Goal: Task Accomplishment & Management: Manage account settings

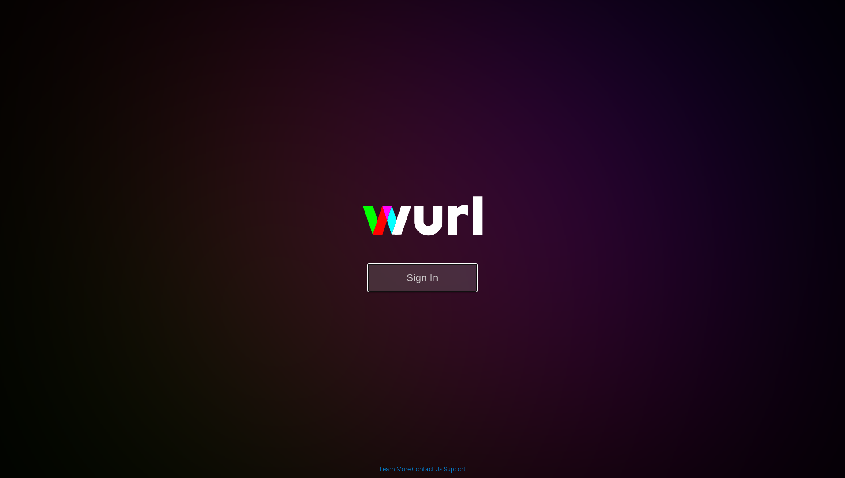
click at [412, 281] on button "Sign In" at bounding box center [422, 277] width 110 height 29
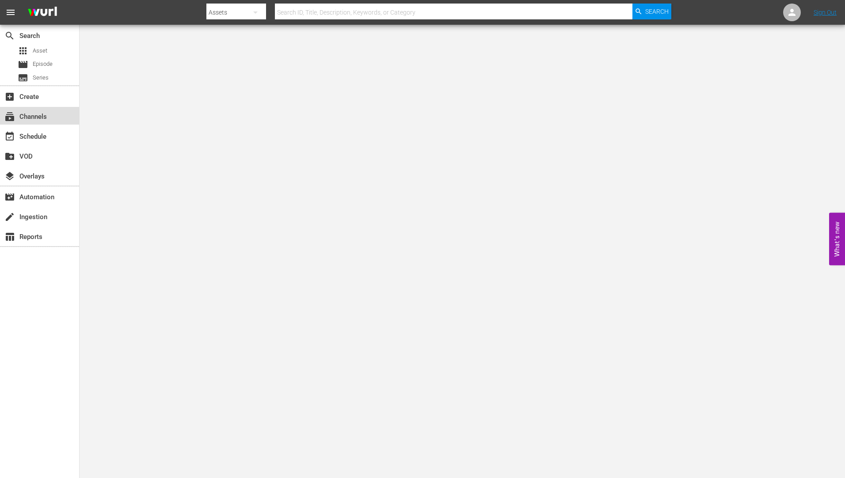
click at [39, 114] on div "subscriptions Channels" at bounding box center [24, 115] width 49 height 8
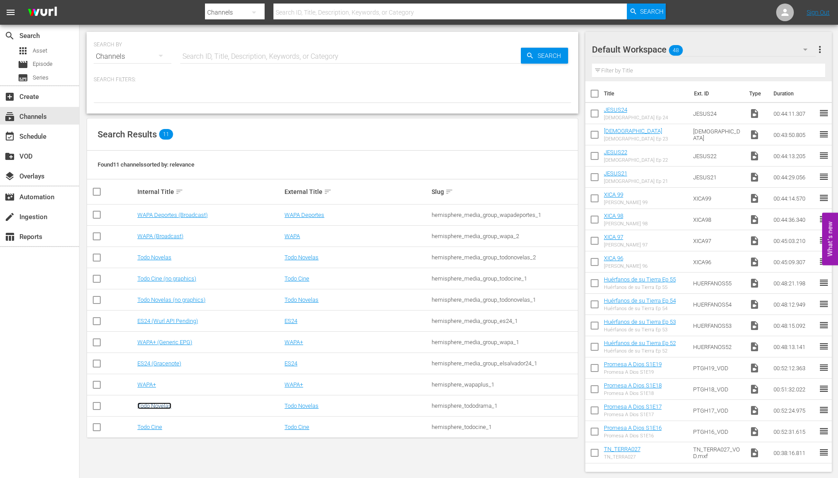
click at [150, 404] on link "Todo Novelas" at bounding box center [154, 406] width 34 height 7
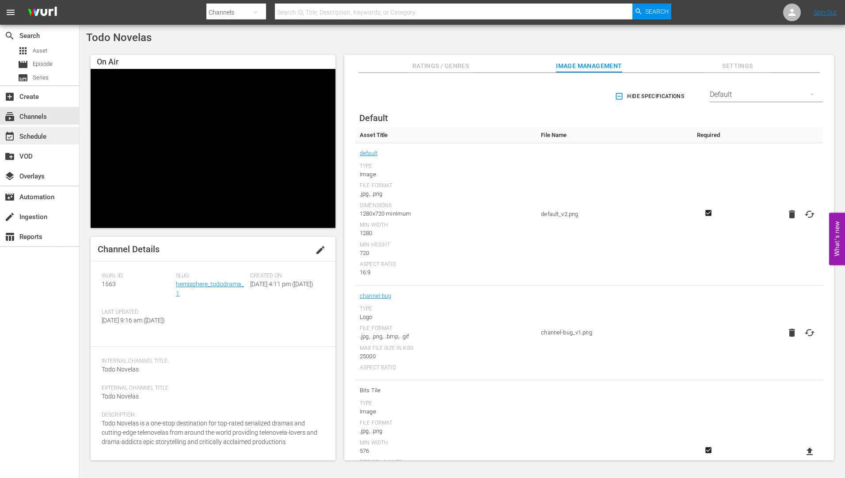
click at [30, 135] on div "event_available Schedule" at bounding box center [24, 135] width 49 height 8
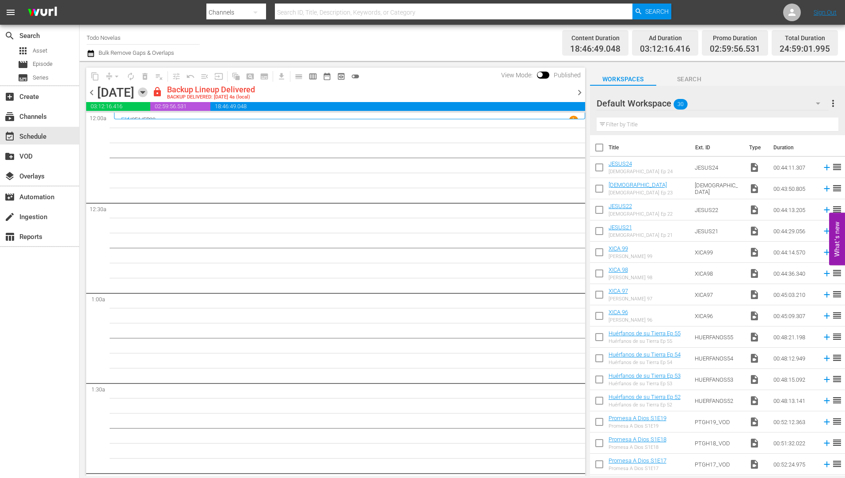
click at [148, 90] on icon "button" at bounding box center [143, 92] width 10 height 10
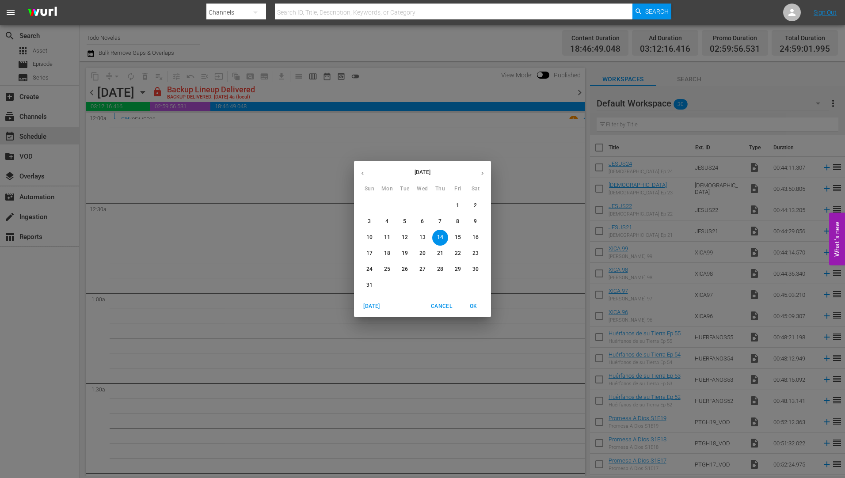
click at [422, 251] on p "20" at bounding box center [422, 254] width 6 height 8
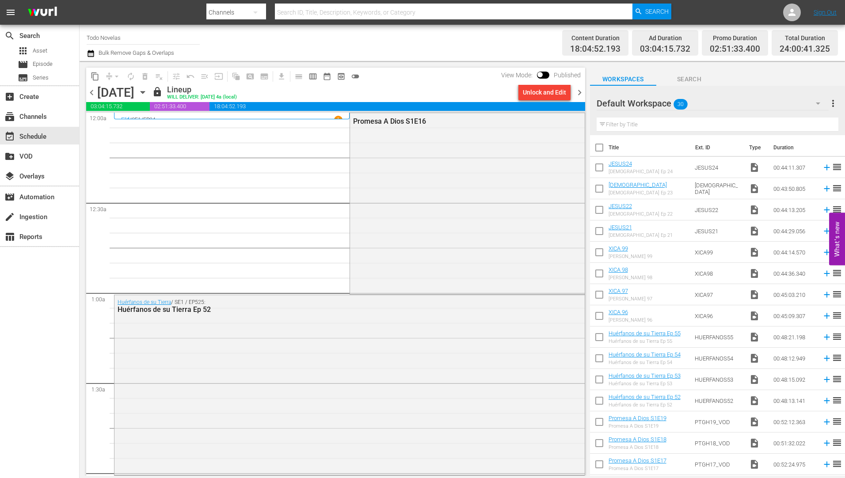
click at [148, 91] on icon "button" at bounding box center [143, 92] width 10 height 10
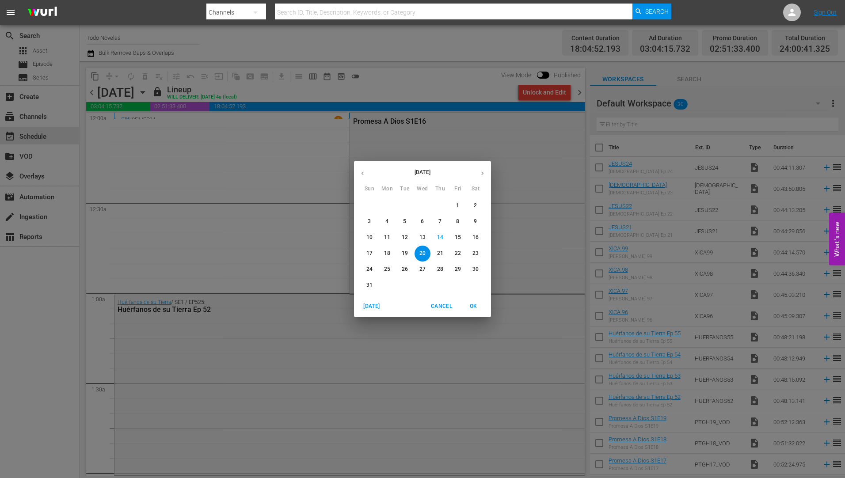
click at [437, 249] on button "21" at bounding box center [440, 254] width 16 height 16
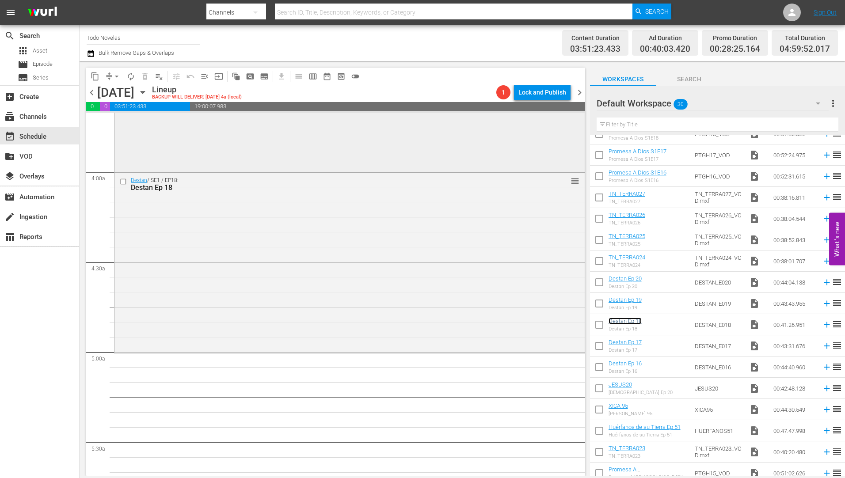
scroll to position [663, 0]
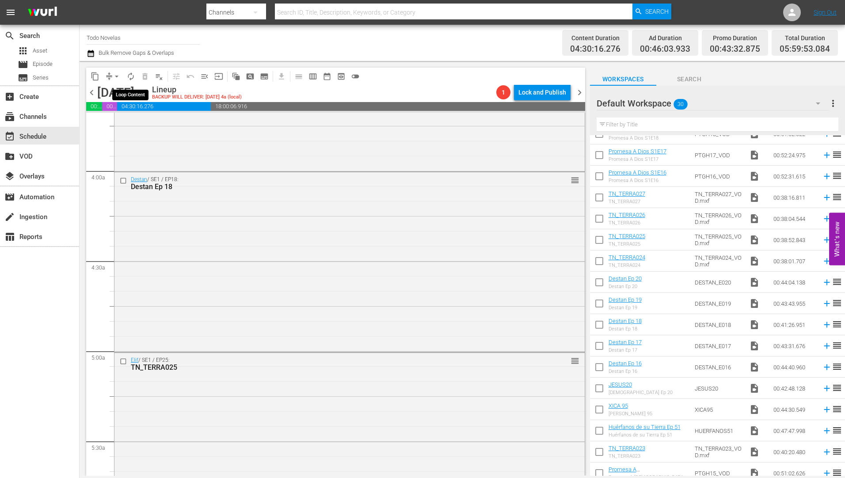
click at [130, 74] on span "autorenew_outlined" at bounding box center [130, 76] width 9 height 9
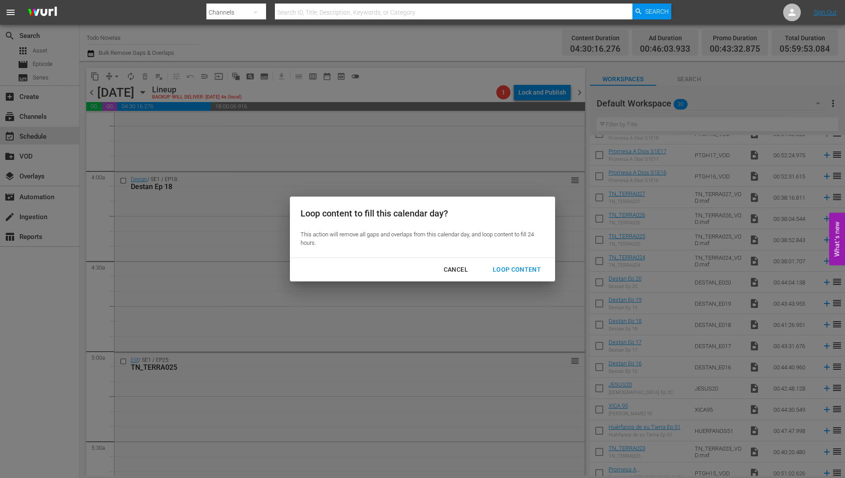
click at [515, 267] on div "Loop Content" at bounding box center [517, 269] width 62 height 11
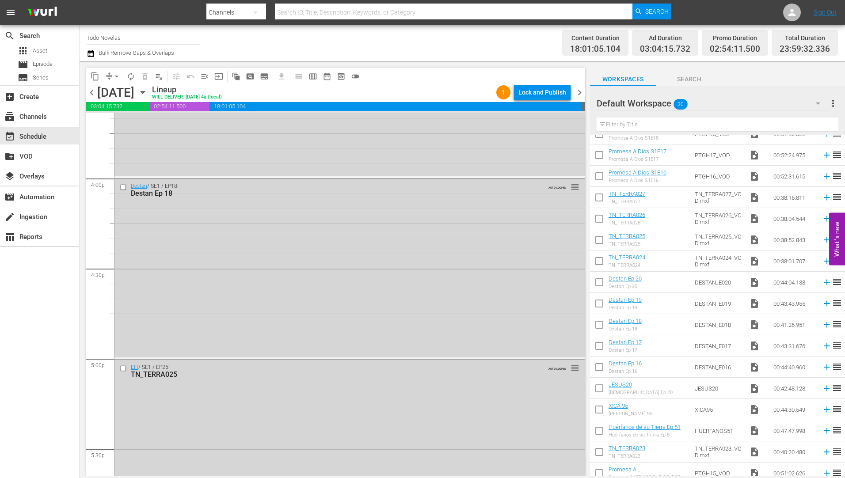
scroll to position [2740, 0]
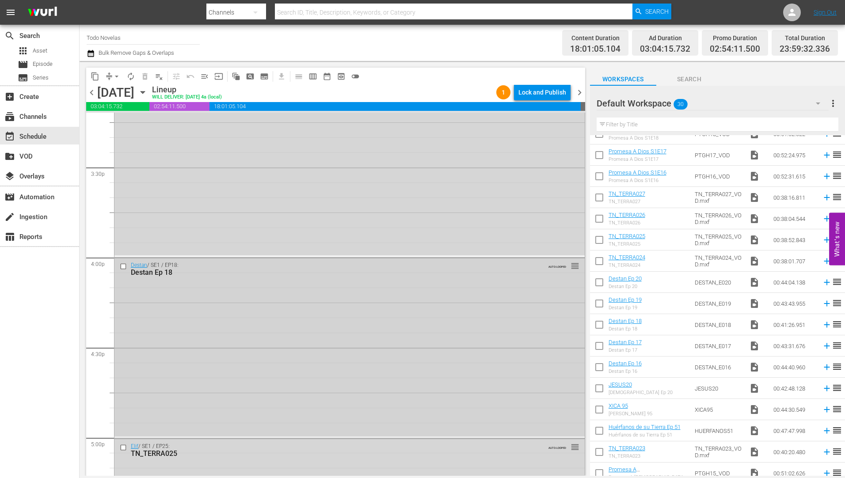
click at [122, 267] on input "checkbox" at bounding box center [124, 267] width 9 height 8
click at [123, 449] on input "checkbox" at bounding box center [124, 448] width 9 height 8
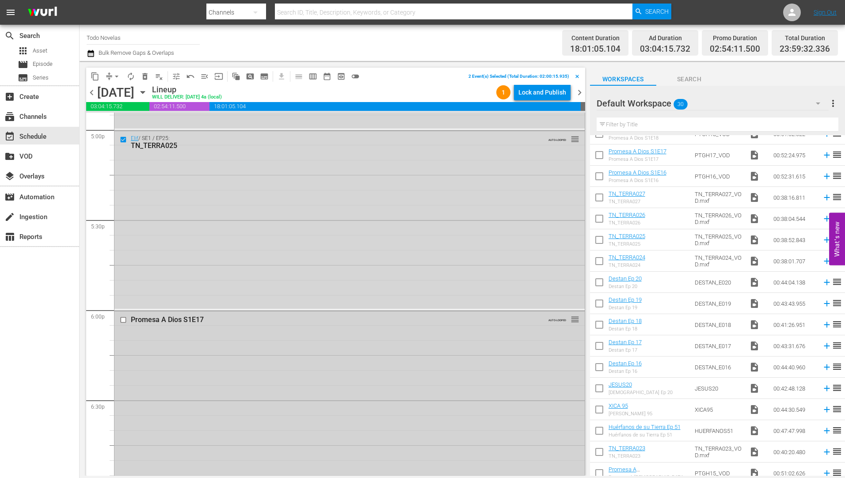
scroll to position [3049, 0]
click at [122, 319] on input "checkbox" at bounding box center [124, 319] width 9 height 8
click at [123, 323] on input "checkbox" at bounding box center [124, 324] width 9 height 8
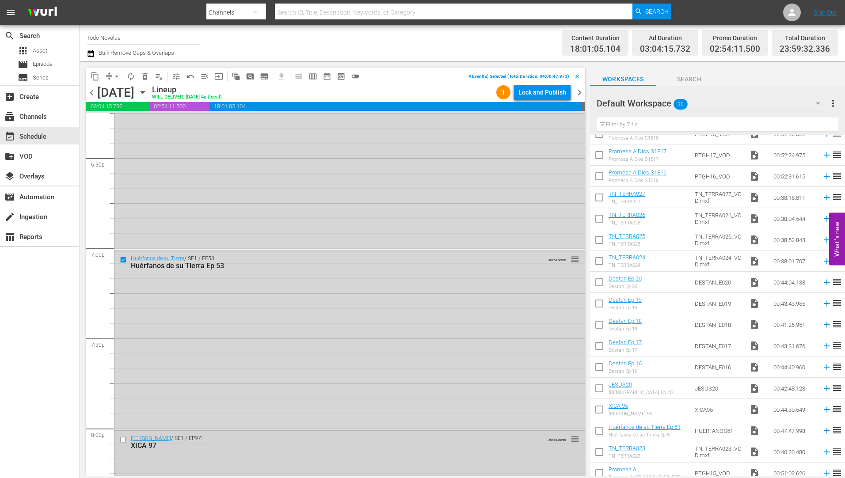
scroll to position [3402, 0]
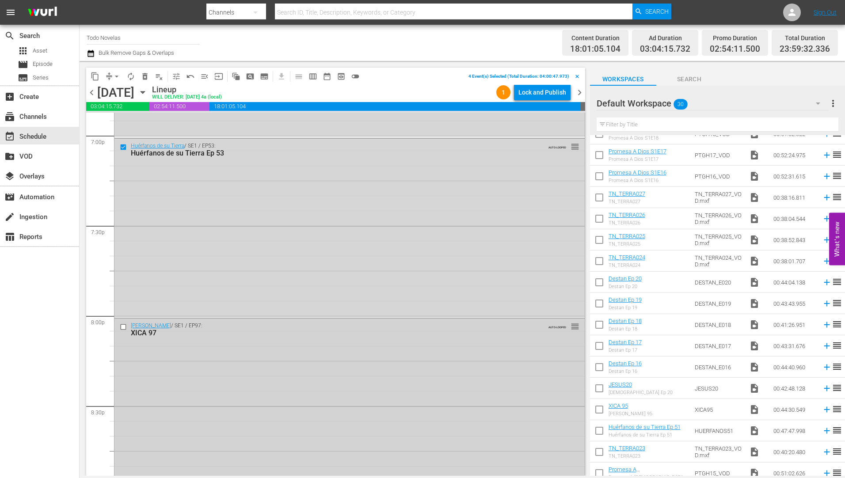
click at [121, 327] on input "checkbox" at bounding box center [124, 327] width 9 height 8
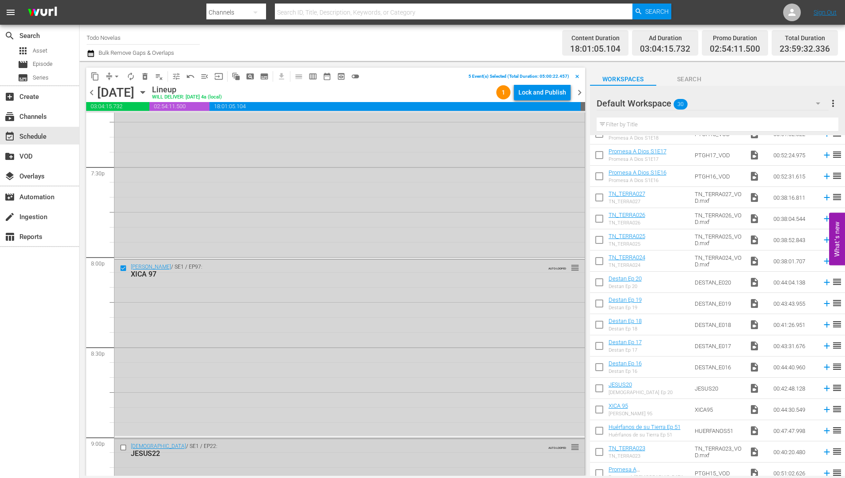
scroll to position [3623, 0]
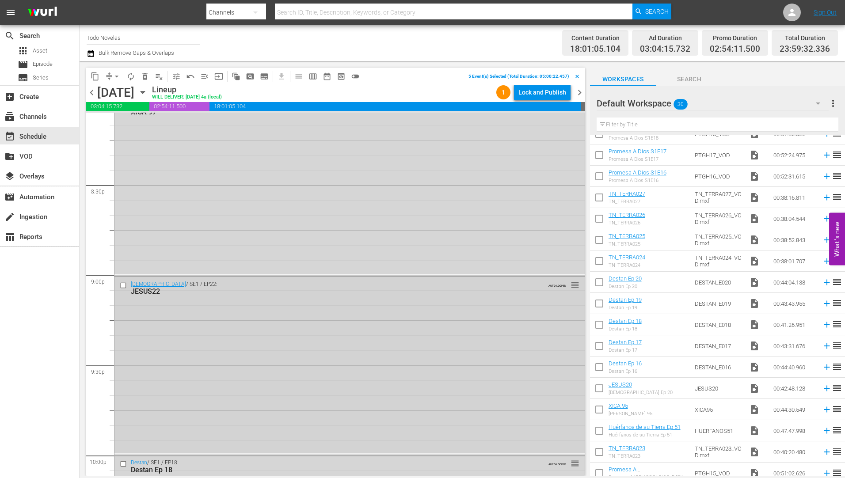
click at [123, 285] on input "checkbox" at bounding box center [124, 285] width 9 height 8
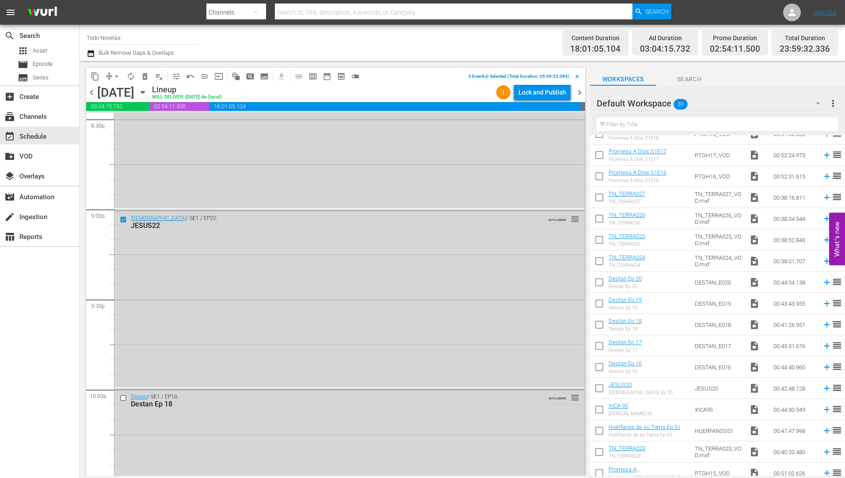
scroll to position [3756, 0]
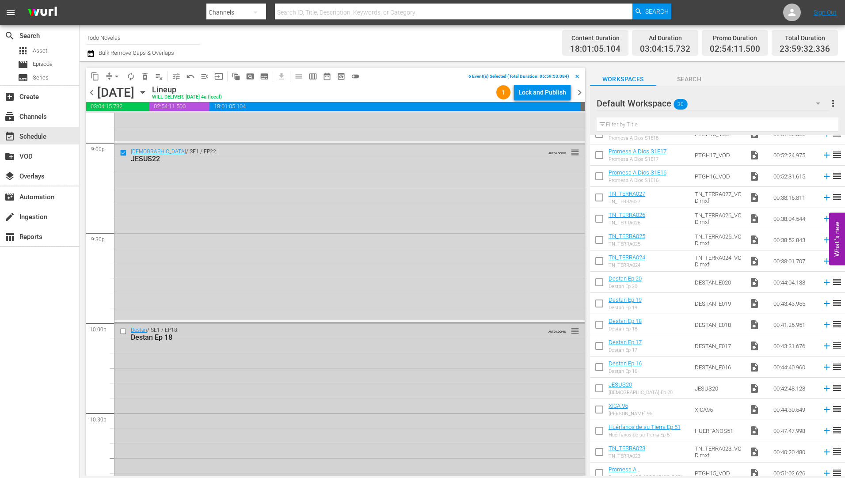
click at [123, 331] on input "checkbox" at bounding box center [124, 332] width 9 height 8
click at [123, 335] on input "checkbox" at bounding box center [124, 336] width 9 height 8
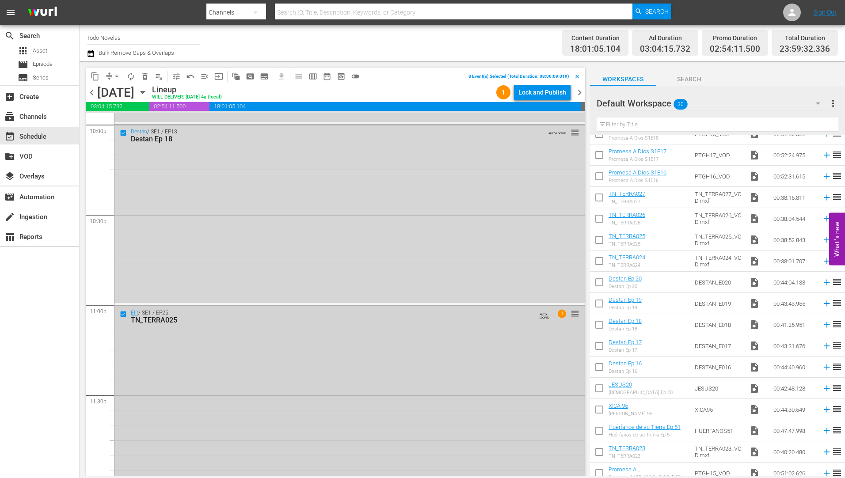
scroll to position [3965, 0]
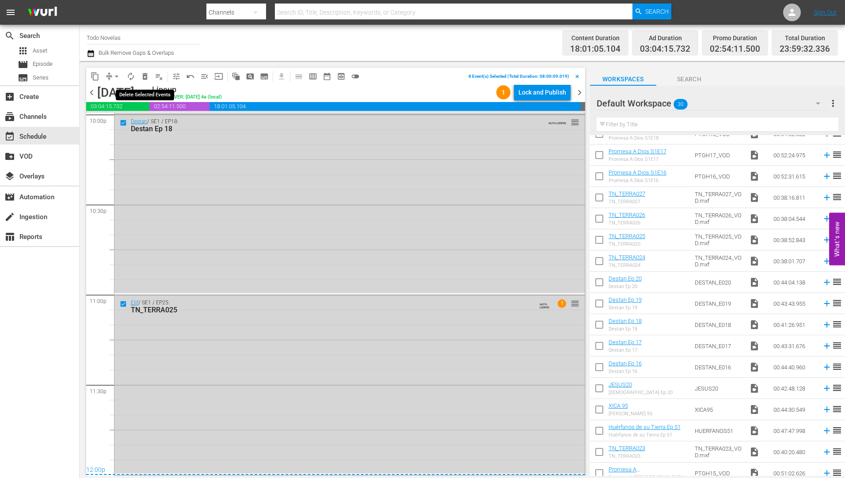
click at [145, 76] on span "delete_forever_outlined" at bounding box center [145, 76] width 9 height 9
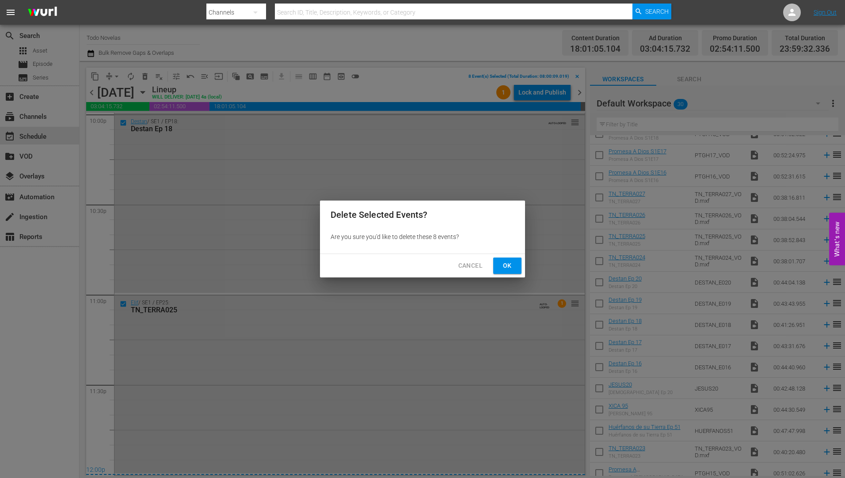
click at [498, 266] on button "Ok" at bounding box center [507, 266] width 28 height 16
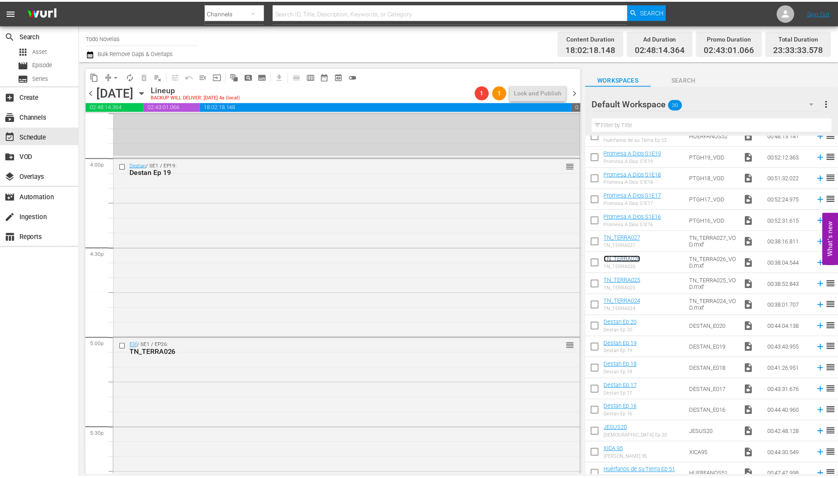
scroll to position [2833, 0]
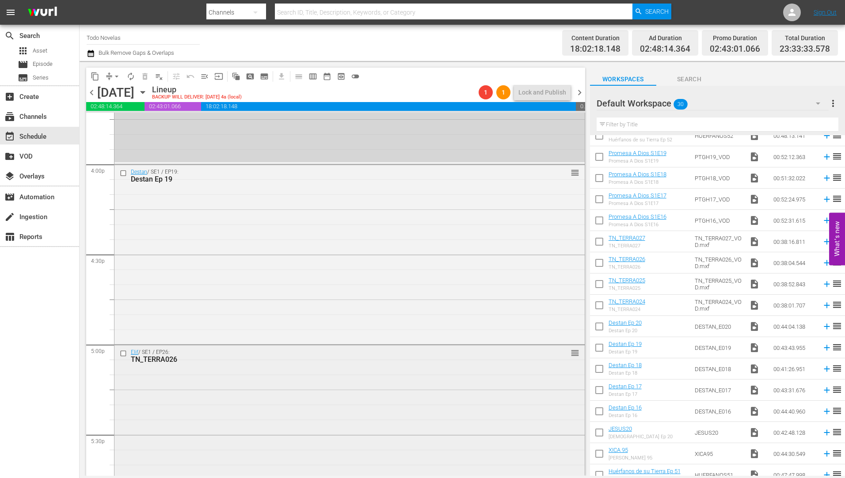
click at [161, 357] on div "TN_TERRA026" at bounding box center [333, 359] width 404 height 8
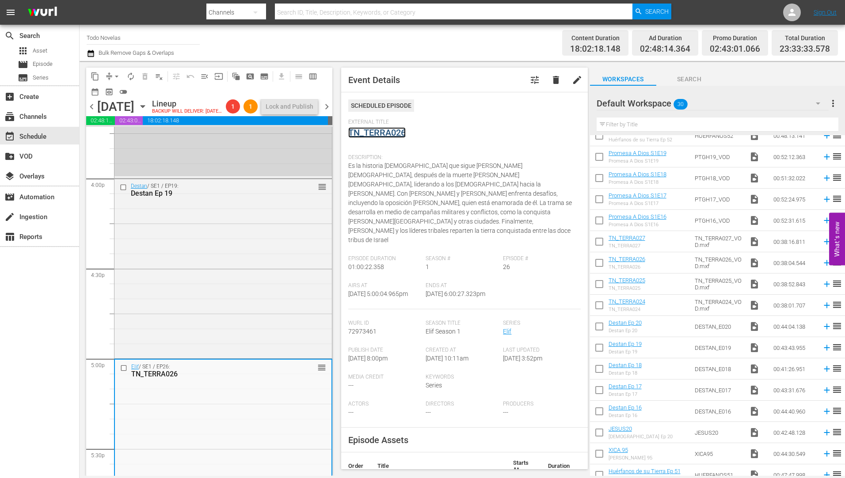
click at [384, 134] on link "TN_TERRA026" at bounding box center [376, 132] width 57 height 11
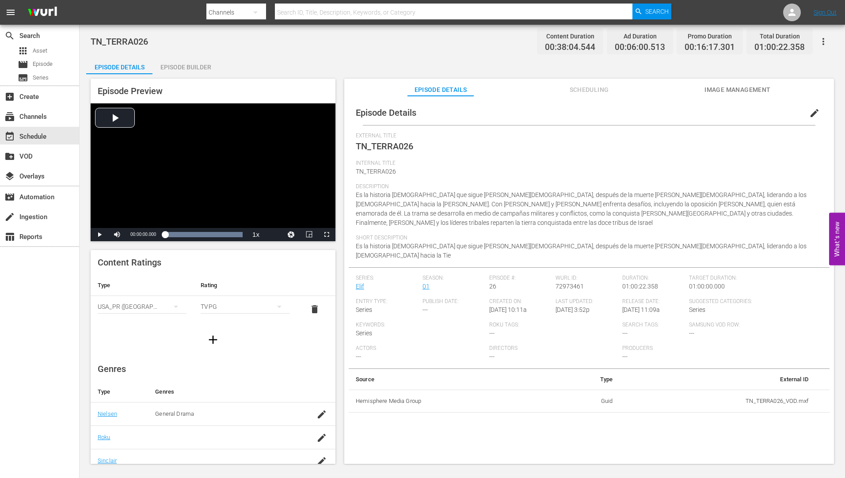
click at [193, 65] on div "Episode Builder" at bounding box center [185, 67] width 66 height 21
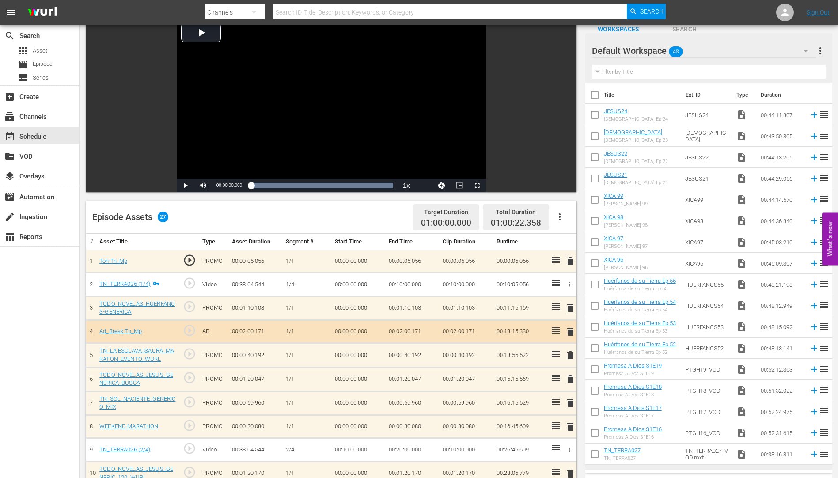
scroll to position [177, 0]
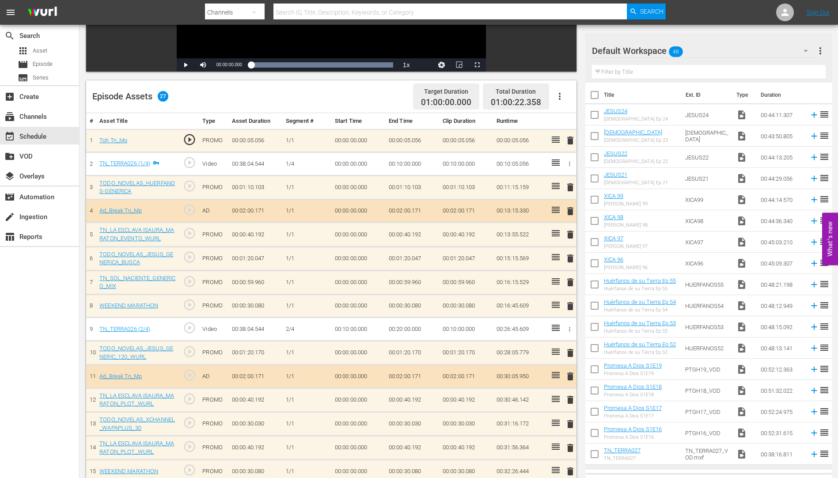
click at [571, 281] on span "delete" at bounding box center [570, 282] width 11 height 11
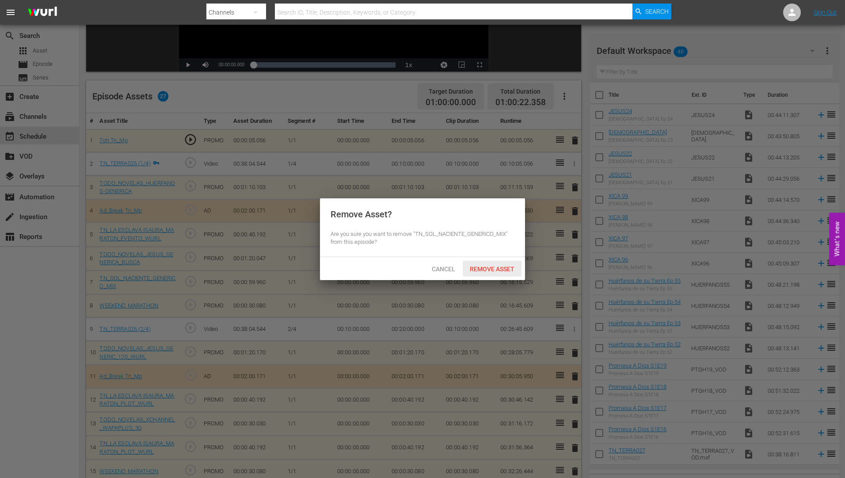
click at [505, 269] on span "Remove Asset" at bounding box center [492, 269] width 59 height 7
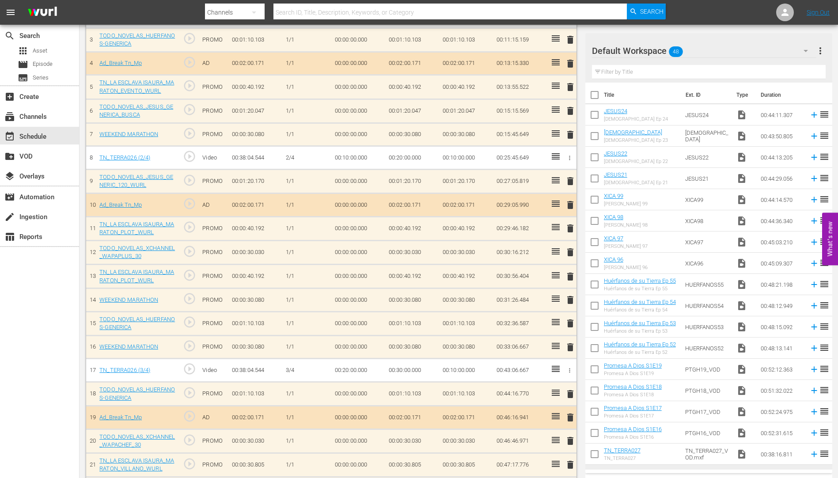
scroll to position [398, 0]
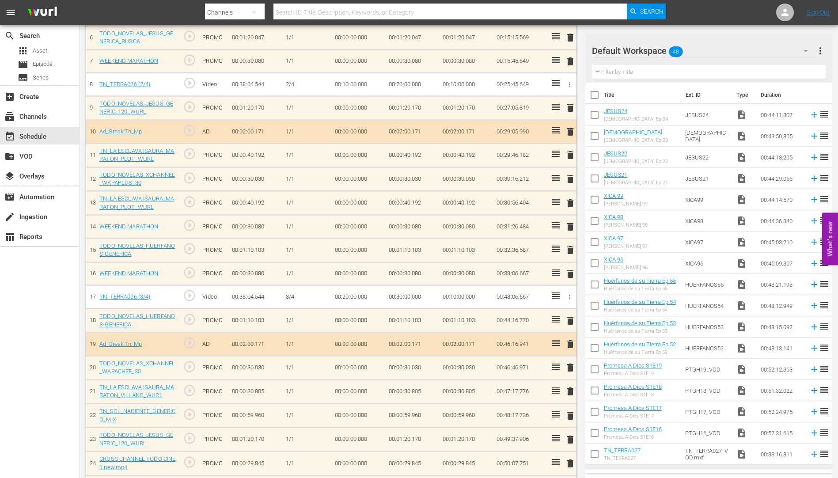
click at [570, 416] on span "delete" at bounding box center [570, 416] width 11 height 11
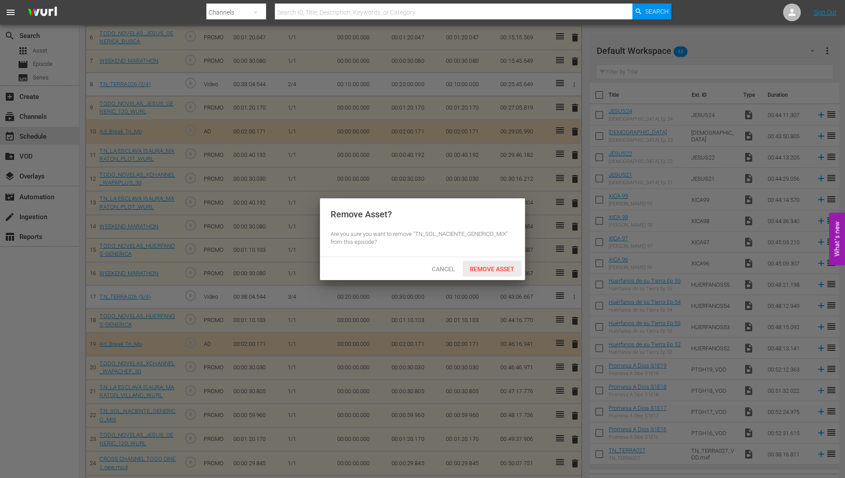
click at [481, 266] on span "Remove Asset" at bounding box center [492, 269] width 59 height 7
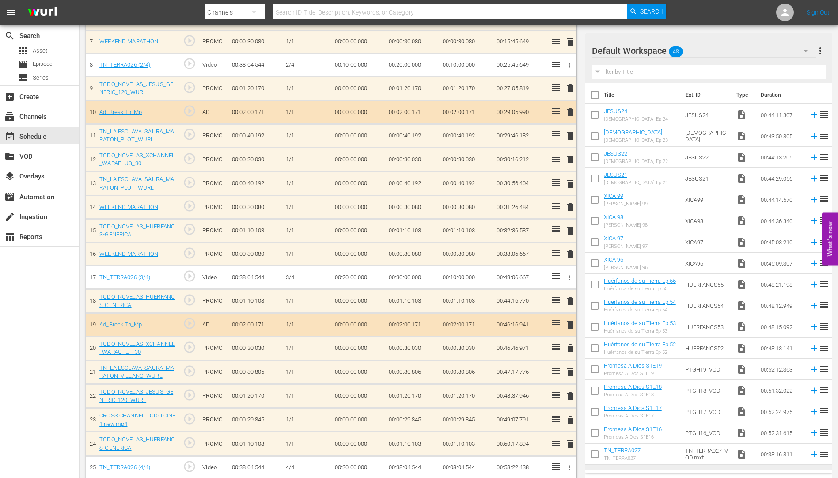
scroll to position [425, 0]
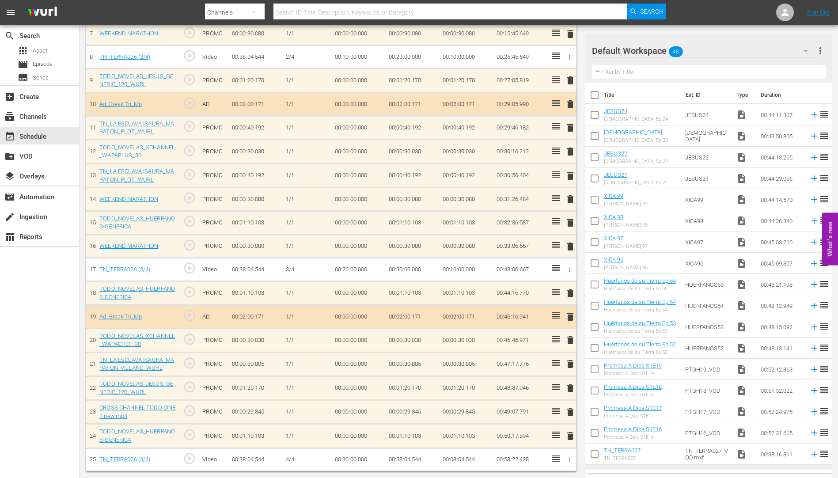
click at [570, 435] on span "delete" at bounding box center [570, 436] width 11 height 11
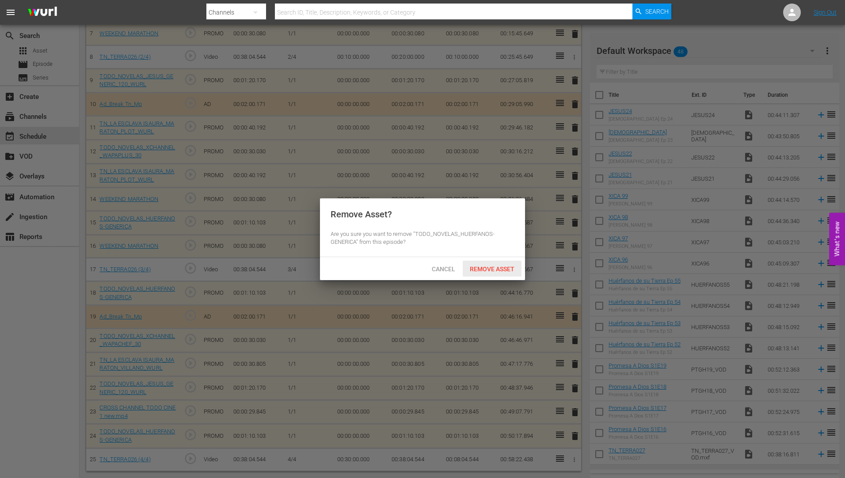
click at [489, 266] on span "Remove Asset" at bounding box center [492, 269] width 59 height 7
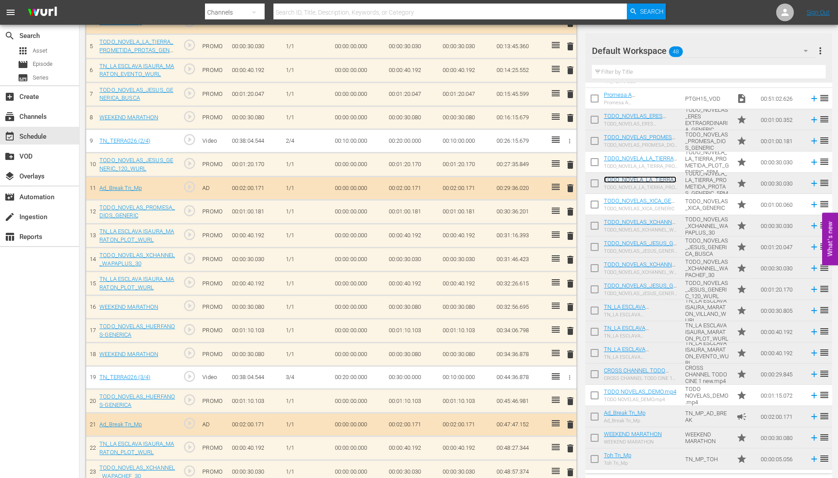
scroll to position [208, 0]
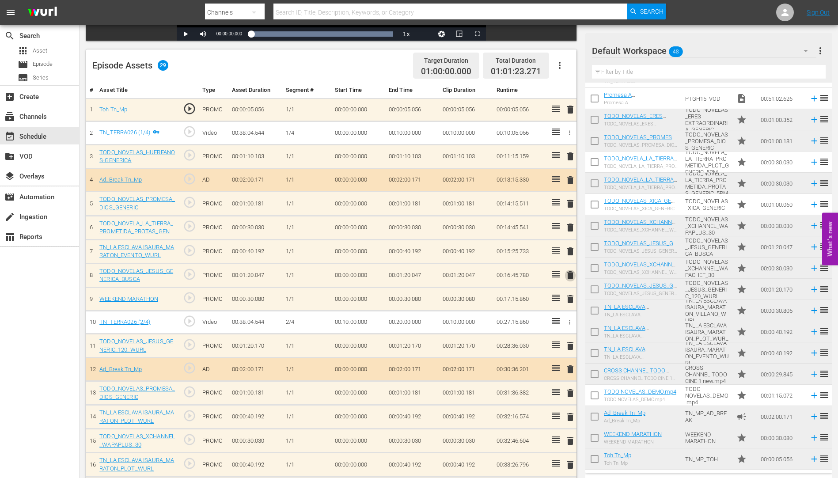
click at [573, 274] on span "delete" at bounding box center [570, 275] width 11 height 11
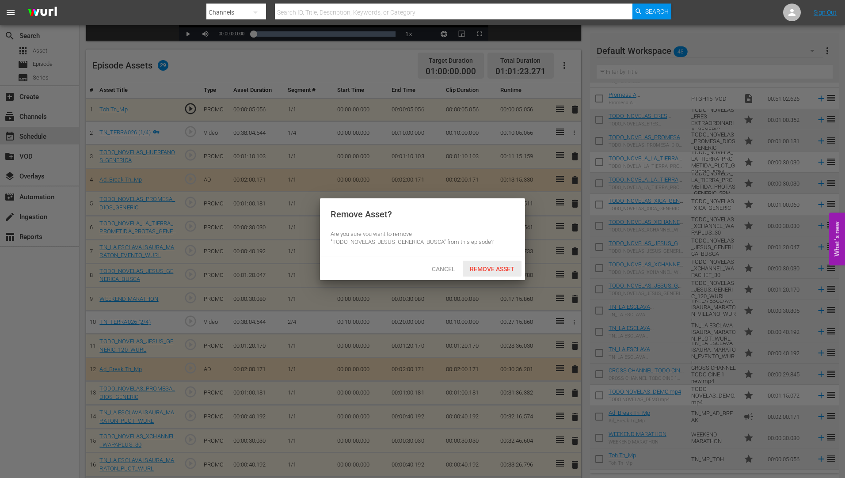
click at [501, 267] on span "Remove Asset" at bounding box center [492, 269] width 59 height 7
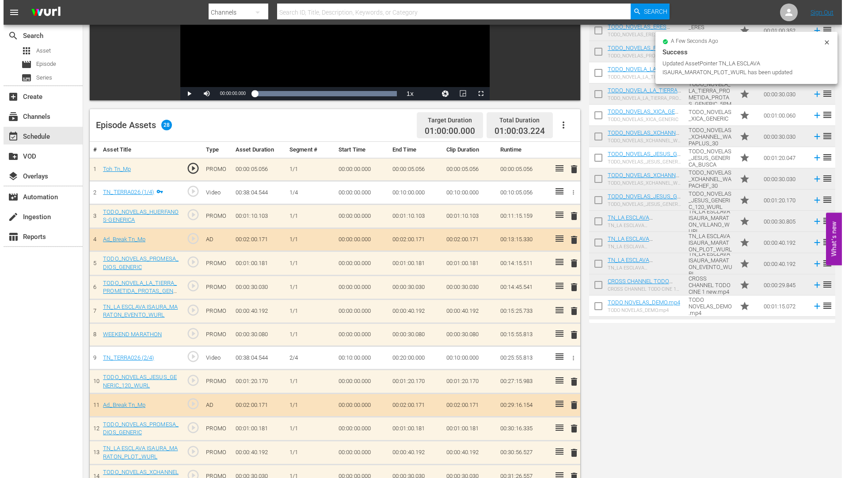
scroll to position [0, 0]
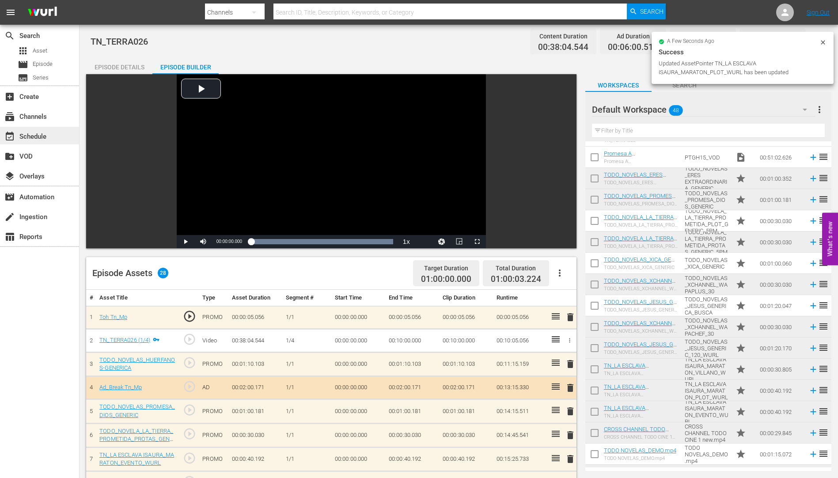
click at [41, 133] on div "event_available Schedule" at bounding box center [24, 135] width 49 height 8
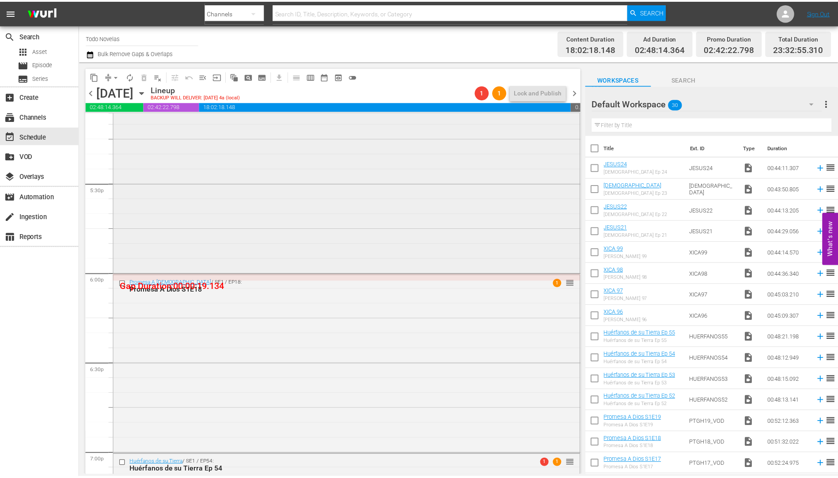
scroll to position [3093, 0]
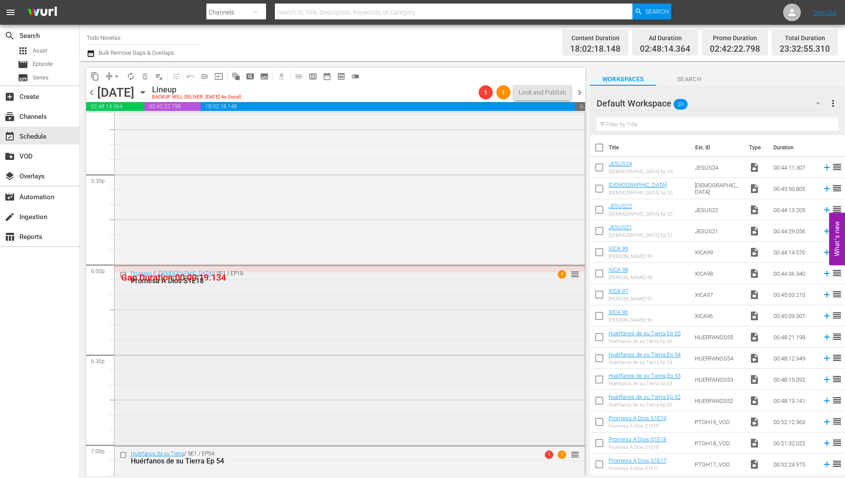
click at [173, 279] on div "Promesa A Dios S1E18" at bounding box center [333, 281] width 404 height 8
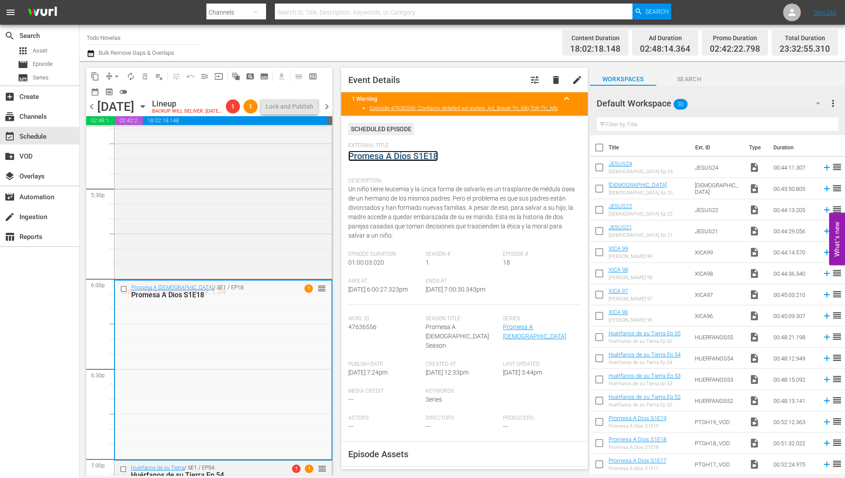
click at [396, 156] on link "Promesa A Dios S1E18" at bounding box center [393, 156] width 90 height 11
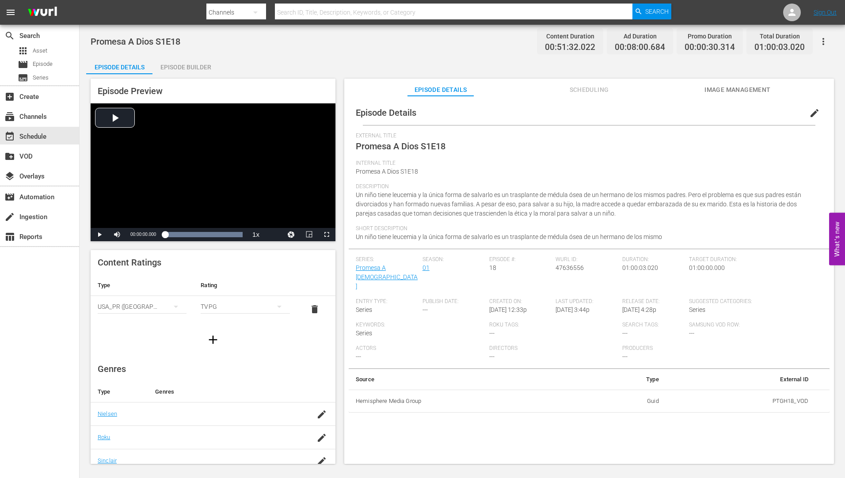
click at [195, 64] on div "Episode Builder" at bounding box center [185, 67] width 66 height 21
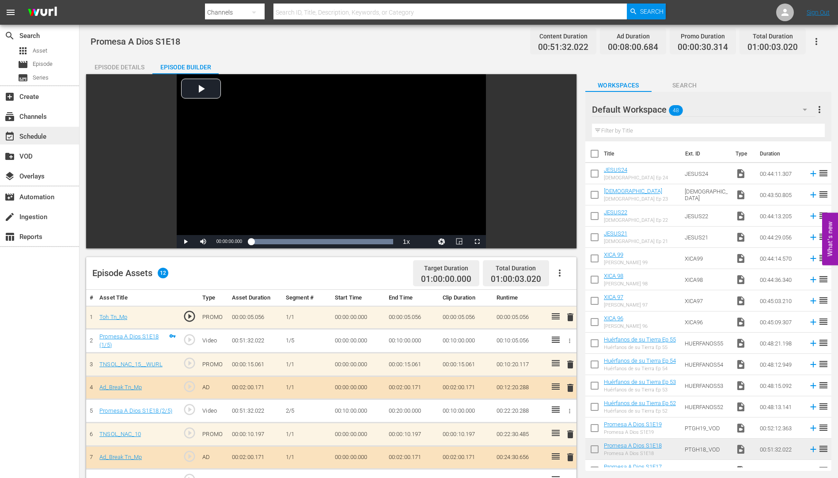
click at [38, 133] on div "event_available Schedule" at bounding box center [24, 135] width 49 height 8
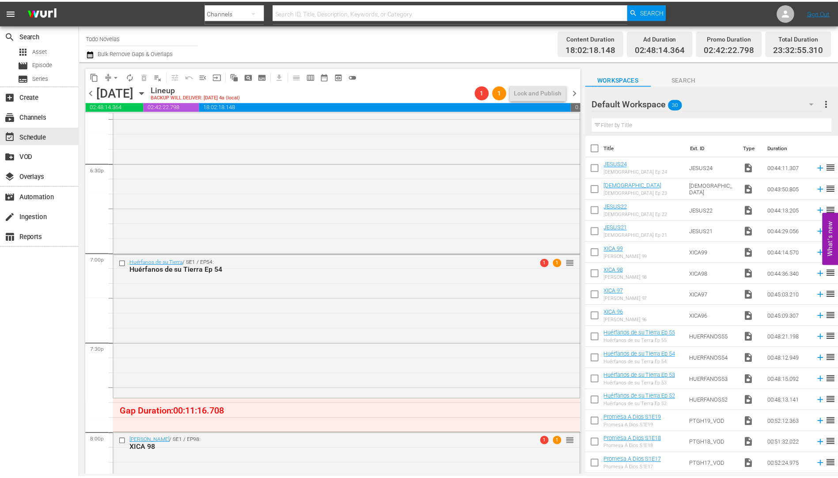
scroll to position [3358, 0]
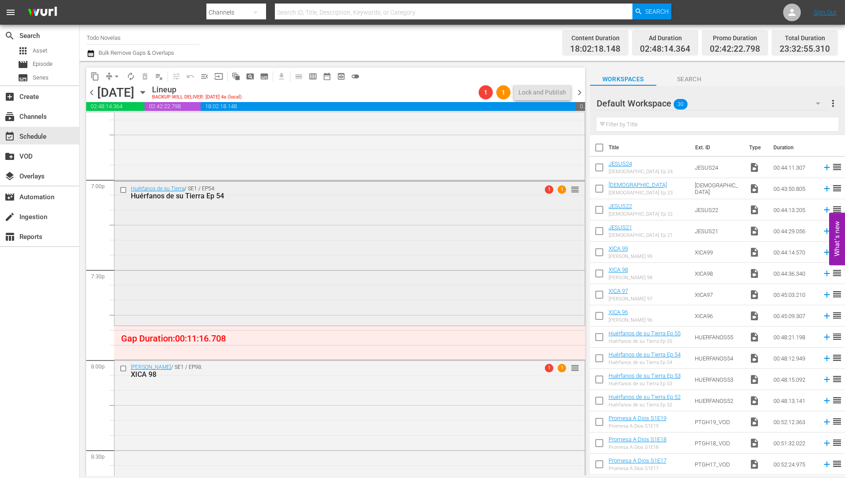
click at [180, 196] on div "Huérfanos de su Tierra Ep 54" at bounding box center [333, 196] width 404 height 8
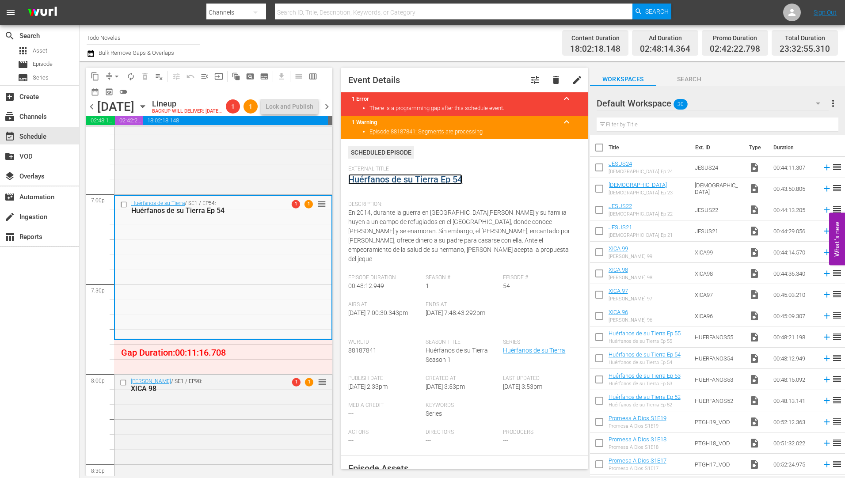
click at [397, 177] on link "Huérfanos de su Tierra Ep 54" at bounding box center [405, 179] width 114 height 11
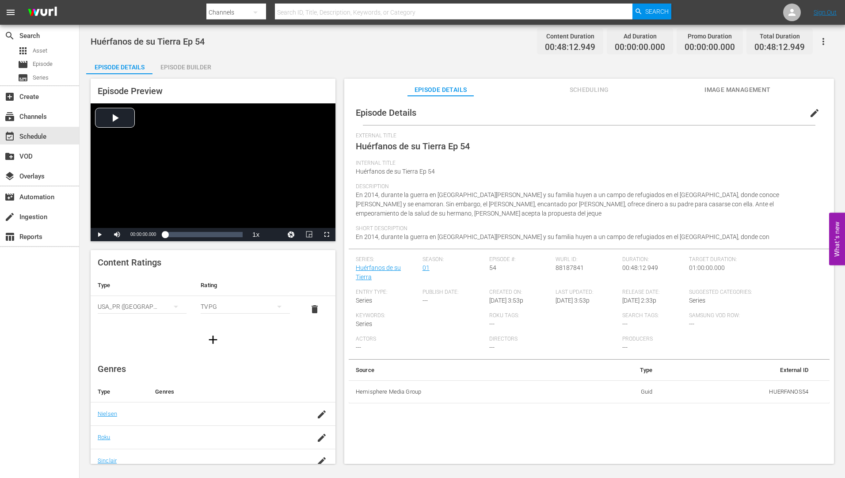
click at [195, 66] on div "Episode Builder" at bounding box center [185, 67] width 66 height 21
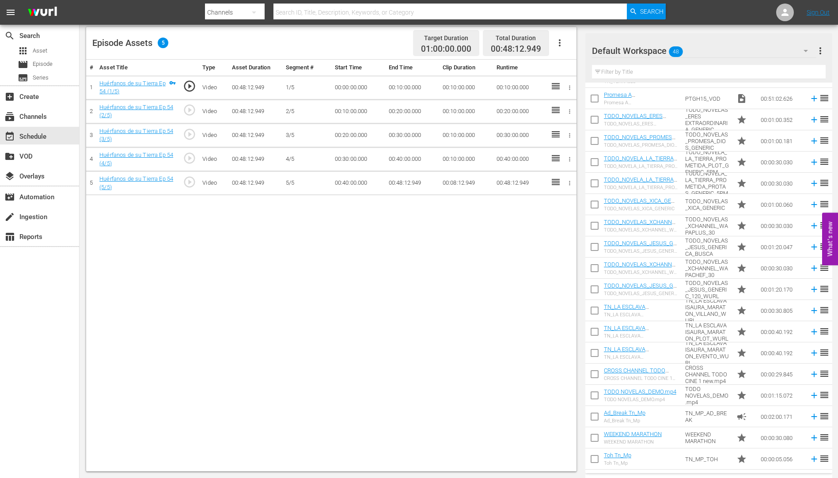
scroll to position [653, 0]
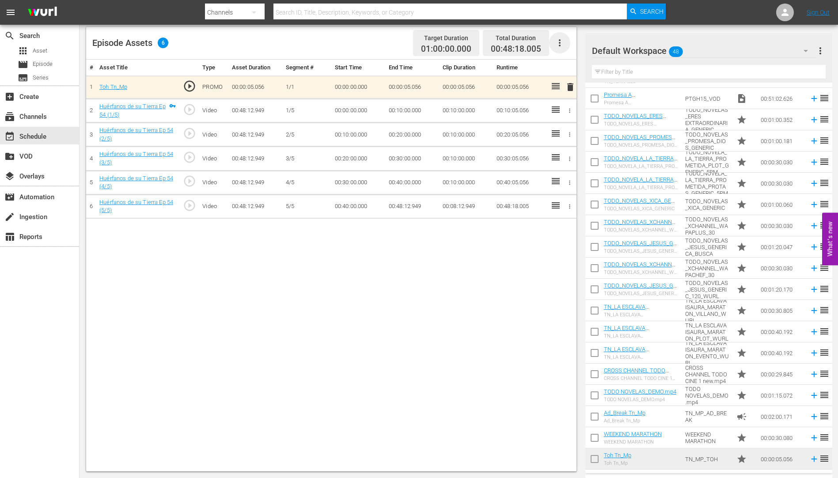
click at [558, 40] on icon "button" at bounding box center [560, 43] width 11 height 11
click at [575, 45] on div "Fill with Ads" at bounding box center [586, 46] width 60 height 21
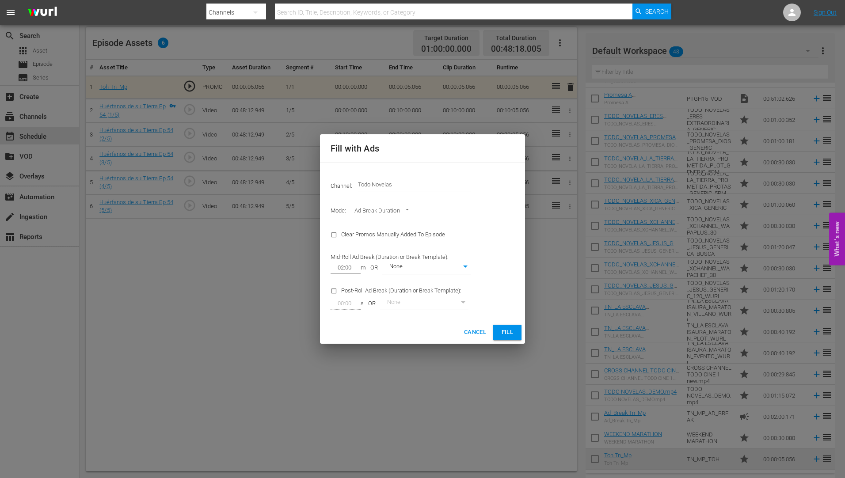
click at [509, 332] on span "Fill" at bounding box center [507, 332] width 14 height 10
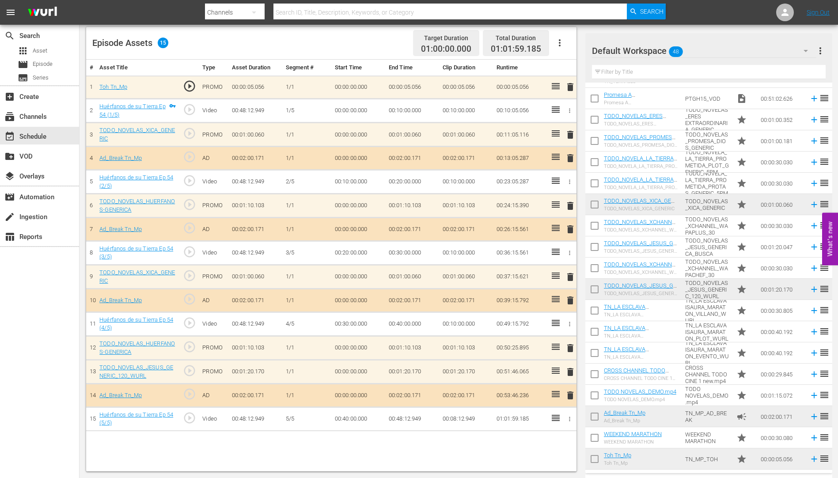
click at [570, 349] on span "delete" at bounding box center [570, 348] width 11 height 11
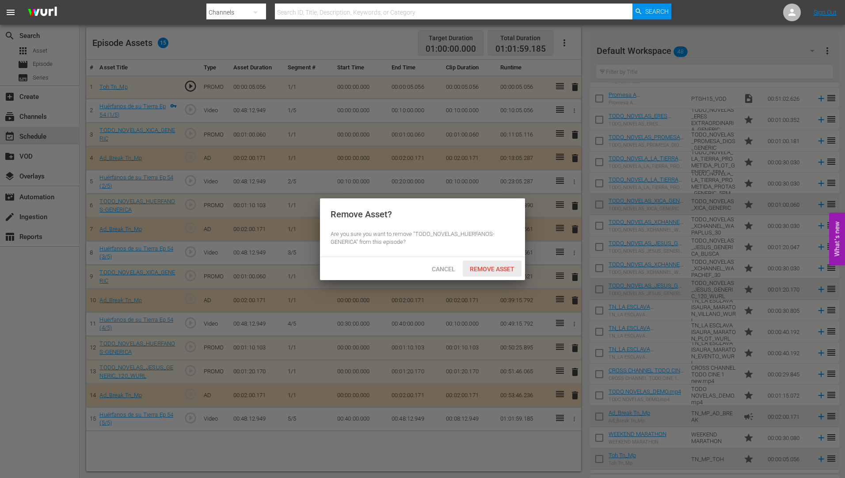
click at [499, 266] on span "Remove Asset" at bounding box center [492, 269] width 59 height 7
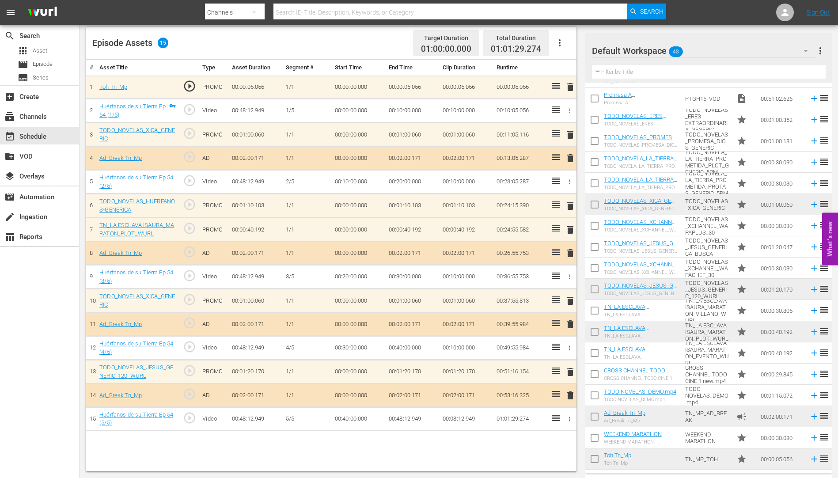
click at [572, 206] on span "delete" at bounding box center [570, 206] width 11 height 11
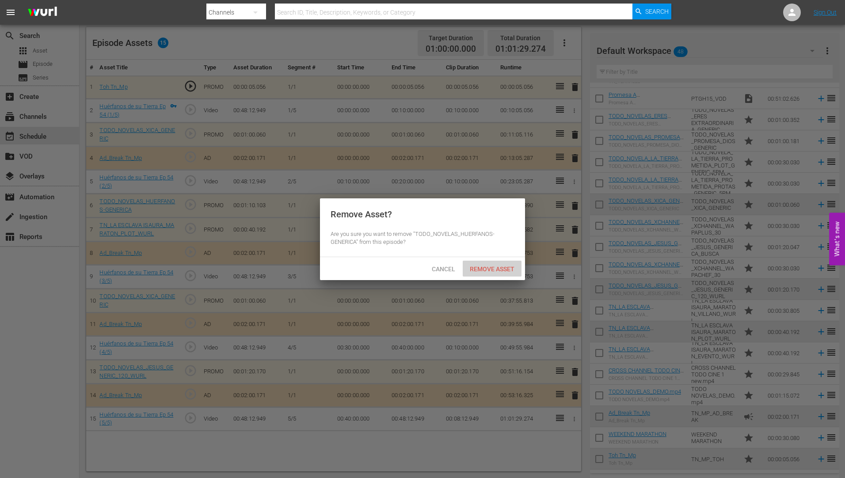
click at [486, 267] on span "Remove Asset" at bounding box center [492, 269] width 59 height 7
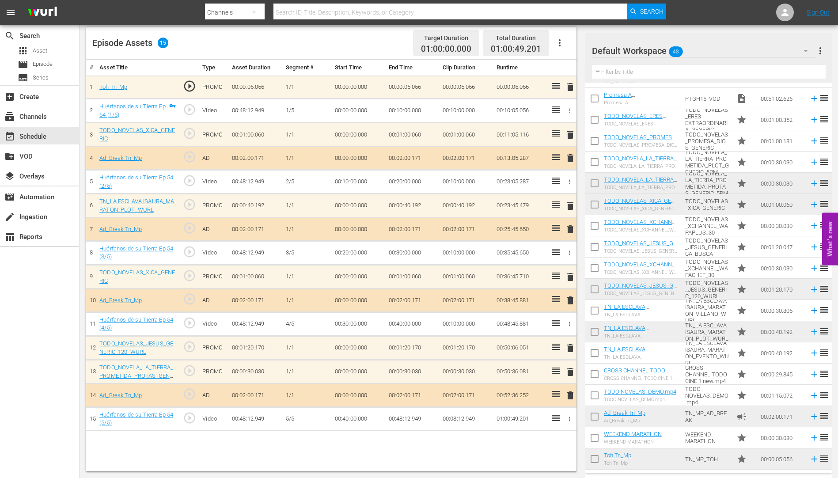
click at [571, 346] on span "delete" at bounding box center [570, 348] width 11 height 11
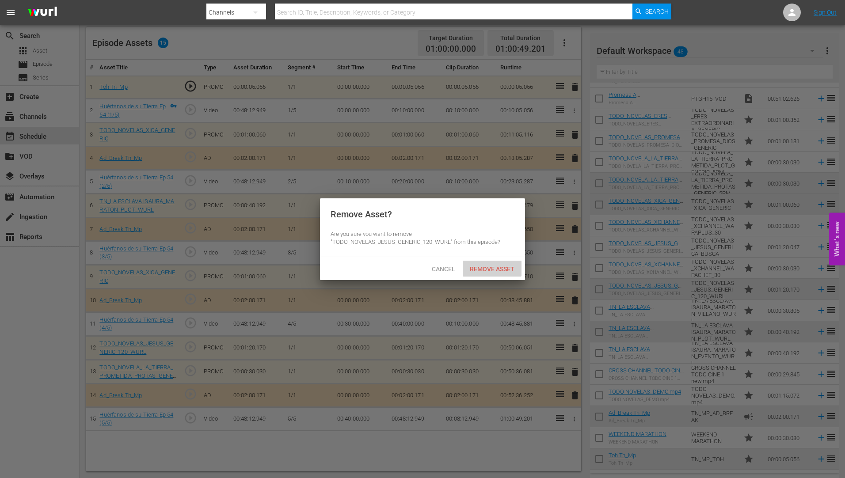
click at [492, 266] on span "Remove Asset" at bounding box center [492, 269] width 59 height 7
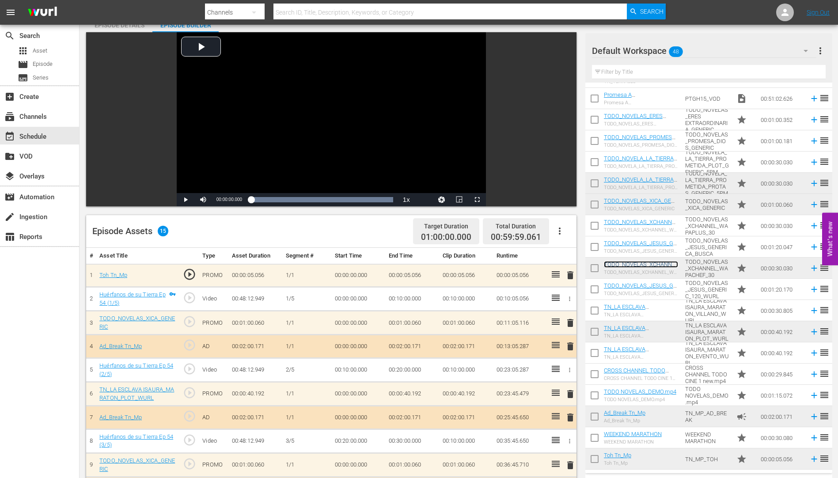
scroll to position [133, 0]
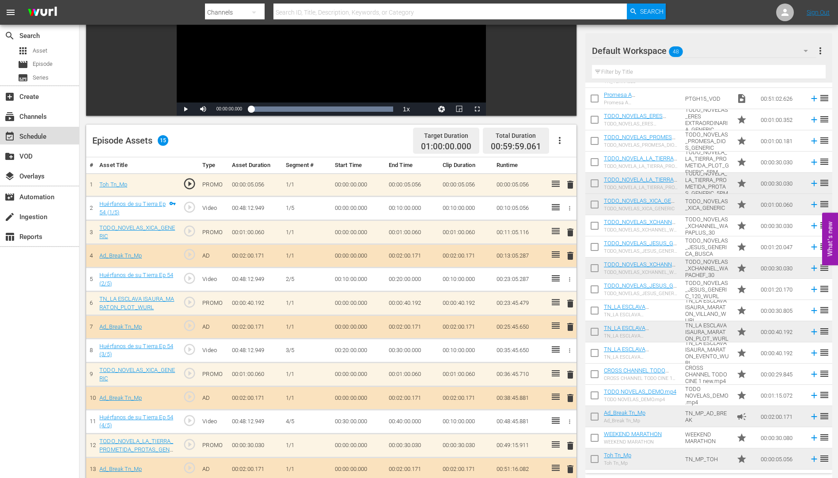
click at [38, 134] on div "event_available Schedule" at bounding box center [24, 135] width 49 height 8
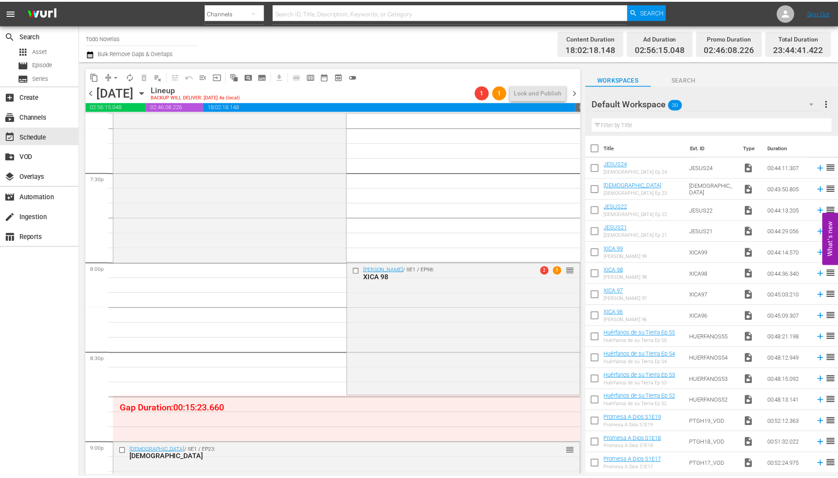
scroll to position [3535, 0]
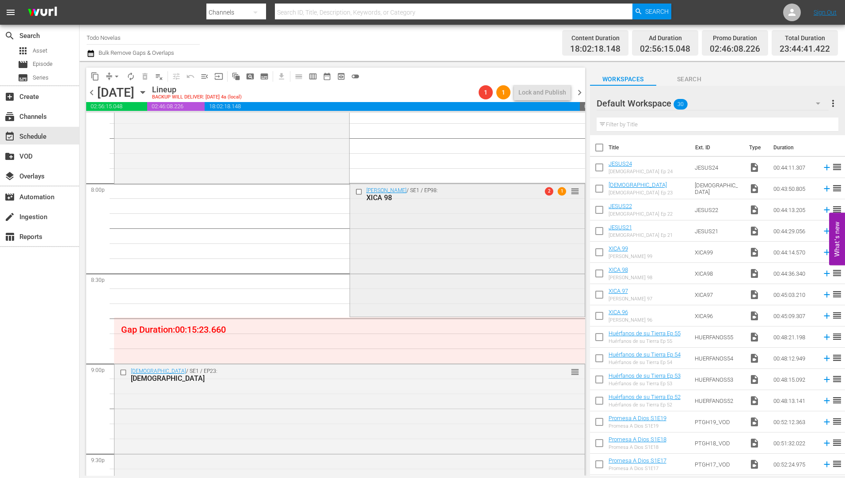
click at [382, 198] on div "XICA 98" at bounding box center [452, 198] width 173 height 8
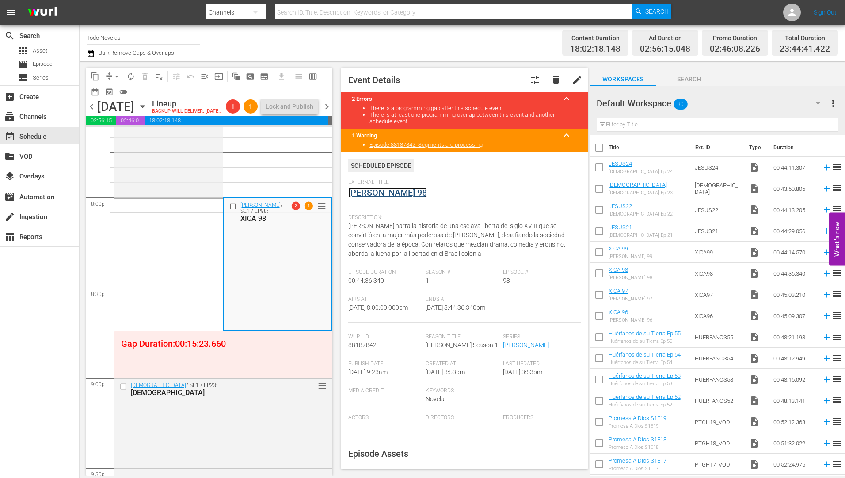
click at [378, 194] on link "[PERSON_NAME] 98" at bounding box center [387, 192] width 79 height 11
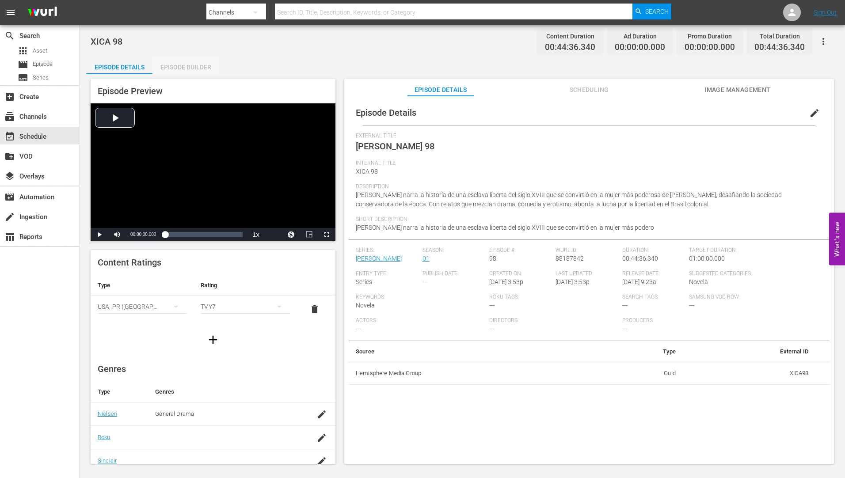
click at [190, 68] on div "Episode Builder" at bounding box center [185, 67] width 66 height 21
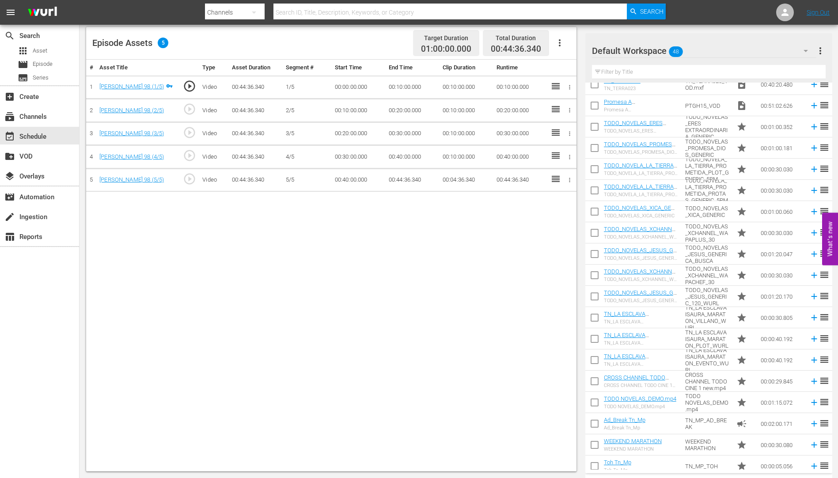
scroll to position [653, 0]
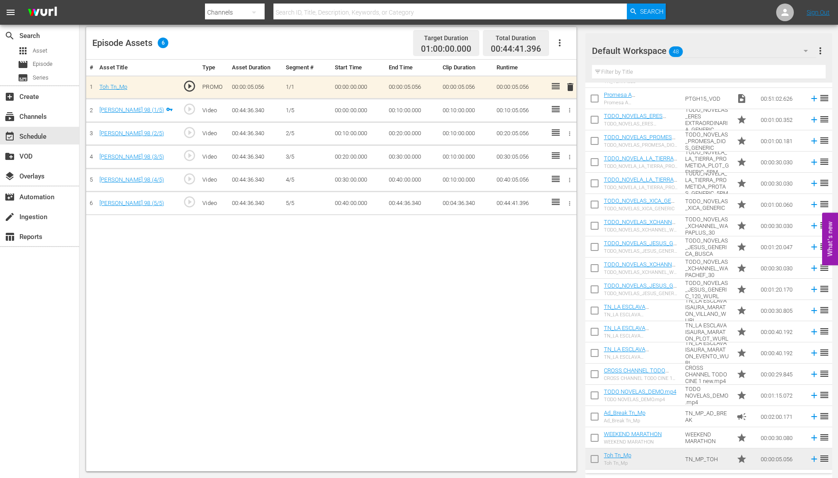
click at [560, 42] on icon "button" at bounding box center [560, 43] width 11 height 11
click at [576, 44] on div "Fill with Ads" at bounding box center [586, 46] width 60 height 21
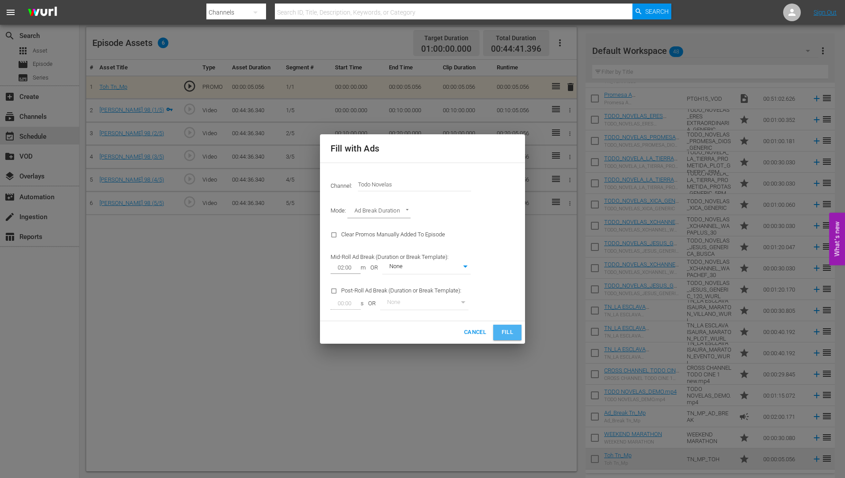
click at [501, 333] on span "Fill" at bounding box center [507, 332] width 14 height 10
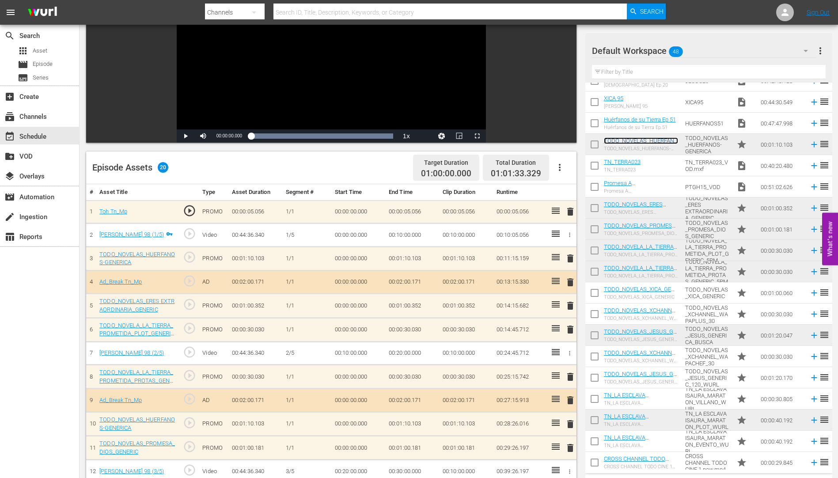
scroll to position [238, 0]
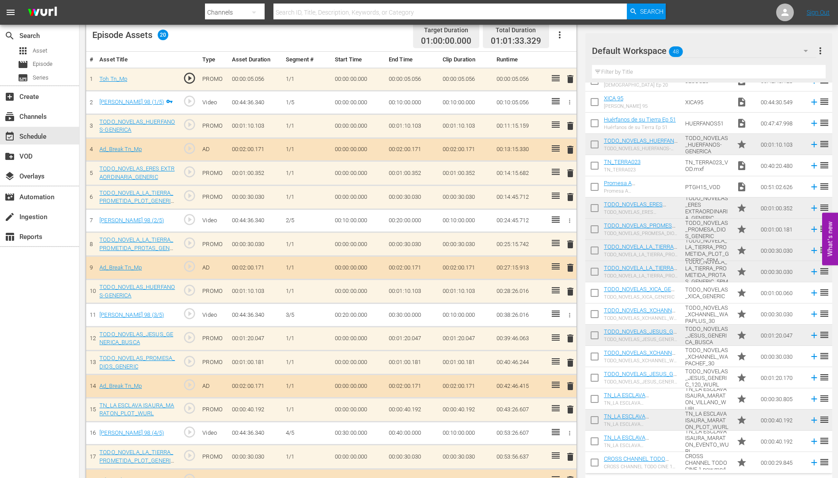
click at [570, 337] on span "delete" at bounding box center [570, 338] width 11 height 11
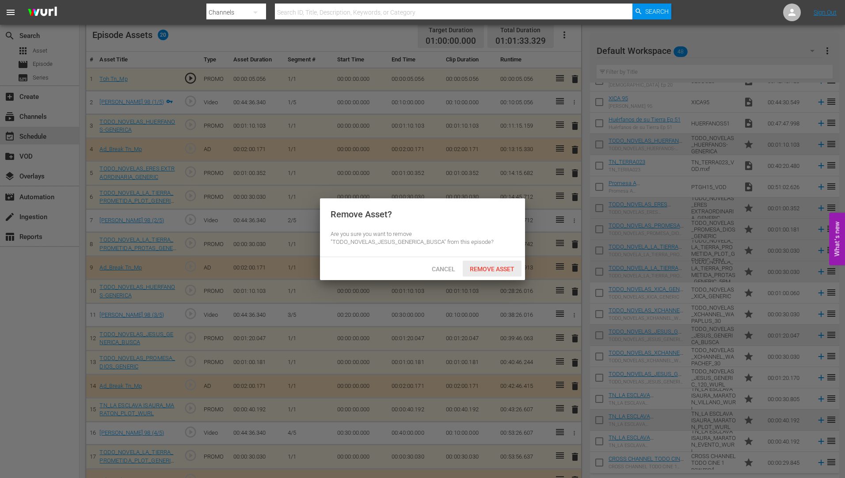
click at [486, 266] on span "Remove Asset" at bounding box center [492, 269] width 59 height 7
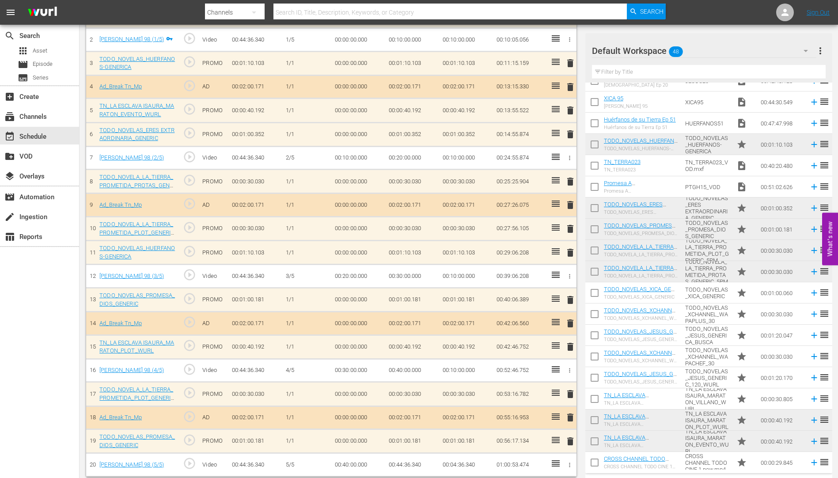
scroll to position [306, 0]
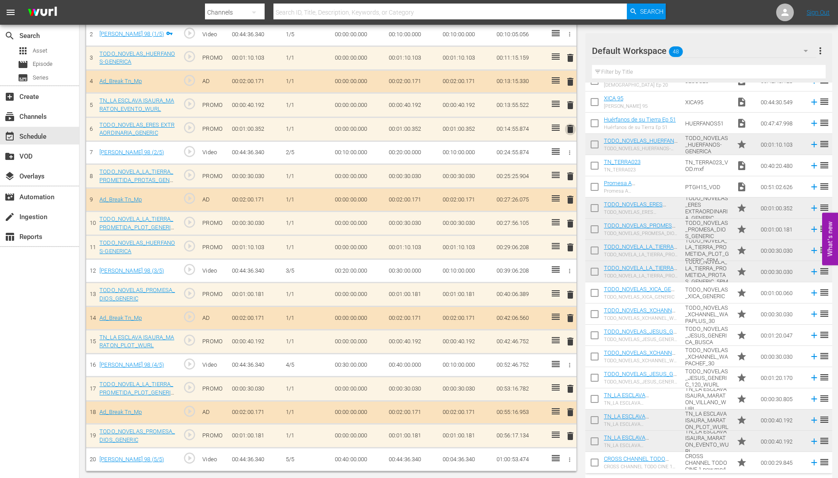
click at [571, 129] on span "delete" at bounding box center [570, 129] width 11 height 11
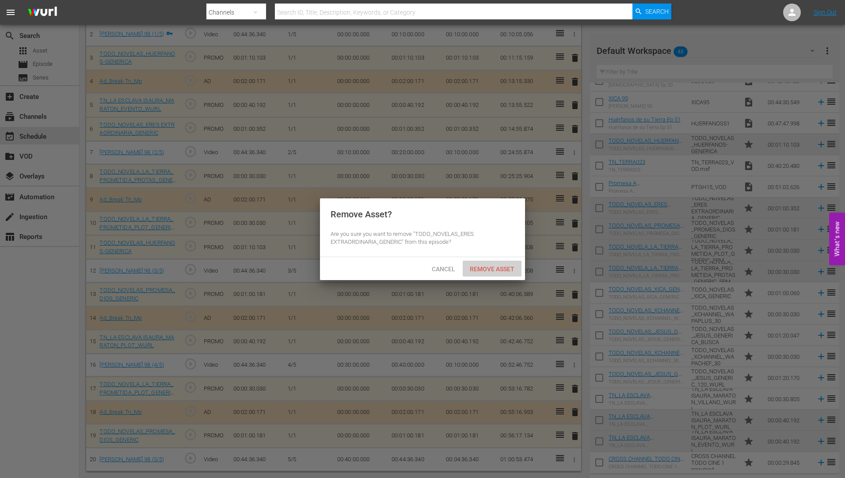
click at [494, 266] on span "Remove Asset" at bounding box center [492, 269] width 59 height 7
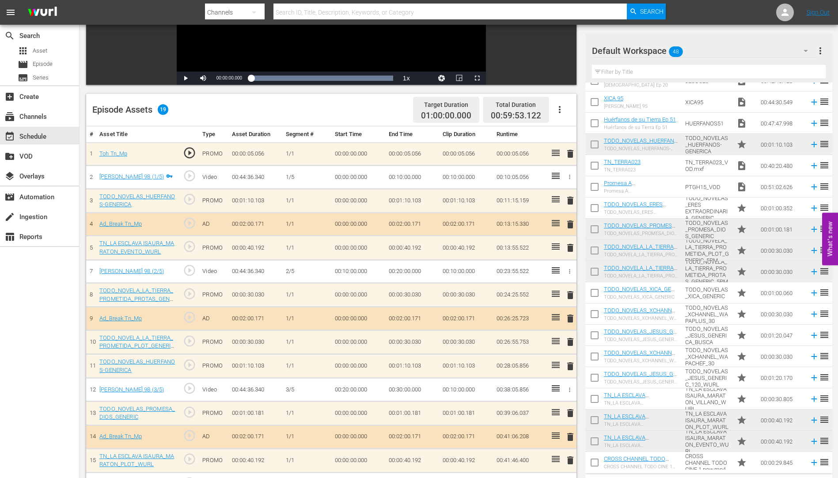
scroll to position [150, 0]
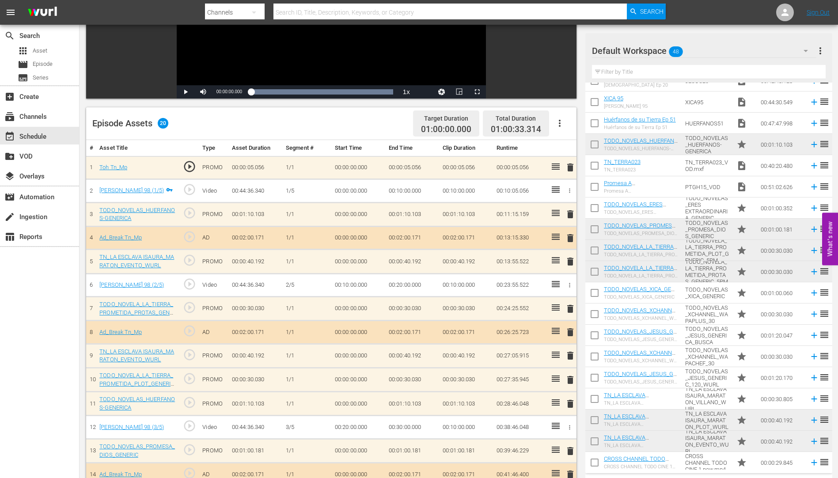
click at [571, 380] on span "delete" at bounding box center [570, 380] width 11 height 11
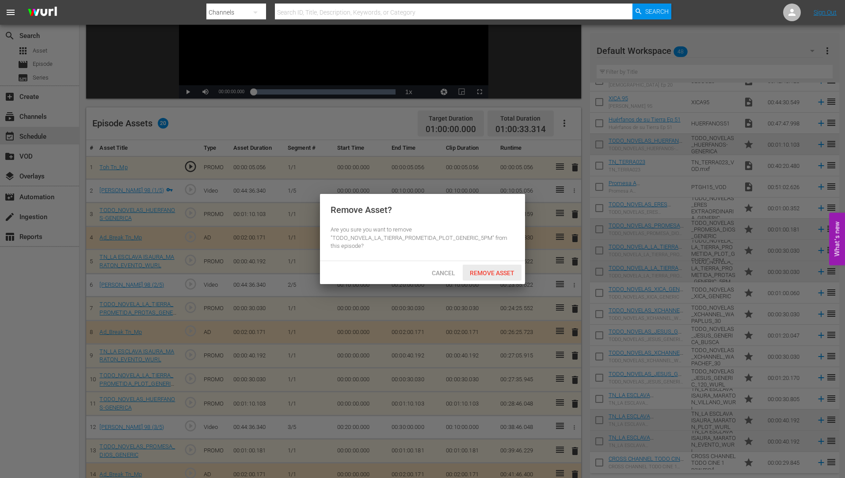
click at [504, 270] on span "Remove Asset" at bounding box center [492, 273] width 59 height 7
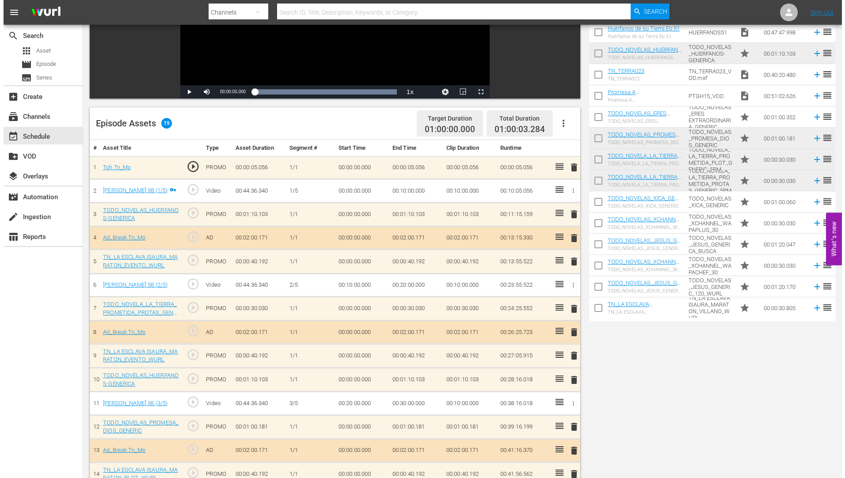
scroll to position [0, 0]
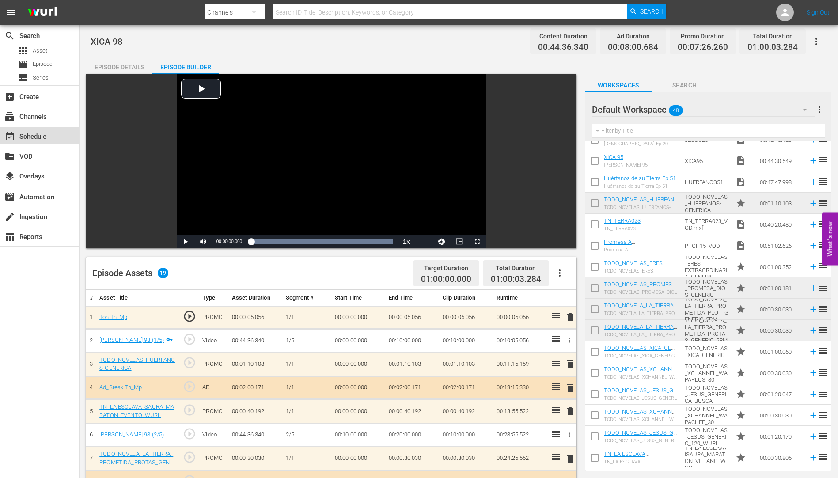
click at [28, 135] on div "event_available Schedule" at bounding box center [24, 135] width 49 height 8
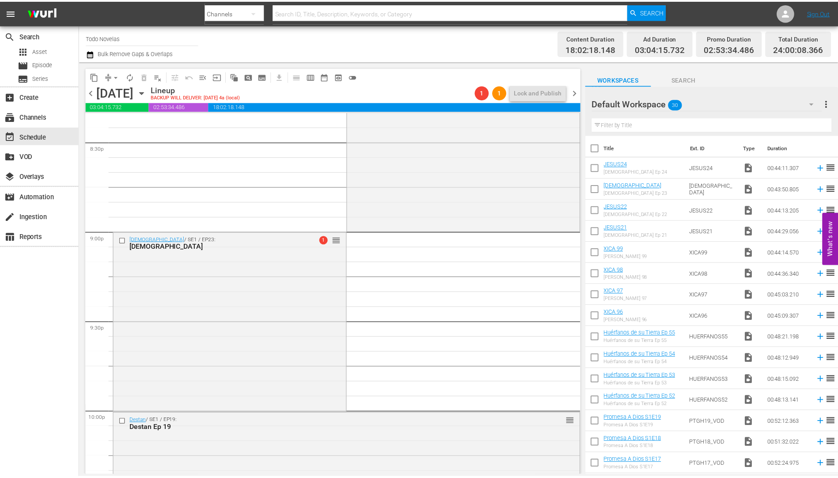
scroll to position [3668, 0]
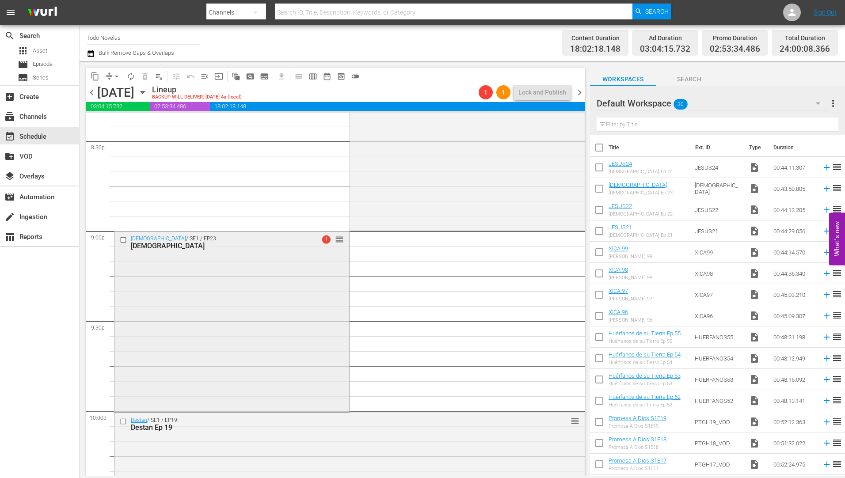
click at [147, 244] on div "[DEMOGRAPHIC_DATA]" at bounding box center [217, 246] width 173 height 8
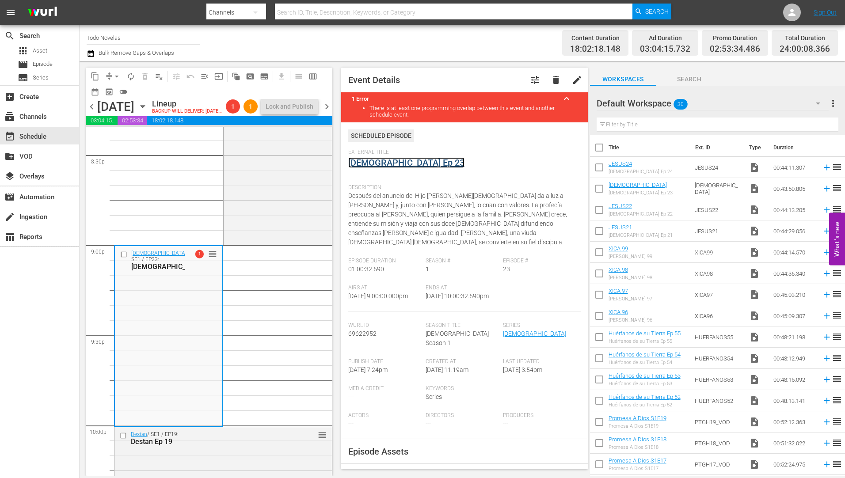
click at [366, 162] on link "[DEMOGRAPHIC_DATA] Ep 23" at bounding box center [406, 162] width 116 height 11
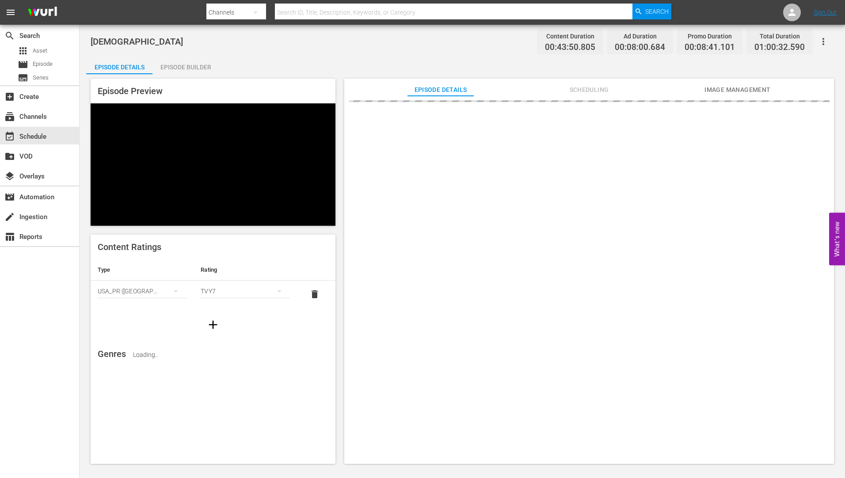
click at [191, 65] on div "Episode Builder" at bounding box center [185, 67] width 66 height 21
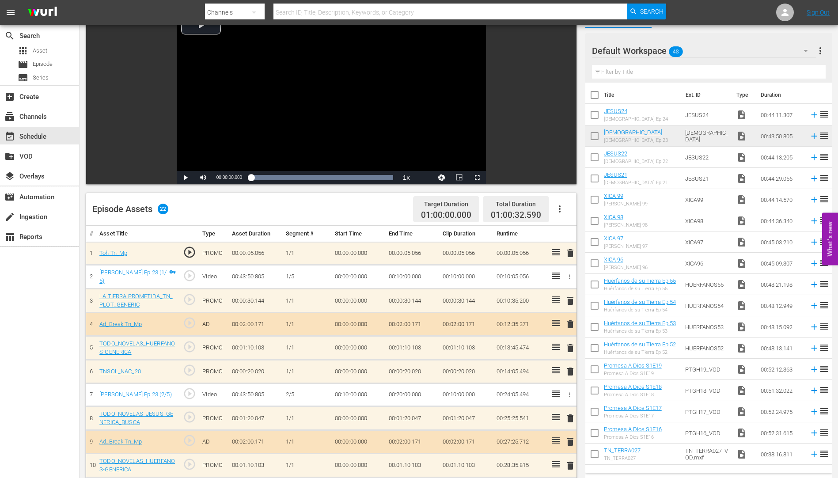
scroll to position [177, 0]
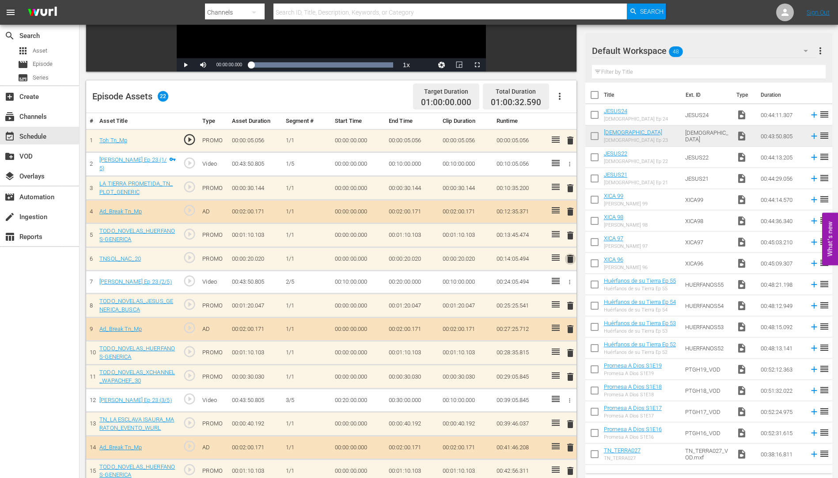
click at [571, 257] on span "delete" at bounding box center [570, 259] width 11 height 11
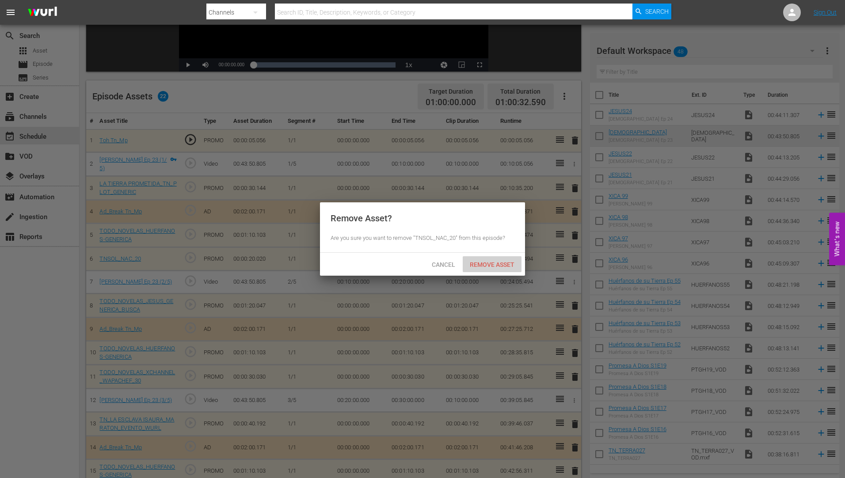
click at [494, 262] on span "Remove Asset" at bounding box center [492, 264] width 59 height 7
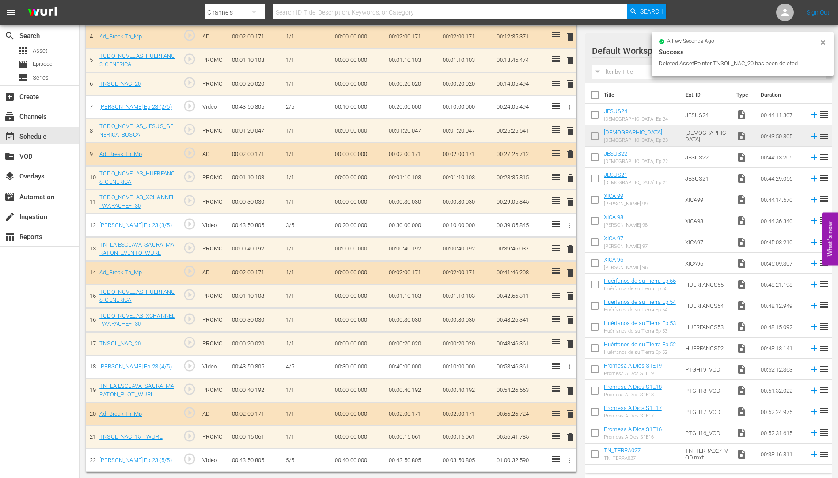
scroll to position [329, 0]
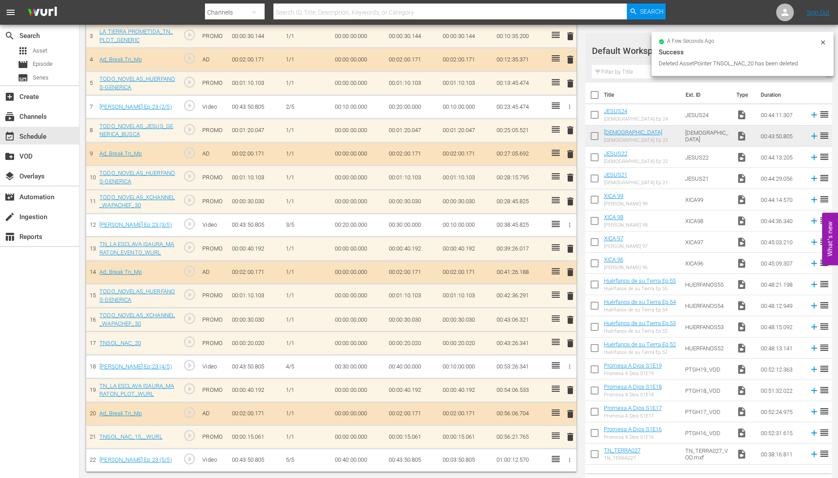
click at [570, 437] on span "delete" at bounding box center [570, 437] width 11 height 11
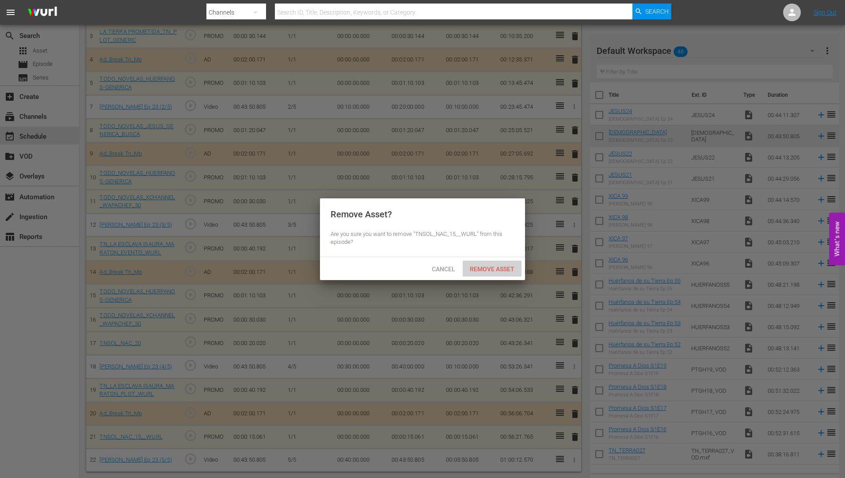
click at [502, 267] on span "Remove Asset" at bounding box center [492, 269] width 59 height 7
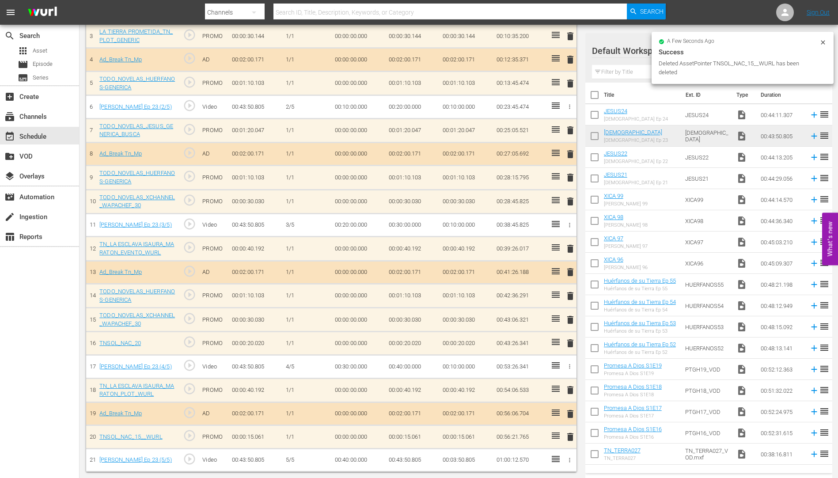
scroll to position [305, 0]
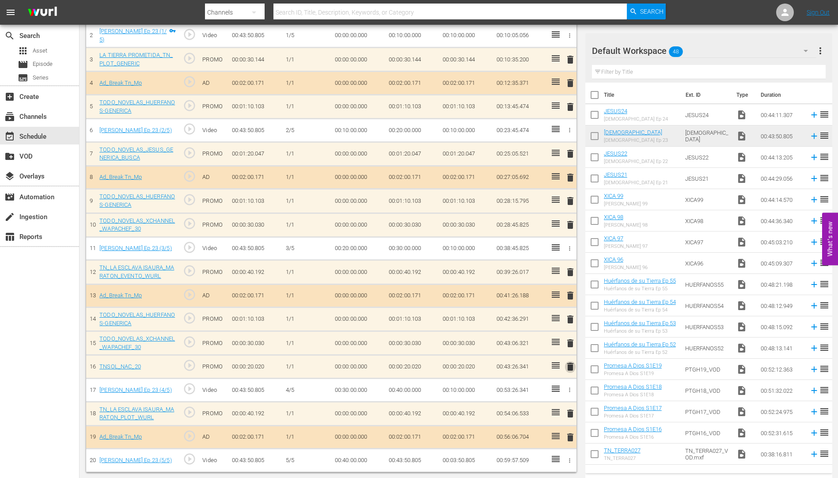
click at [570, 366] on span "delete" at bounding box center [570, 366] width 11 height 11
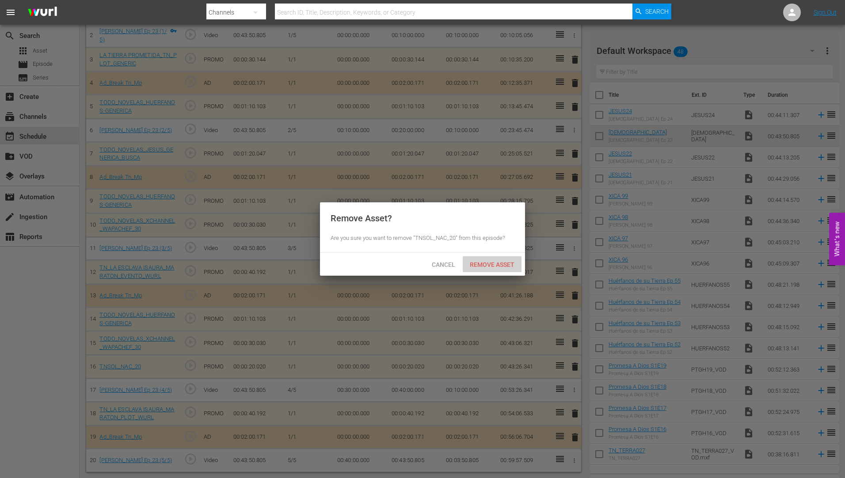
click at [496, 261] on span "Remove Asset" at bounding box center [492, 264] width 59 height 7
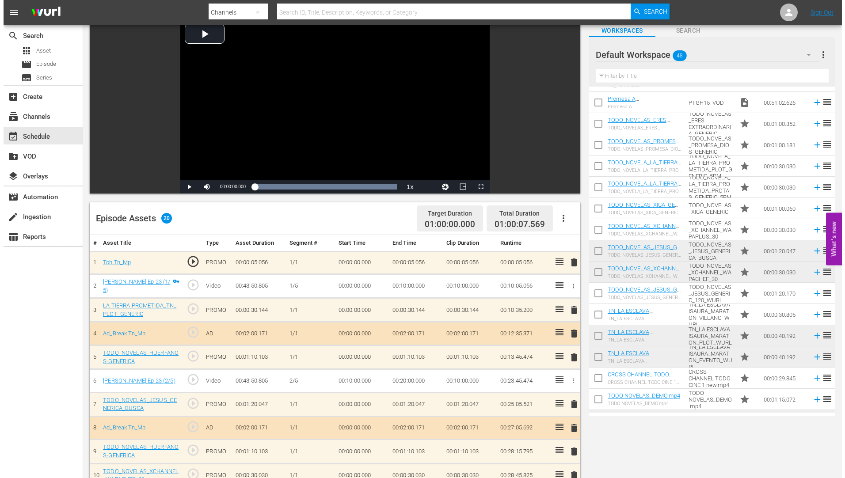
scroll to position [0, 0]
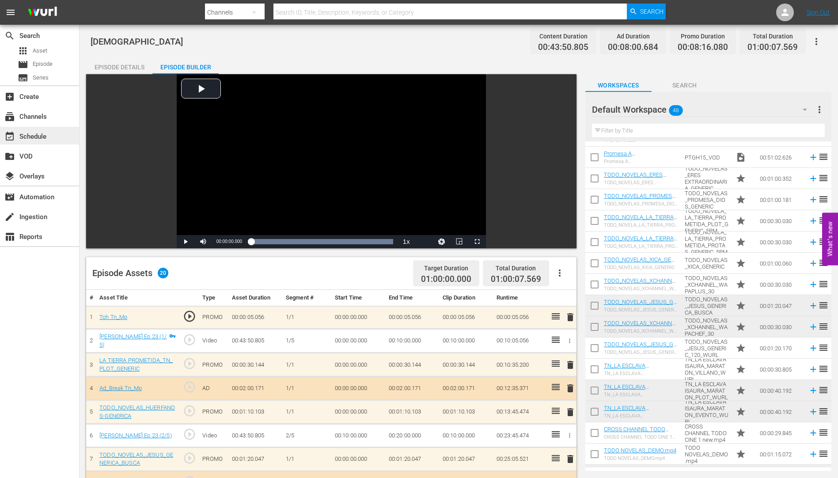
click at [33, 135] on div "event_available Schedule" at bounding box center [24, 135] width 49 height 8
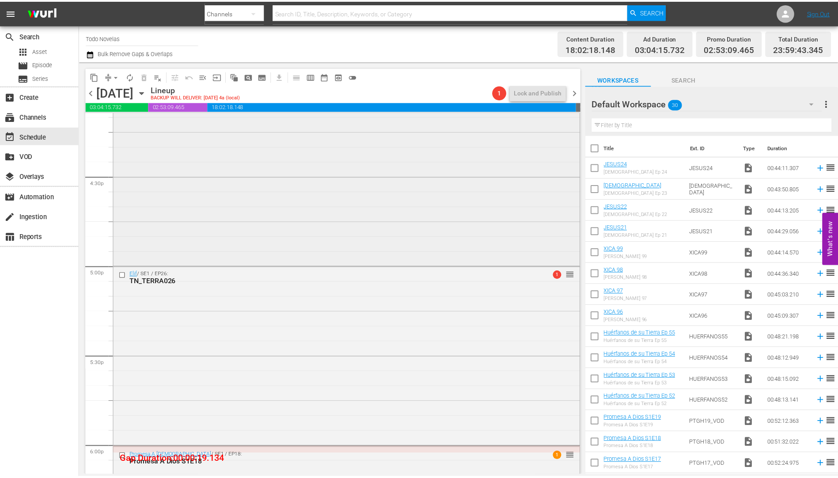
scroll to position [2772, 0]
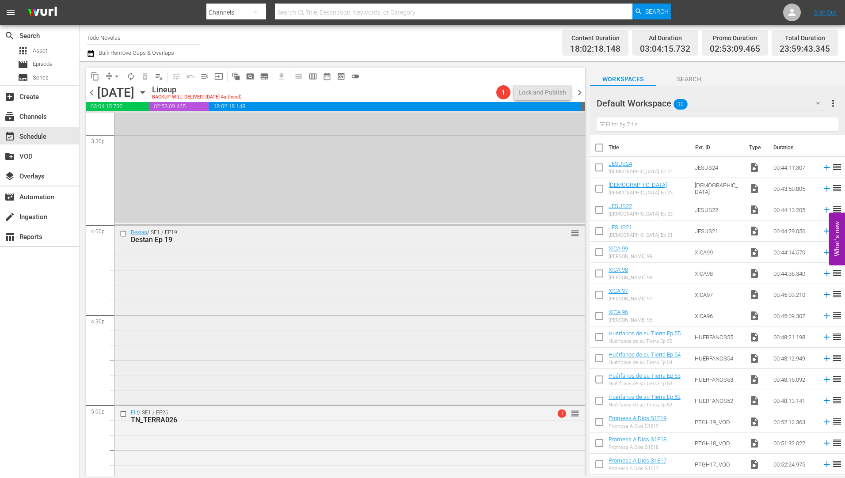
click at [141, 237] on div "Destan Ep 19" at bounding box center [333, 240] width 404 height 8
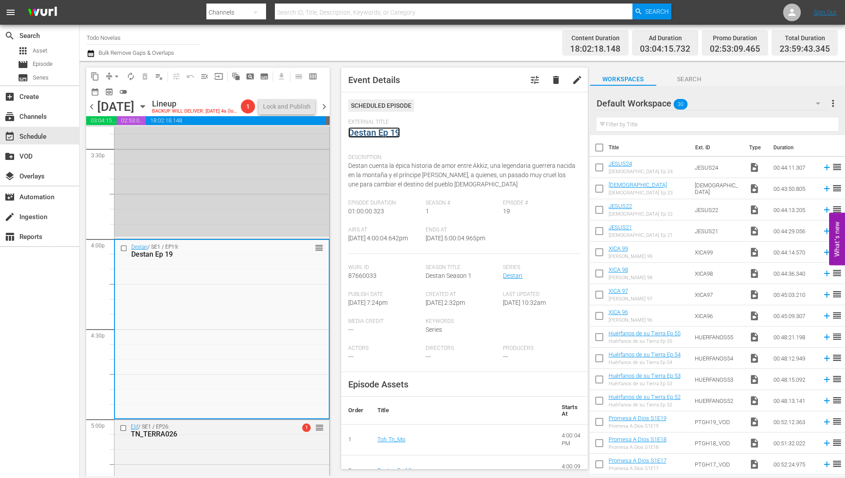
click at [369, 131] on link "Destan Ep 19" at bounding box center [374, 132] width 52 height 11
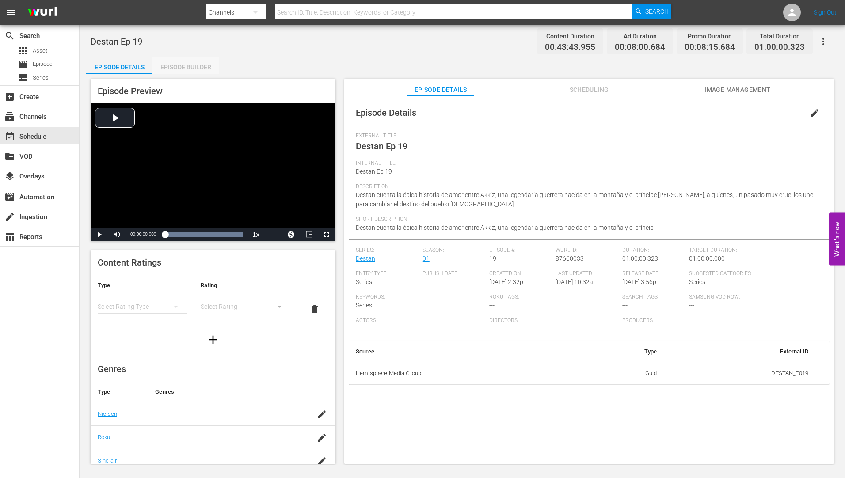
click at [197, 65] on div "Episode Builder" at bounding box center [185, 67] width 66 height 21
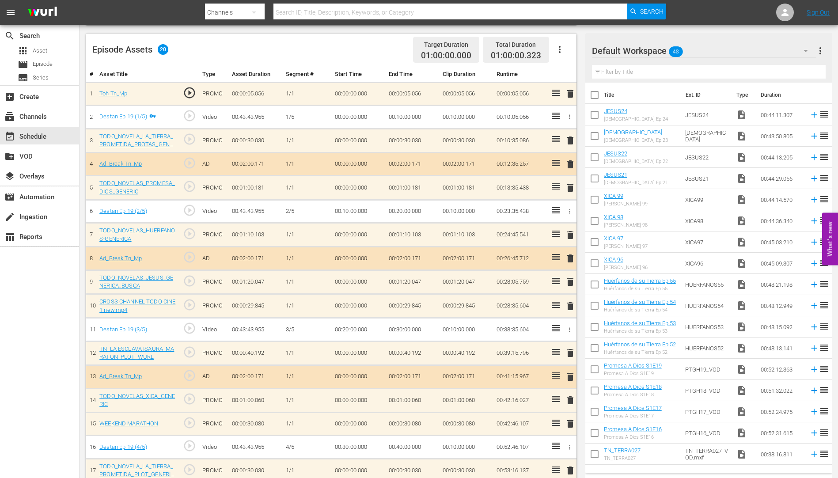
scroll to position [217, 0]
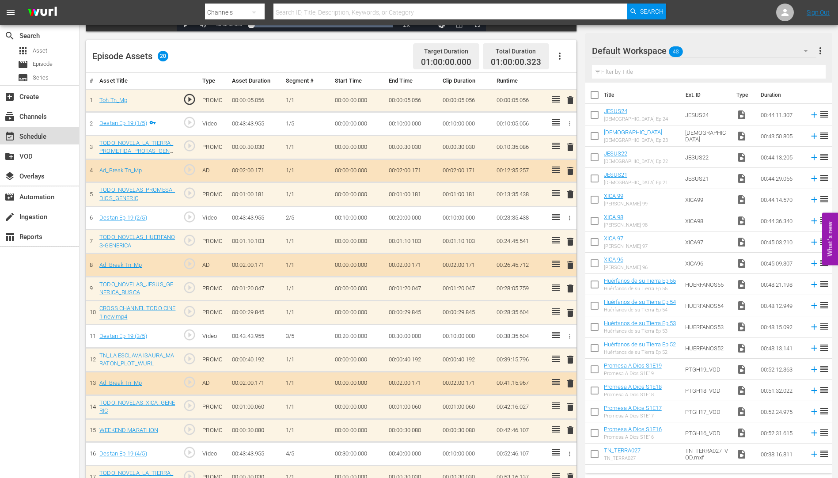
click at [29, 134] on div "event_available Schedule" at bounding box center [24, 135] width 49 height 8
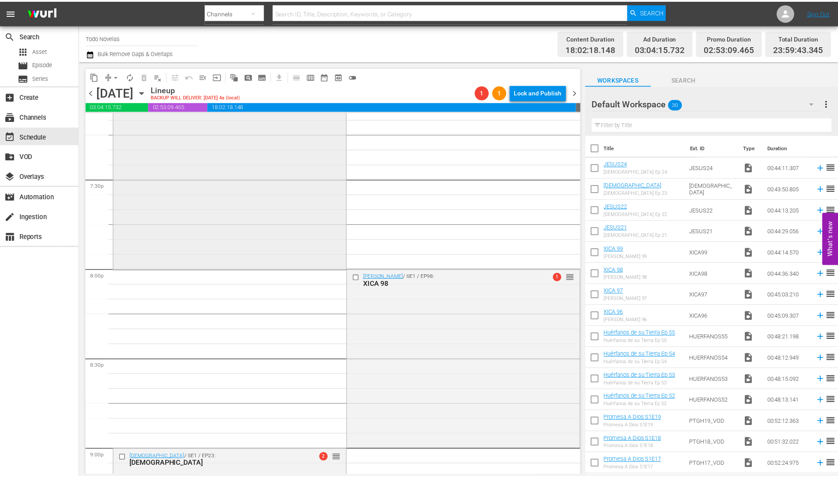
scroll to position [3451, 0]
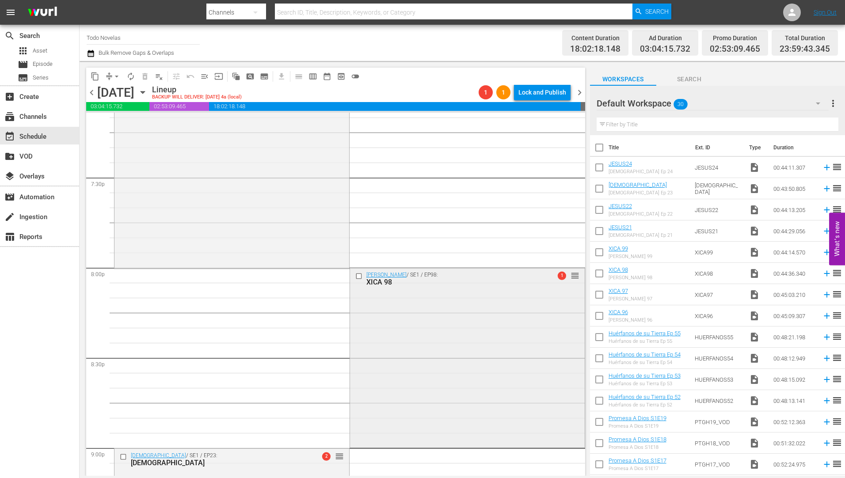
click at [374, 278] on div "XICA 98" at bounding box center [452, 282] width 173 height 8
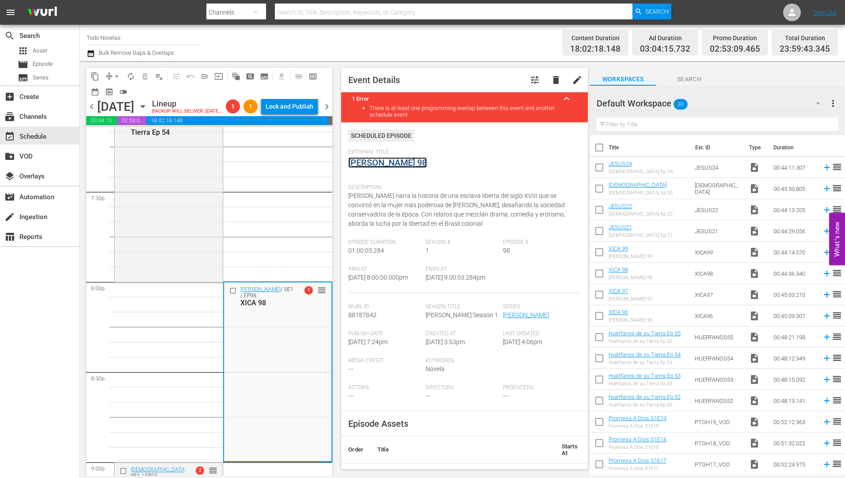
click at [373, 164] on link "[PERSON_NAME] 98" at bounding box center [387, 162] width 79 height 11
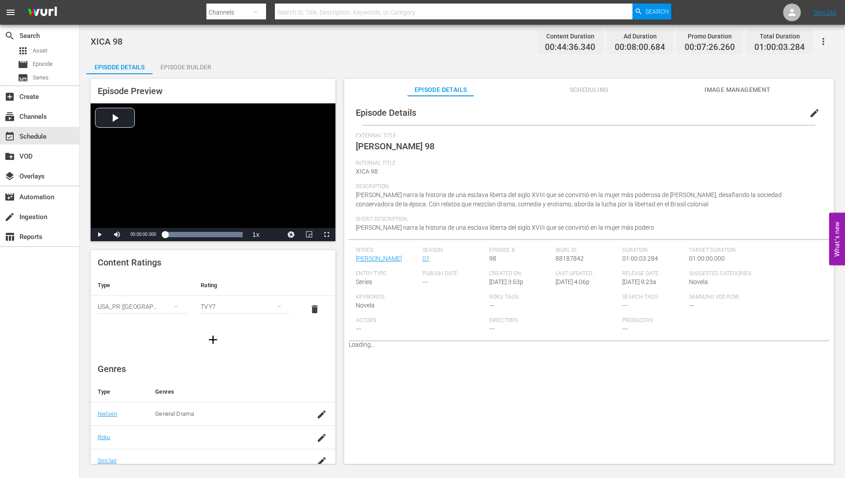
click at [191, 66] on div "Episode Builder" at bounding box center [185, 67] width 66 height 21
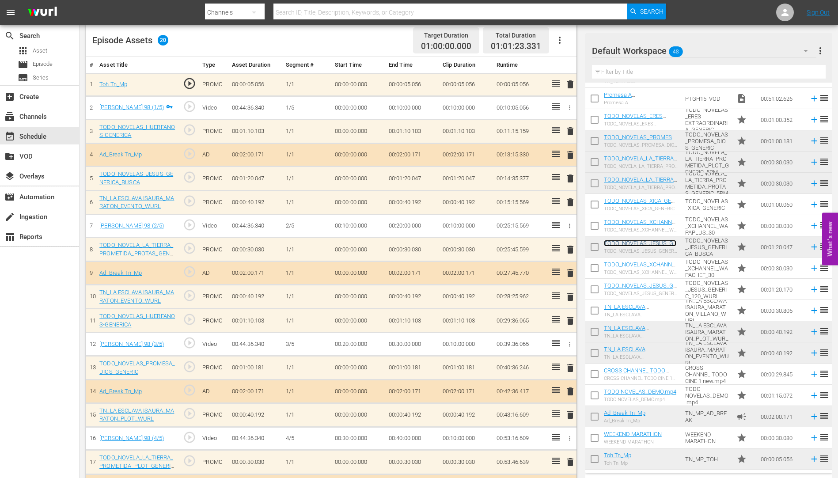
scroll to position [238, 0]
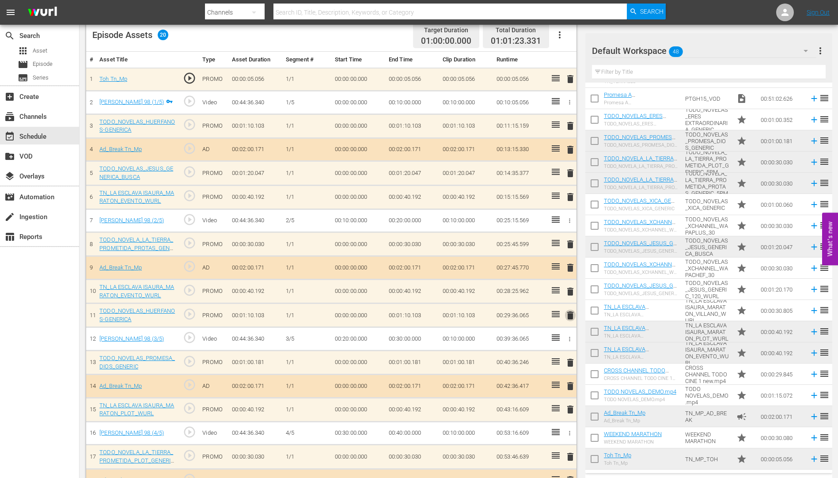
click at [570, 315] on span "delete" at bounding box center [570, 315] width 11 height 11
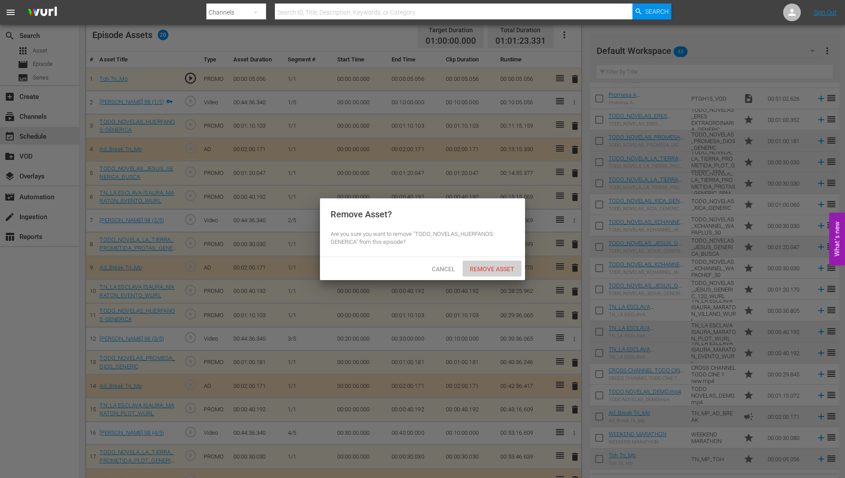
click at [499, 266] on span "Remove Asset" at bounding box center [492, 269] width 59 height 7
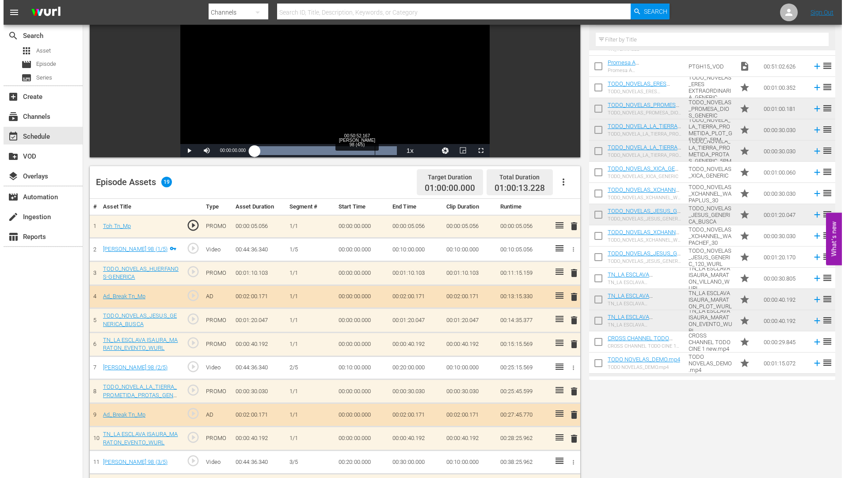
scroll to position [0, 0]
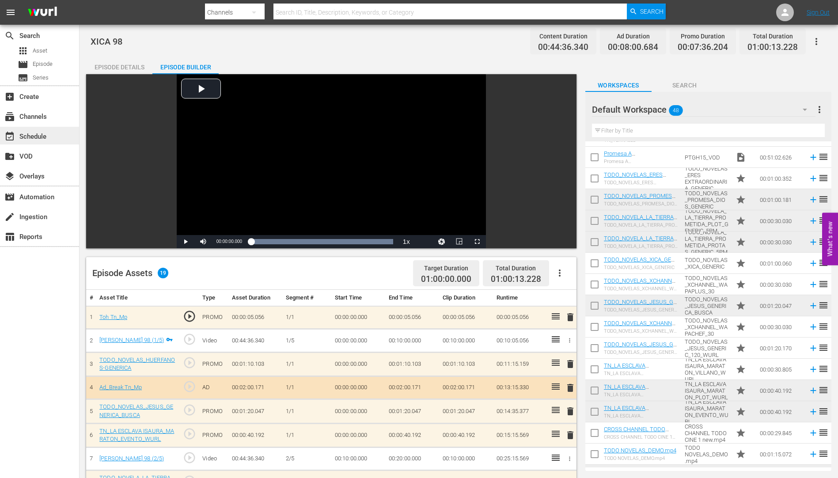
click at [28, 132] on div "event_available Schedule" at bounding box center [24, 135] width 49 height 8
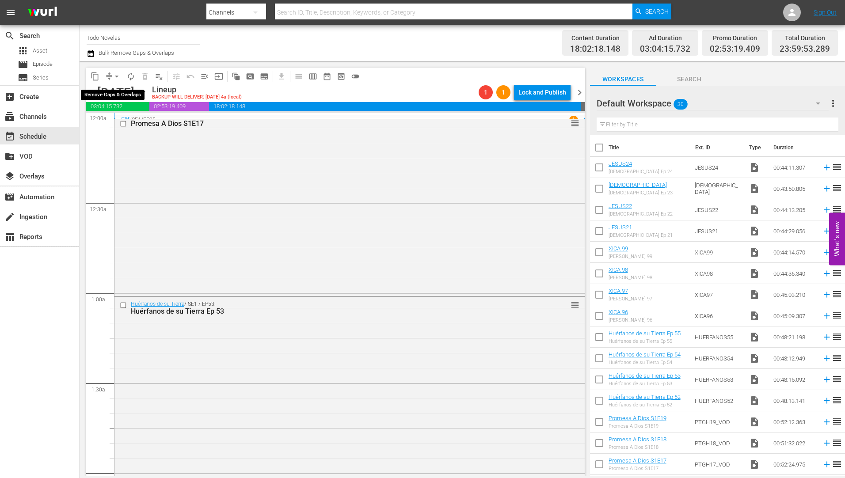
click at [117, 74] on span "arrow_drop_down" at bounding box center [116, 76] width 9 height 9
click at [111, 93] on li "Align to Midnight" at bounding box center [117, 94] width 93 height 15
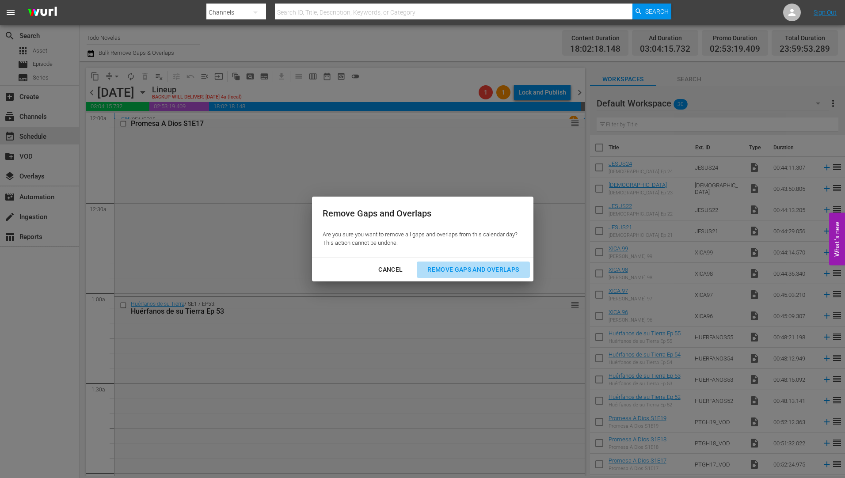
click at [452, 268] on div "Remove Gaps and Overlaps" at bounding box center [473, 269] width 106 height 11
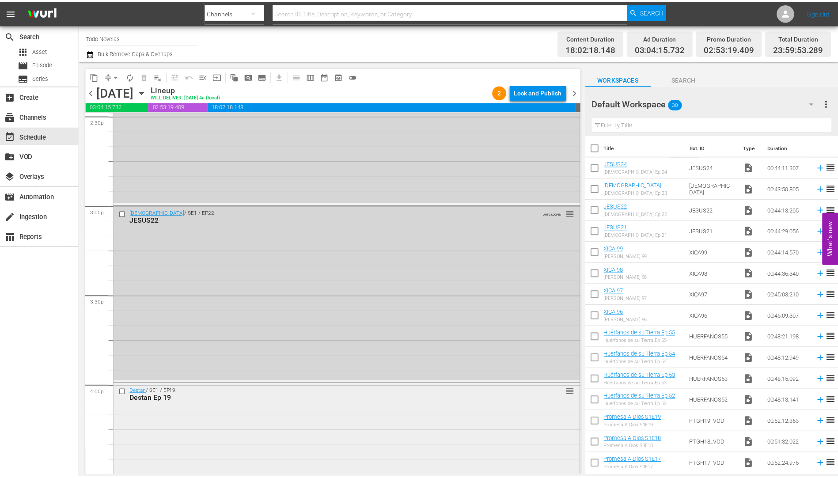
scroll to position [2607, 0]
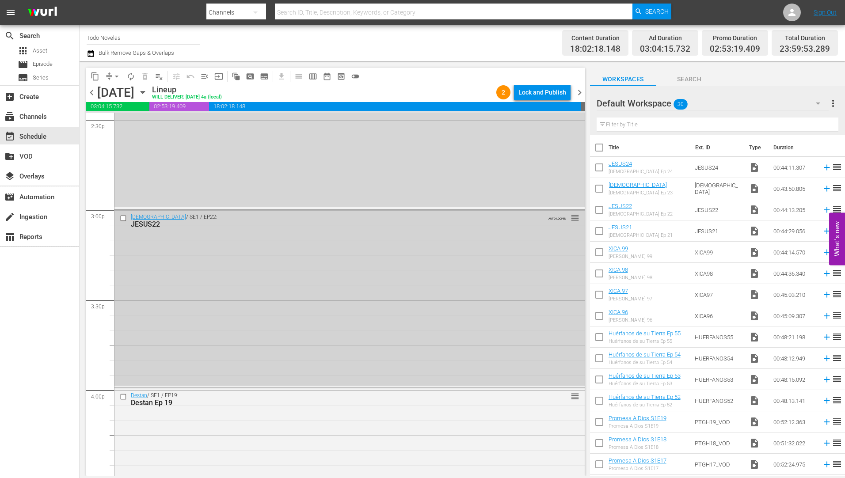
click at [143, 222] on div "JESUS22" at bounding box center [333, 224] width 404 height 8
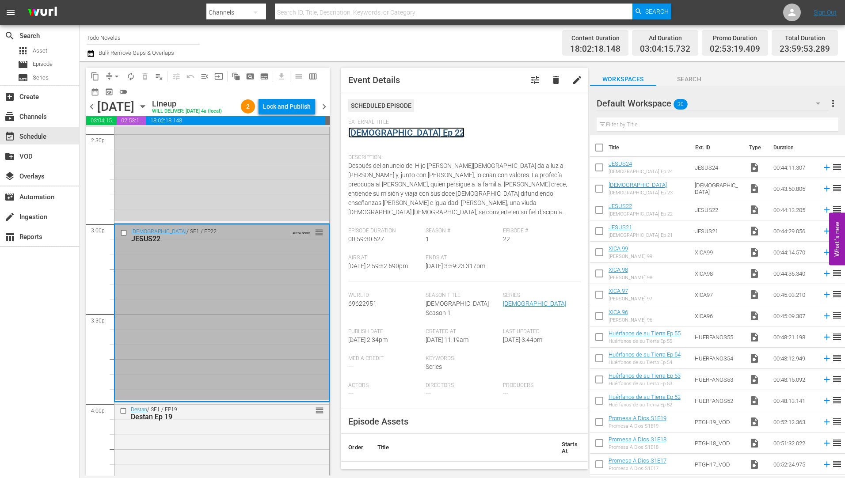
click at [366, 134] on link "[DEMOGRAPHIC_DATA] Ep 22" at bounding box center [406, 132] width 116 height 11
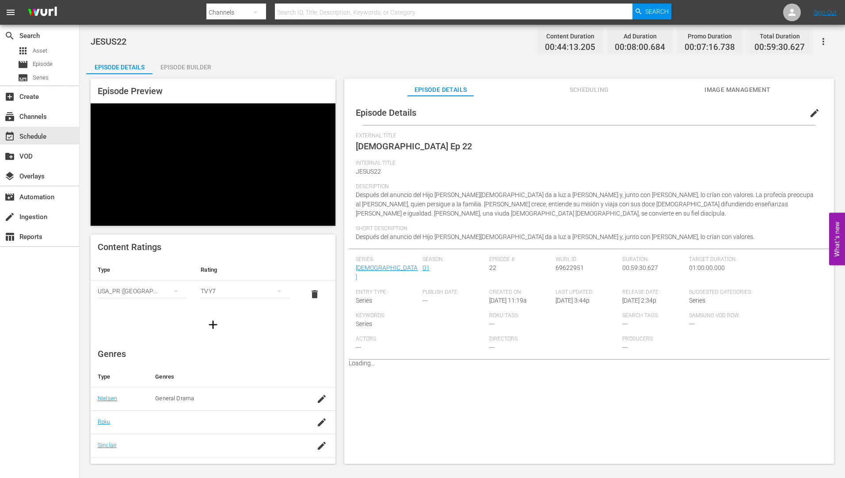
click at [194, 67] on div "Episode Builder" at bounding box center [185, 67] width 66 height 21
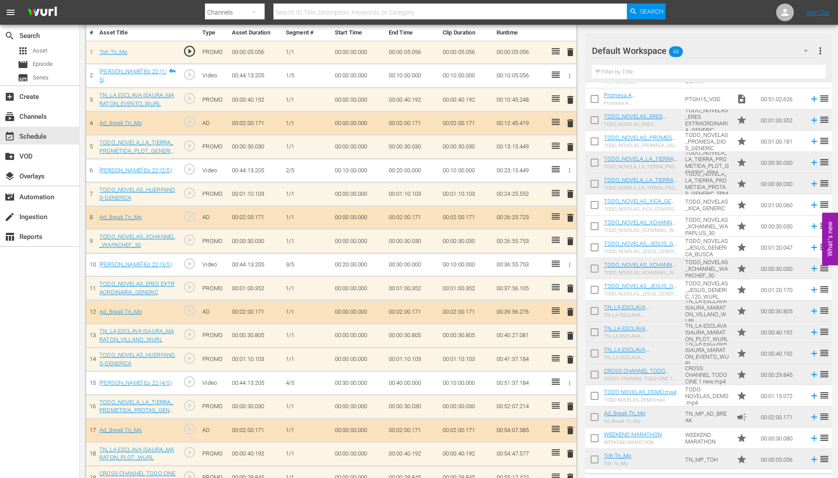
scroll to position [653, 0]
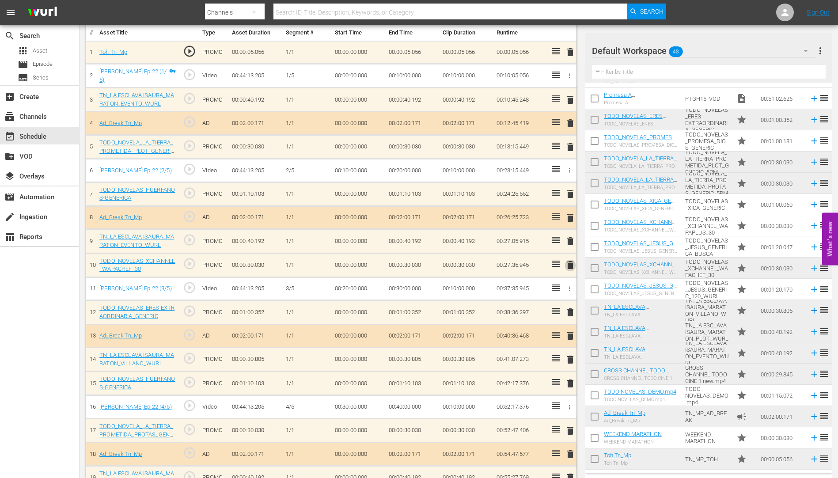
click at [570, 265] on span "delete" at bounding box center [570, 265] width 11 height 11
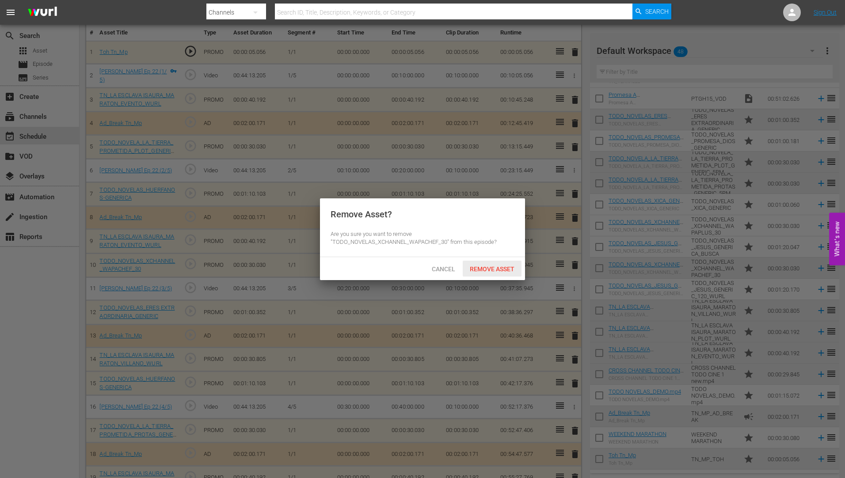
click at [499, 267] on span "Remove Asset" at bounding box center [492, 269] width 59 height 7
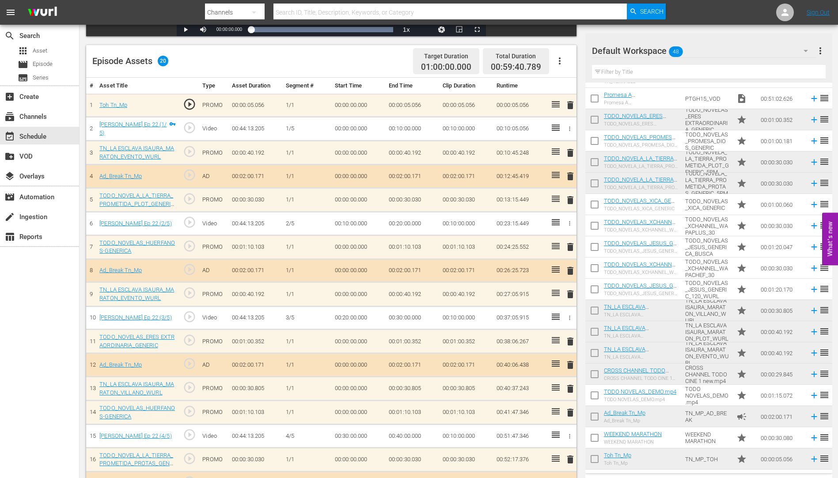
scroll to position [88, 0]
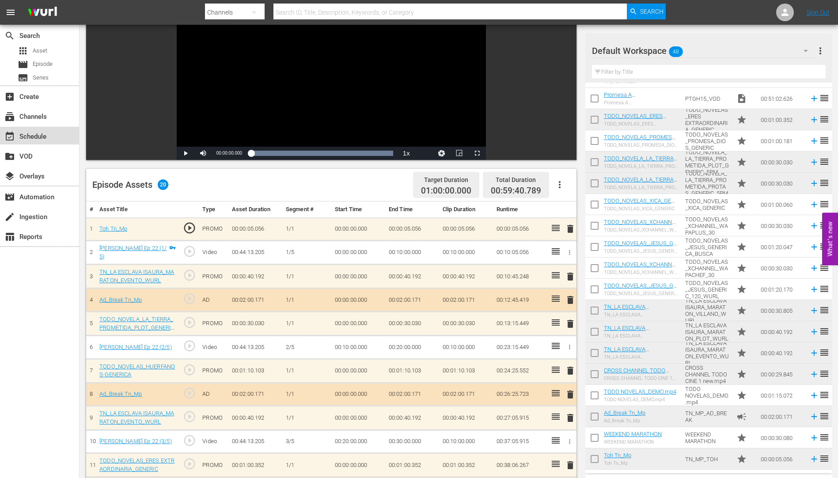
click at [36, 130] on div "event_available Schedule" at bounding box center [39, 136] width 79 height 18
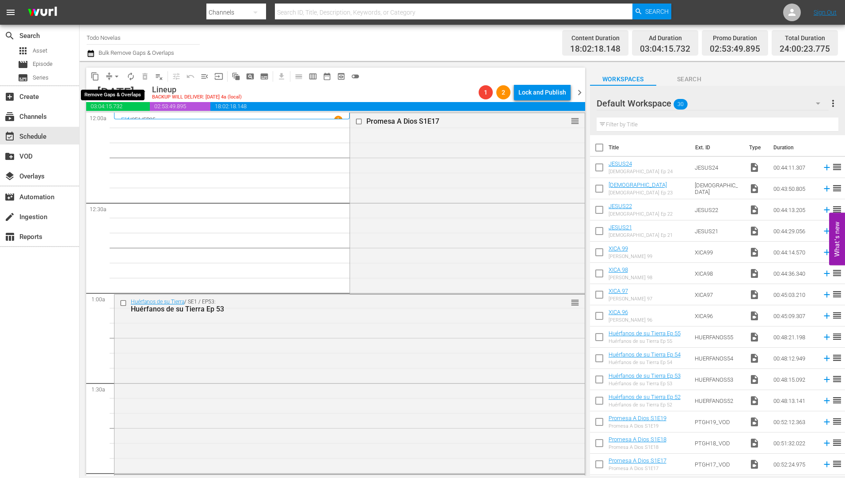
click at [116, 74] on span "arrow_drop_down" at bounding box center [116, 76] width 9 height 9
click at [114, 93] on li "Align to Midnight" at bounding box center [117, 94] width 93 height 15
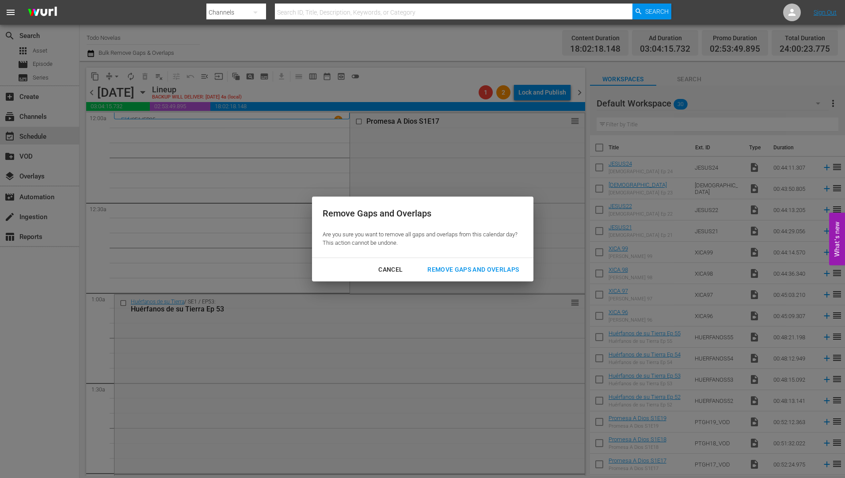
click at [503, 270] on div "Remove Gaps and Overlaps" at bounding box center [473, 269] width 106 height 11
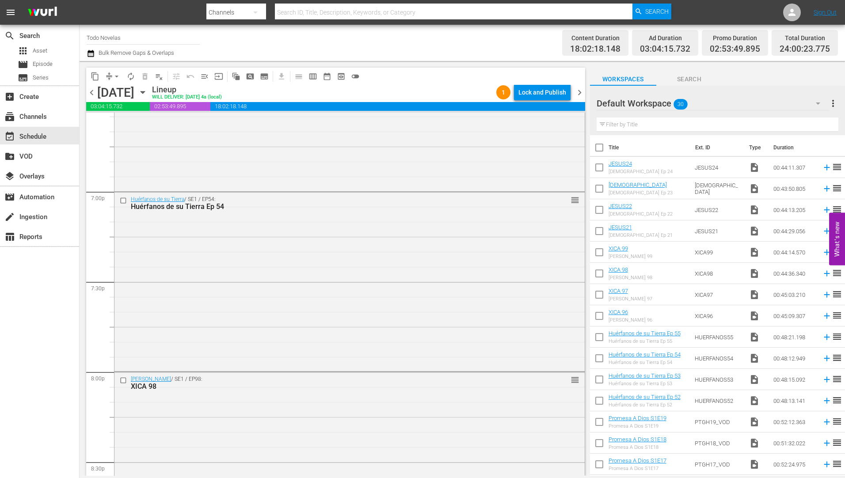
scroll to position [3037, 0]
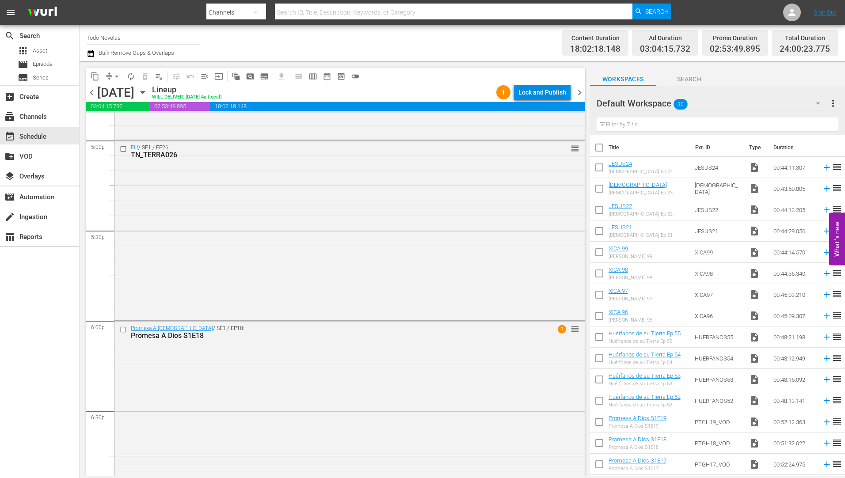
click at [534, 91] on div "Lock and Publish" at bounding box center [542, 92] width 48 height 16
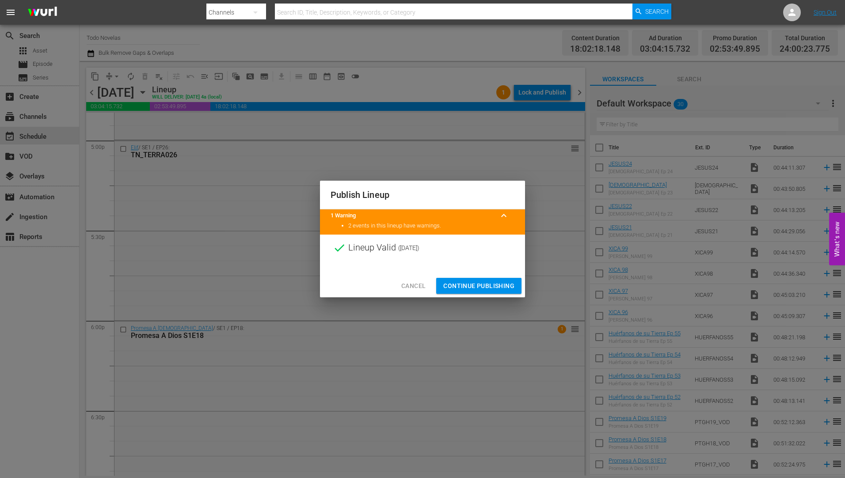
click at [490, 281] on span "Continue Publishing" at bounding box center [478, 286] width 71 height 11
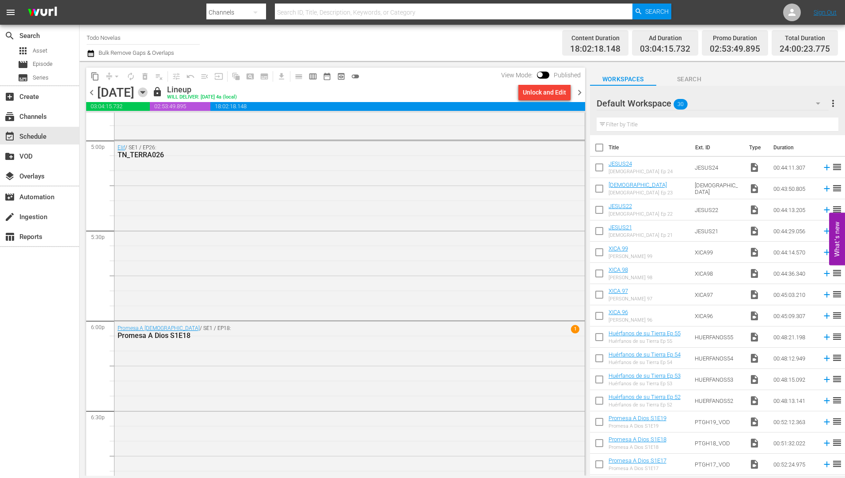
click at [144, 92] on icon "button" at bounding box center [143, 92] width 4 height 2
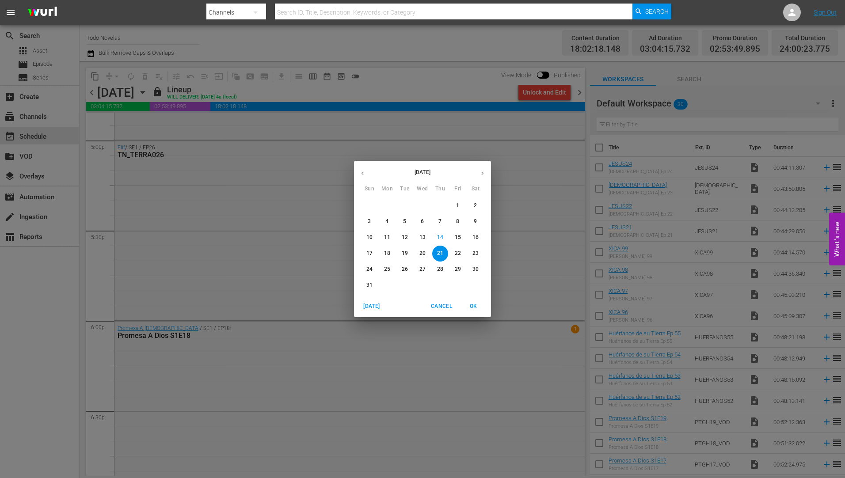
click at [458, 251] on p "22" at bounding box center [458, 254] width 6 height 8
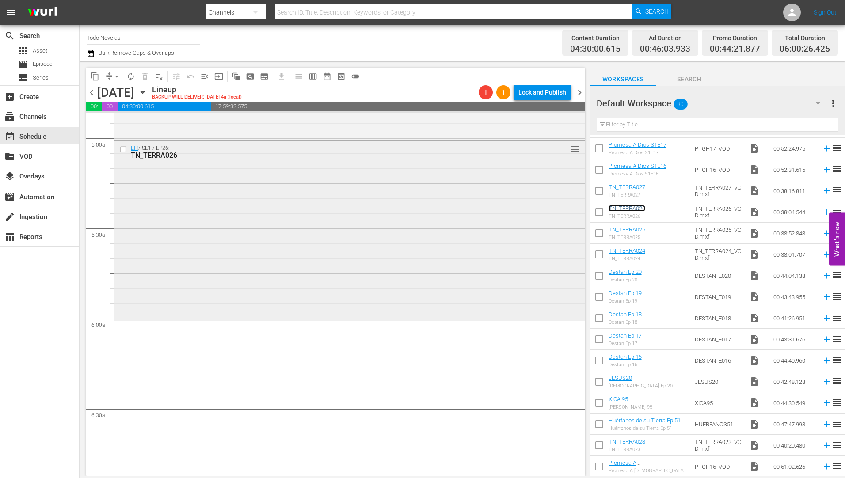
scroll to position [884, 0]
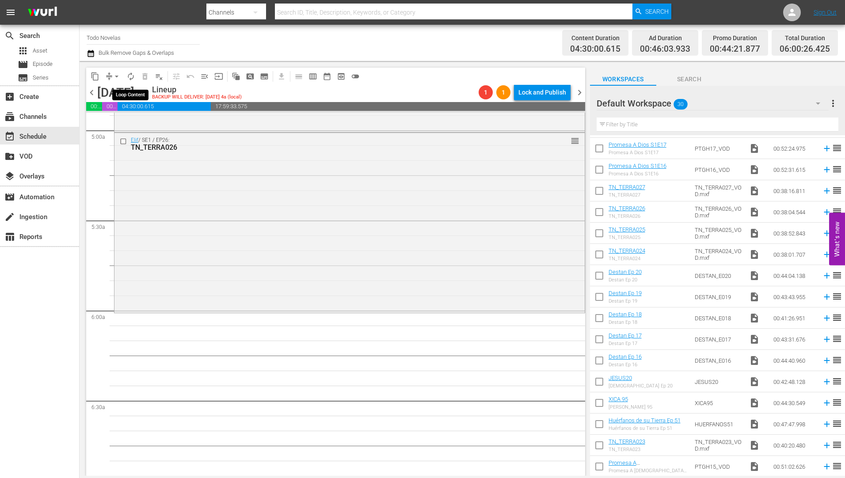
click at [131, 74] on span "autorenew_outlined" at bounding box center [130, 76] width 9 height 9
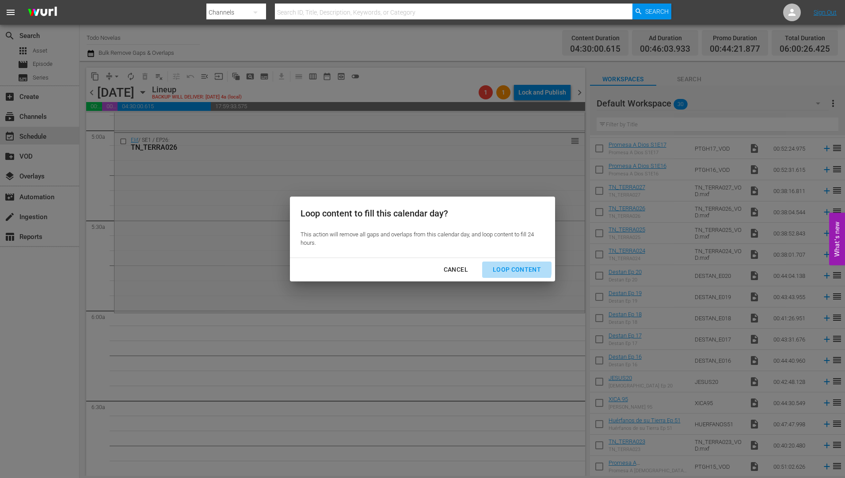
click at [512, 268] on div "Loop Content" at bounding box center [517, 269] width 62 height 11
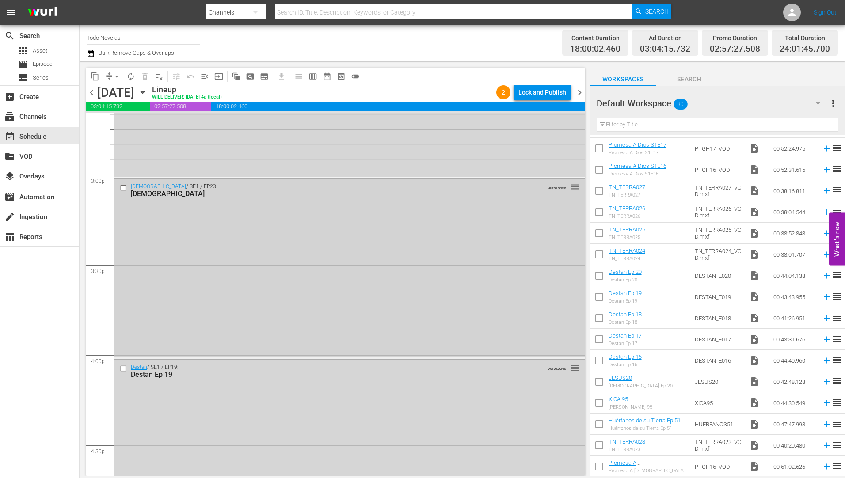
scroll to position [2648, 0]
click at [125, 363] on input "checkbox" at bounding box center [124, 363] width 9 height 8
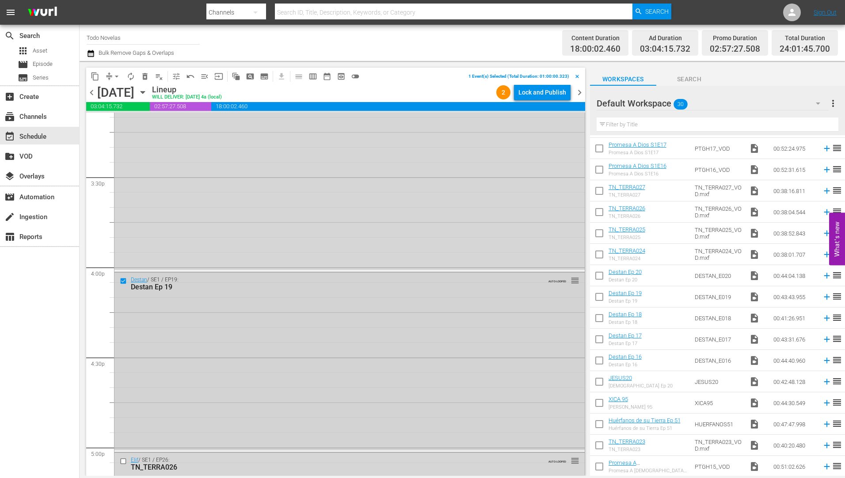
scroll to position [2825, 0]
click at [121, 365] on input "checkbox" at bounding box center [124, 367] width 9 height 8
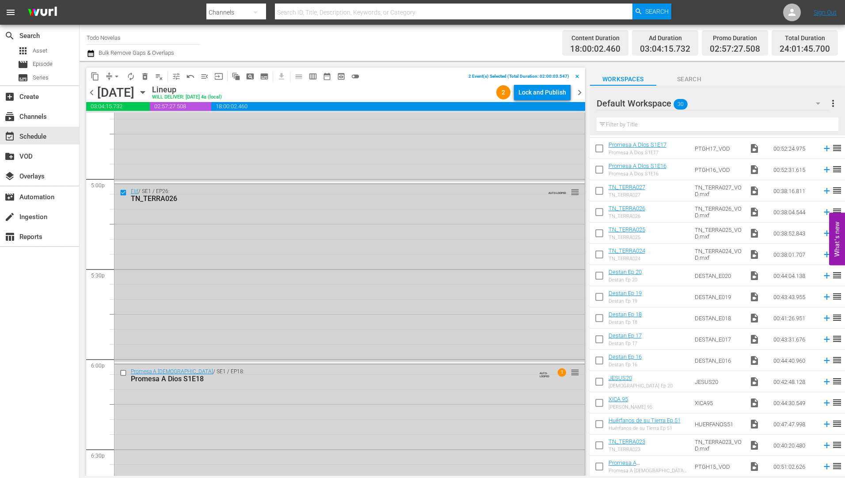
scroll to position [3002, 0]
click at [122, 372] on input "checkbox" at bounding box center [124, 370] width 9 height 8
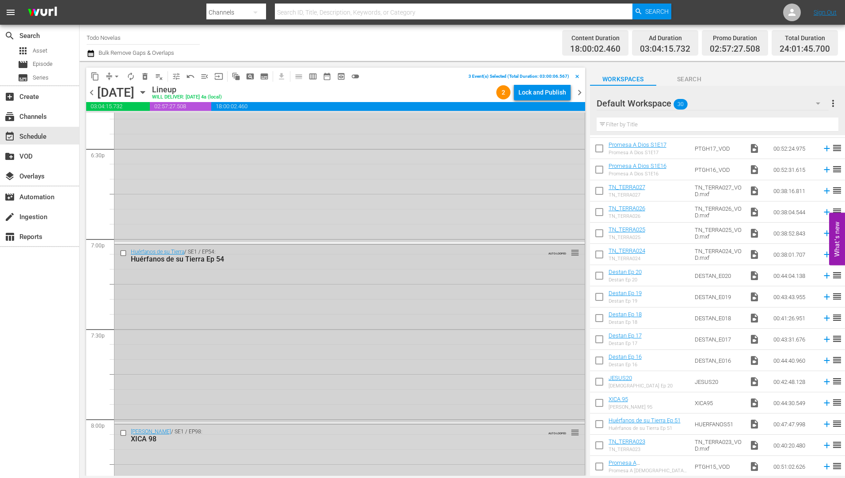
scroll to position [3311, 0]
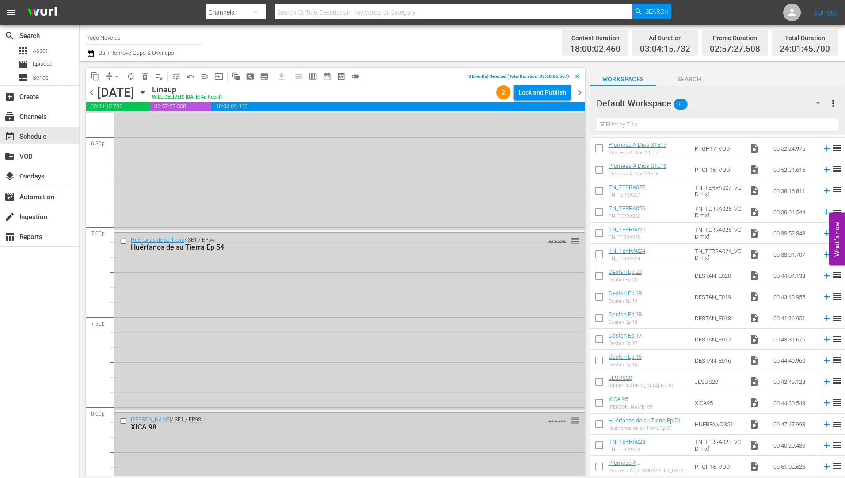
click at [122, 421] on input "checkbox" at bounding box center [124, 422] width 9 height 8
click at [124, 242] on input "checkbox" at bounding box center [124, 241] width 9 height 8
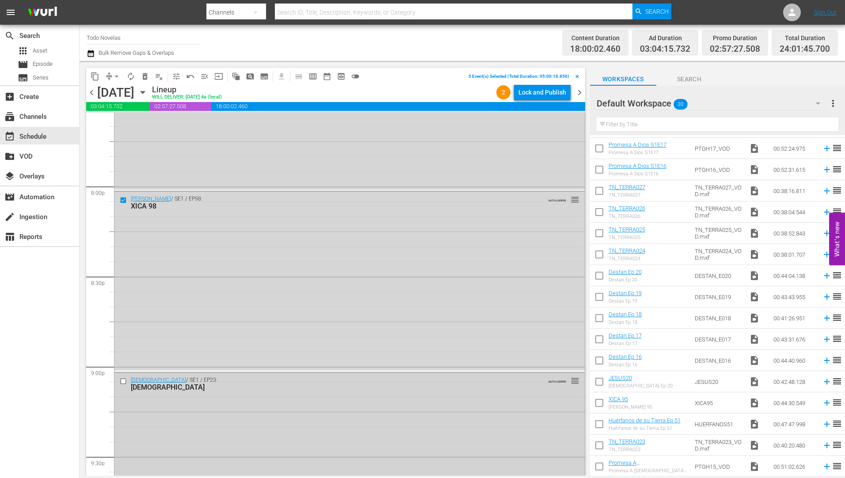
click at [122, 382] on input "checkbox" at bounding box center [124, 382] width 9 height 8
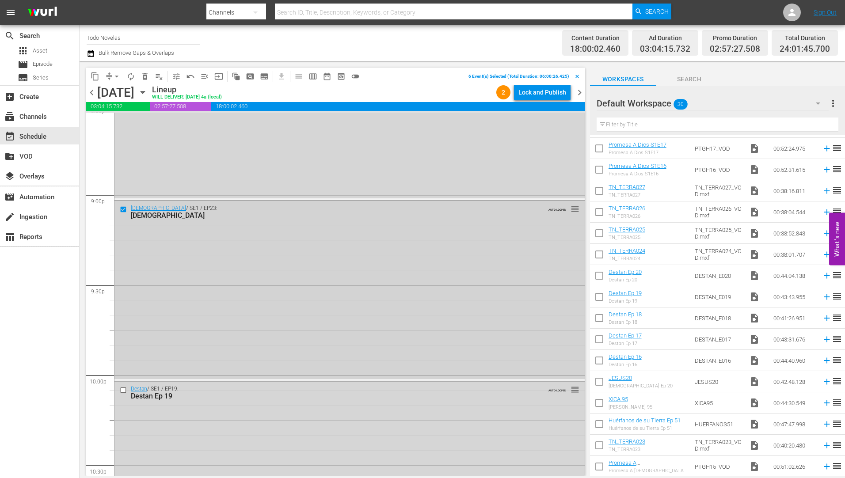
scroll to position [3709, 0]
click at [124, 385] on input "checkbox" at bounding box center [124, 385] width 9 height 8
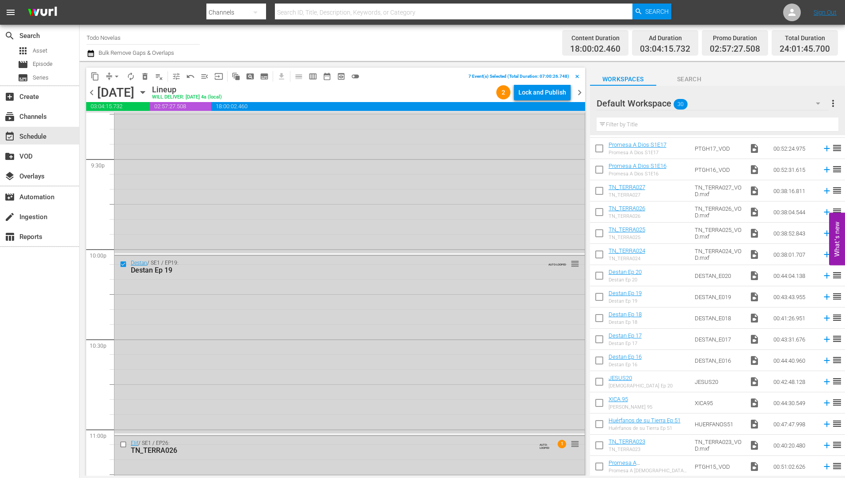
scroll to position [3885, 0]
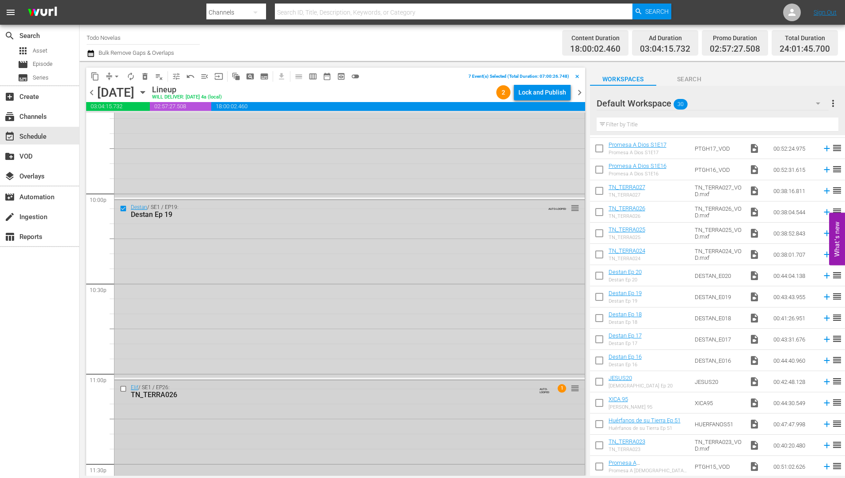
click at [125, 388] on input "checkbox" at bounding box center [124, 389] width 9 height 8
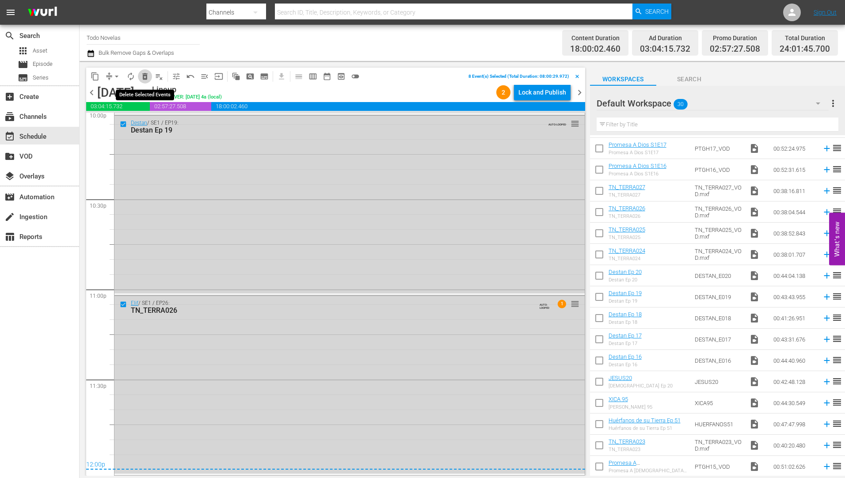
click at [144, 75] on span "delete_forever_outlined" at bounding box center [145, 76] width 9 height 9
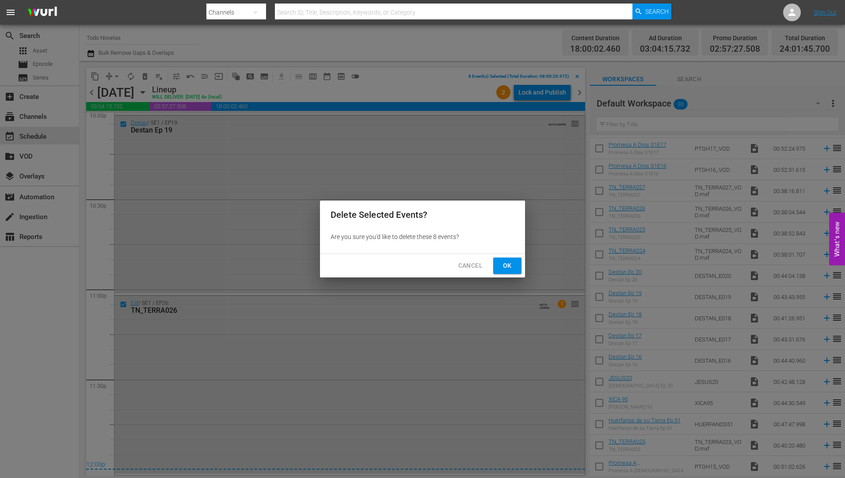
click at [507, 263] on span "Ok" at bounding box center [507, 265] width 14 height 11
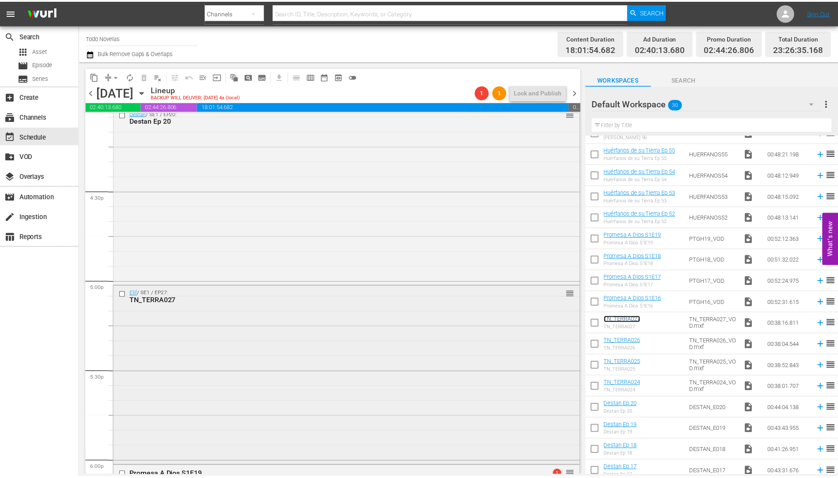
scroll to position [2949, 0]
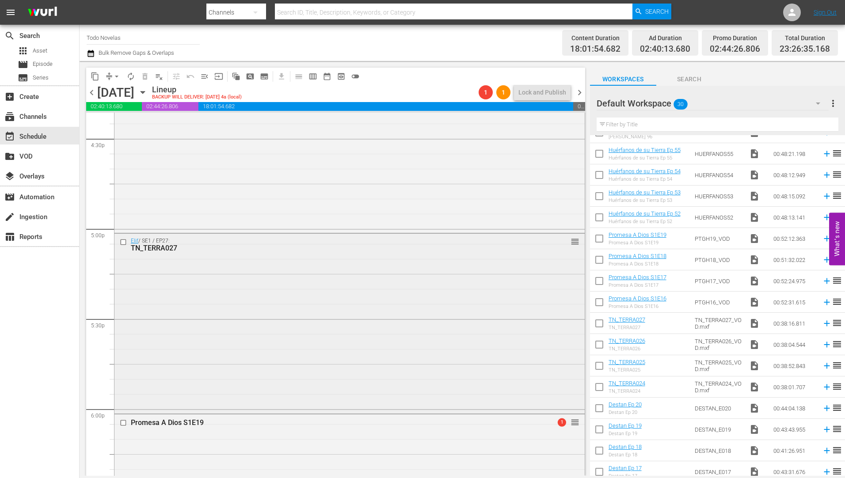
click at [154, 245] on div "TN_TERRA027" at bounding box center [333, 248] width 404 height 8
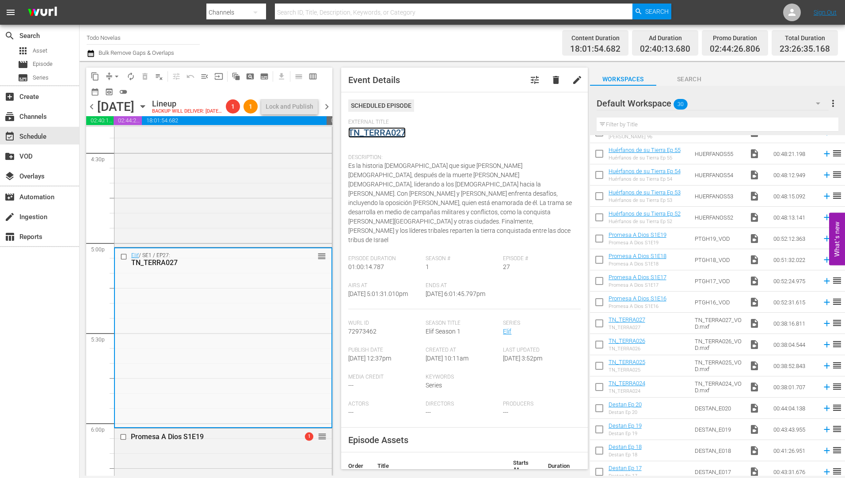
click at [389, 131] on link "TN_TERRA027" at bounding box center [376, 132] width 57 height 11
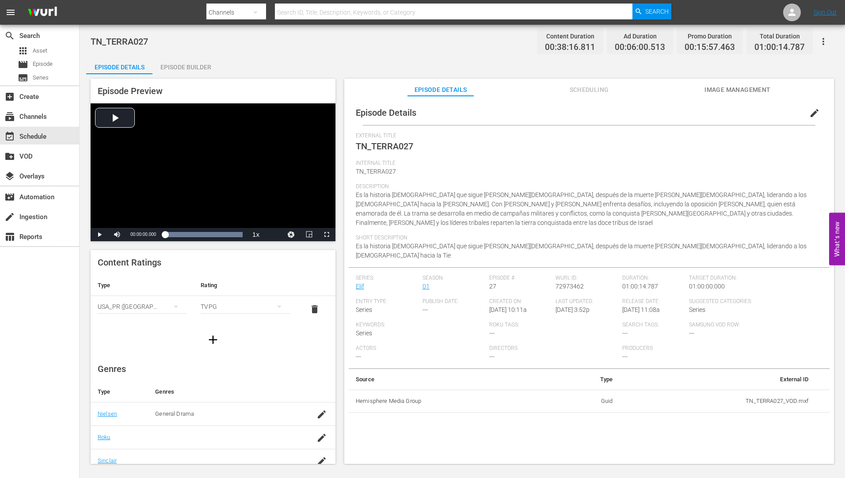
click at [175, 67] on div "Episode Builder" at bounding box center [185, 67] width 66 height 21
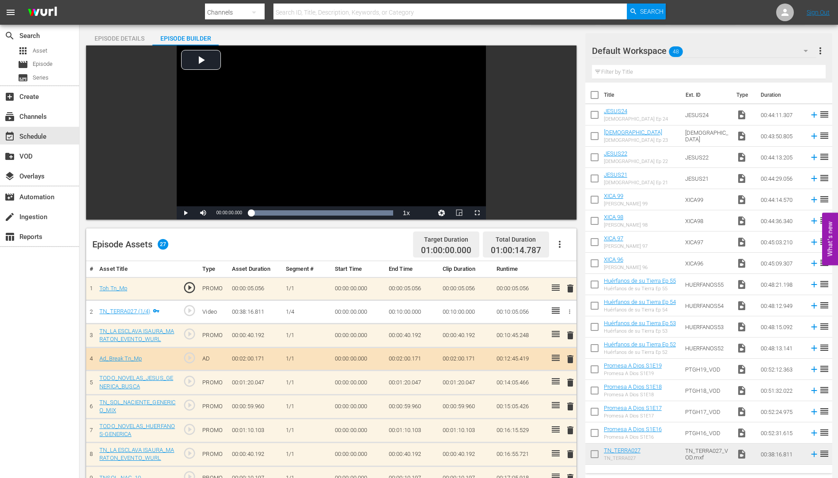
scroll to position [133, 0]
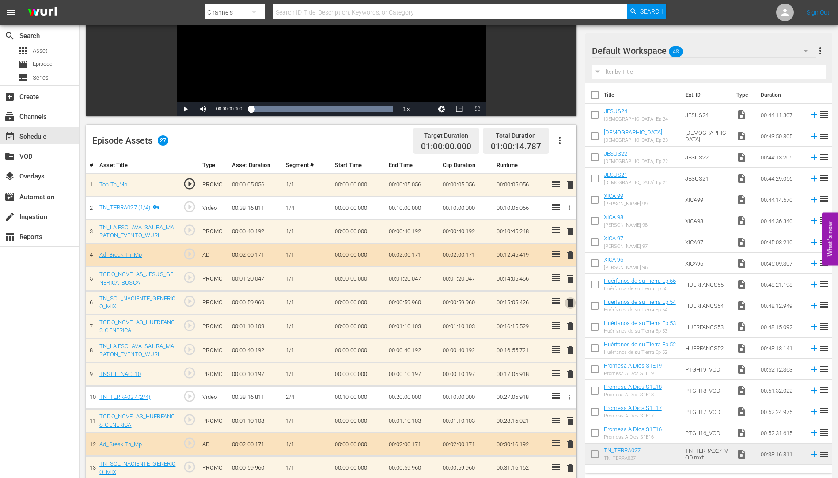
click at [571, 303] on span "delete" at bounding box center [570, 302] width 11 height 11
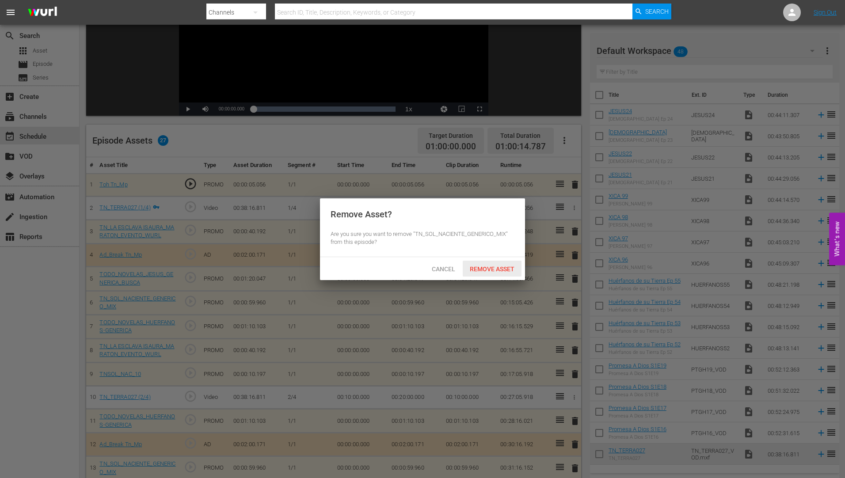
click at [493, 266] on span "Remove Asset" at bounding box center [492, 269] width 59 height 7
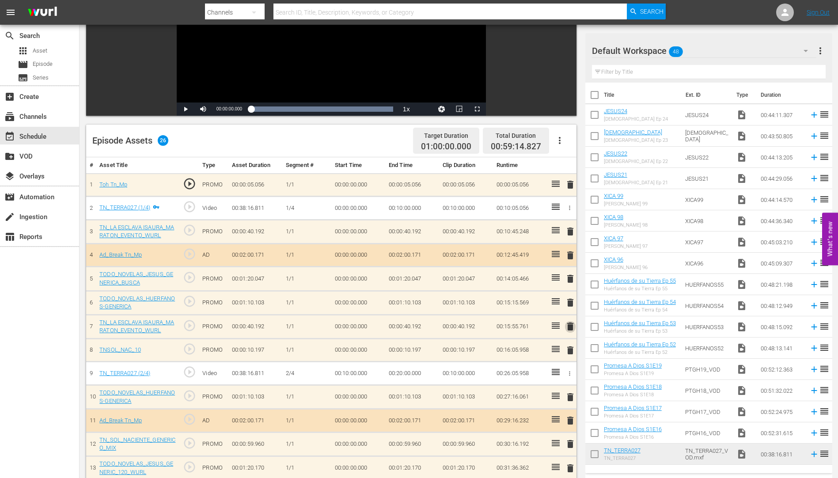
click at [570, 324] on span "delete" at bounding box center [570, 326] width 11 height 11
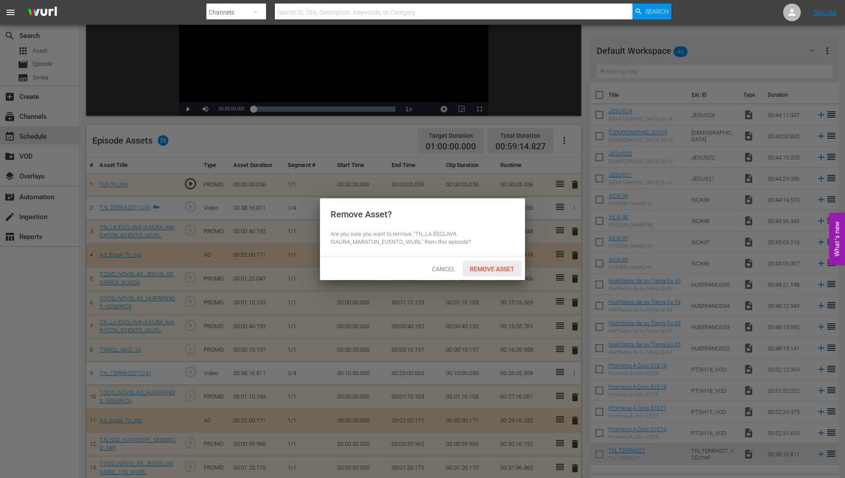
click at [500, 269] on span "Remove Asset" at bounding box center [492, 269] width 59 height 7
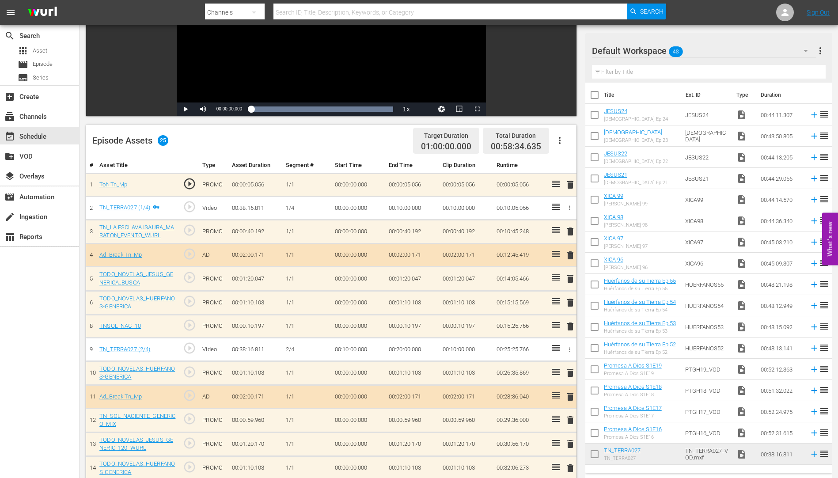
click at [573, 327] on span "delete" at bounding box center [570, 326] width 11 height 11
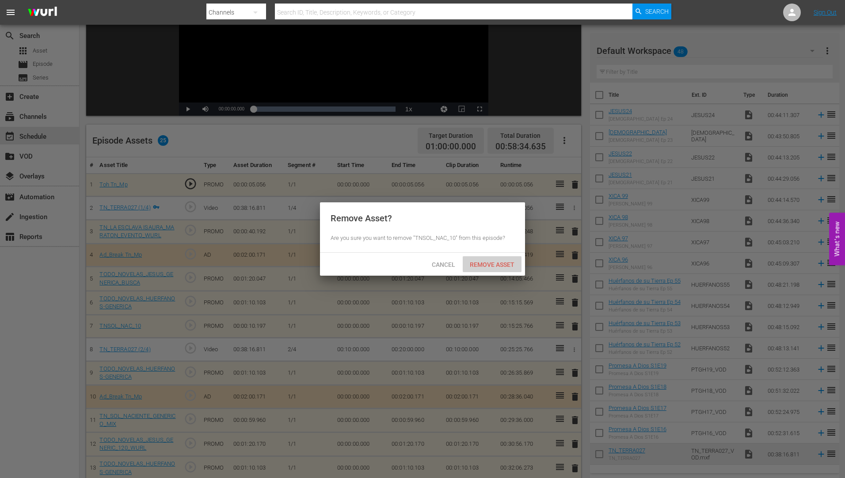
click at [499, 262] on span "Remove Asset" at bounding box center [492, 264] width 59 height 7
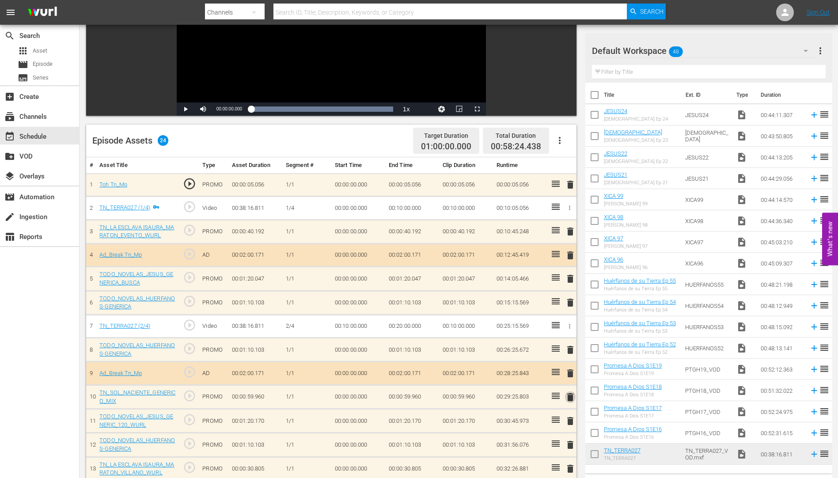
click at [570, 396] on span "delete" at bounding box center [570, 397] width 11 height 11
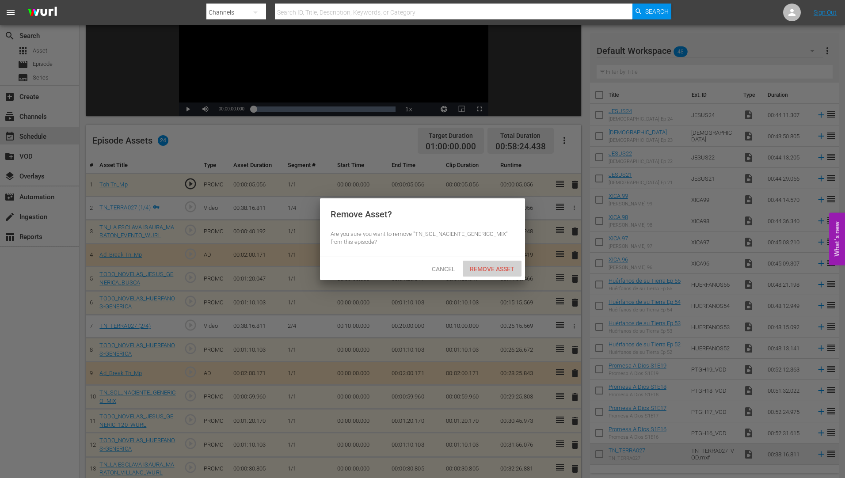
click at [500, 266] on span "Remove Asset" at bounding box center [492, 269] width 59 height 7
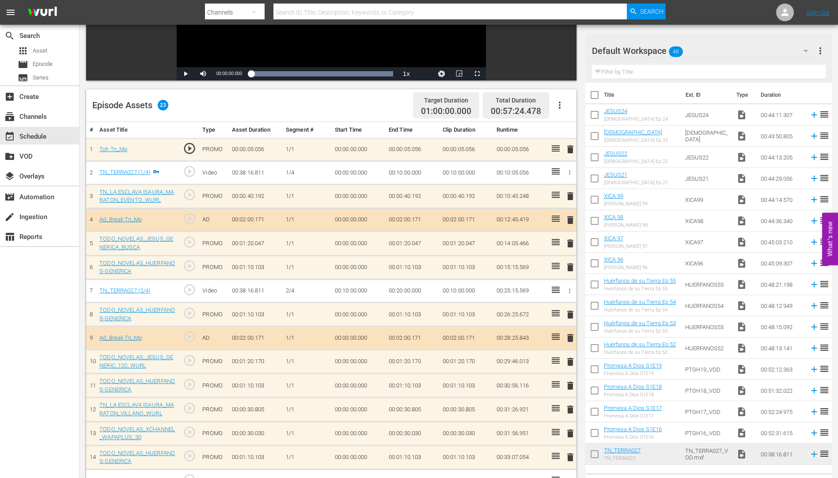
scroll to position [221, 0]
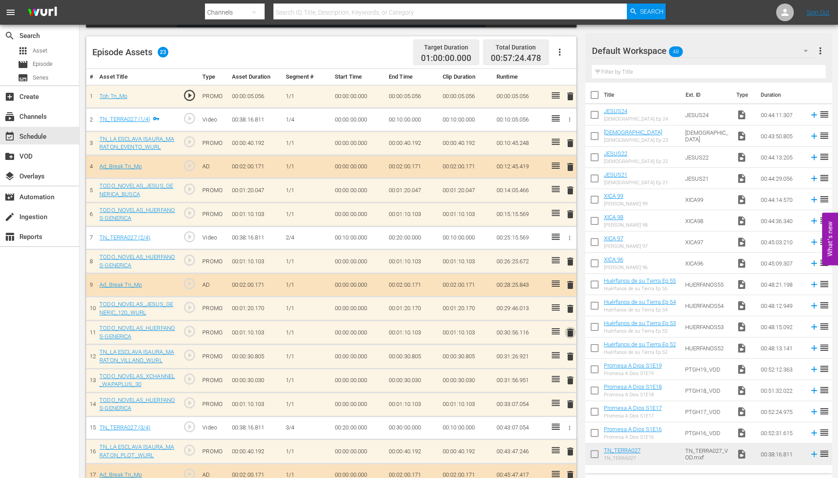
click at [572, 333] on span "delete" at bounding box center [570, 332] width 11 height 11
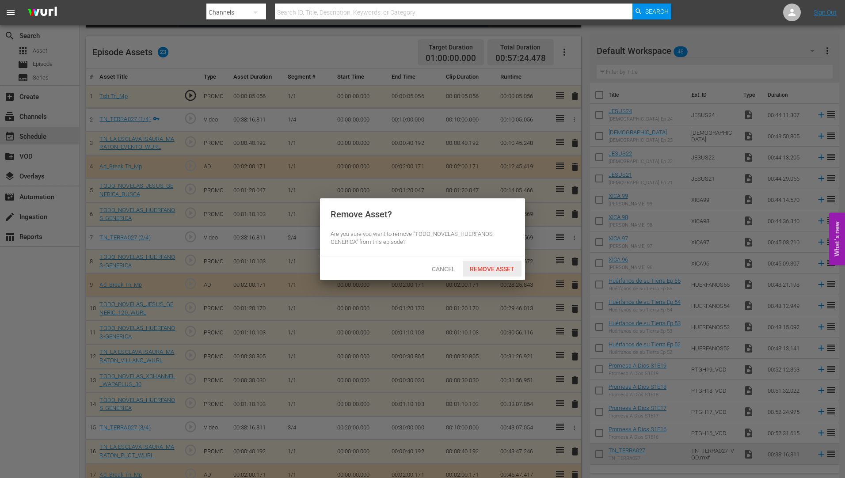
click at [499, 266] on span "Remove Asset" at bounding box center [492, 269] width 59 height 7
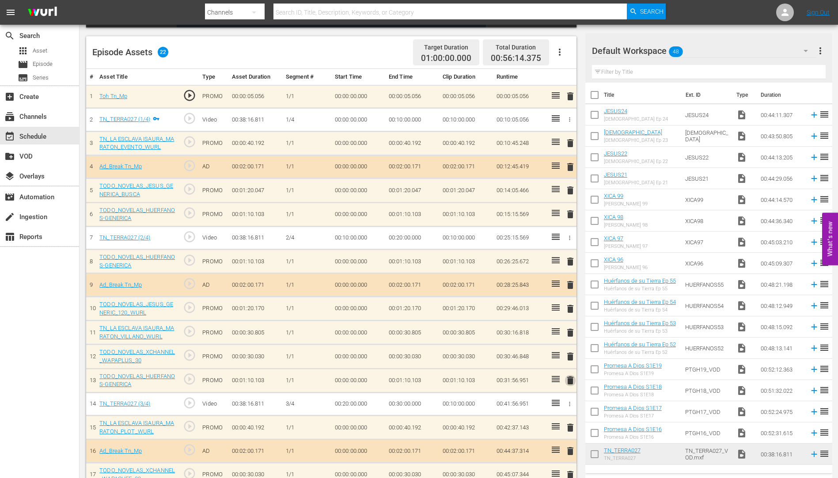
click at [572, 378] on span "delete" at bounding box center [570, 380] width 11 height 11
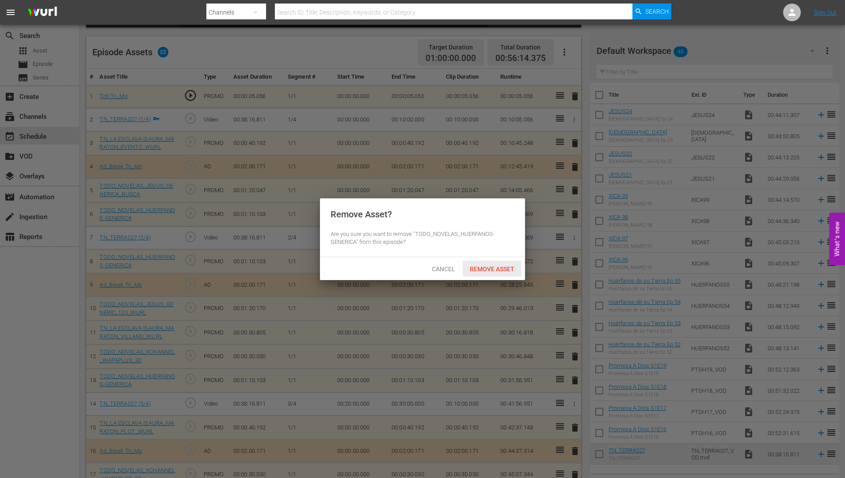
click at [489, 266] on span "Remove Asset" at bounding box center [492, 269] width 59 height 7
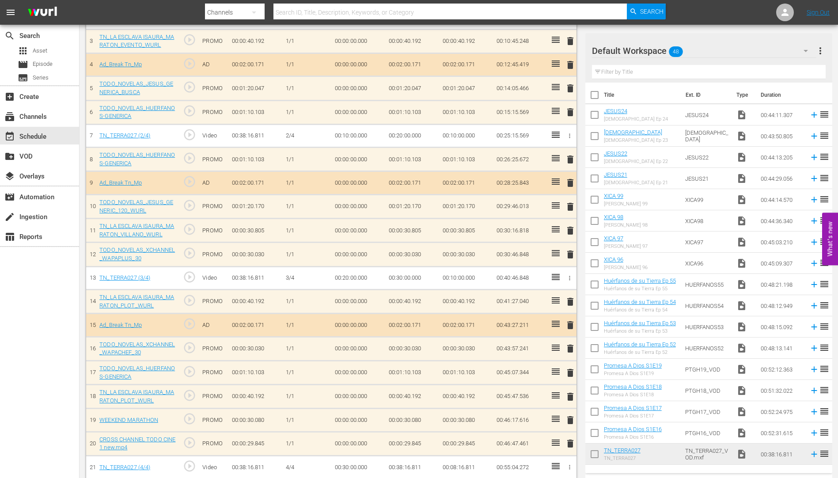
scroll to position [331, 0]
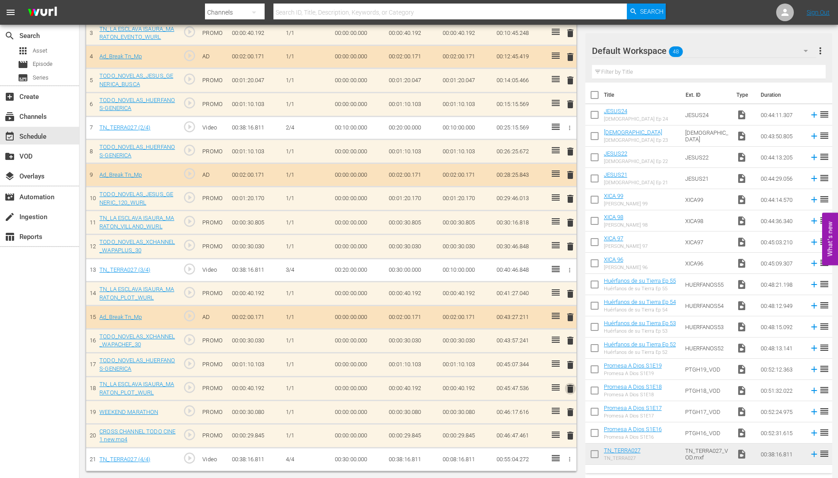
click at [571, 387] on span "delete" at bounding box center [570, 389] width 11 height 11
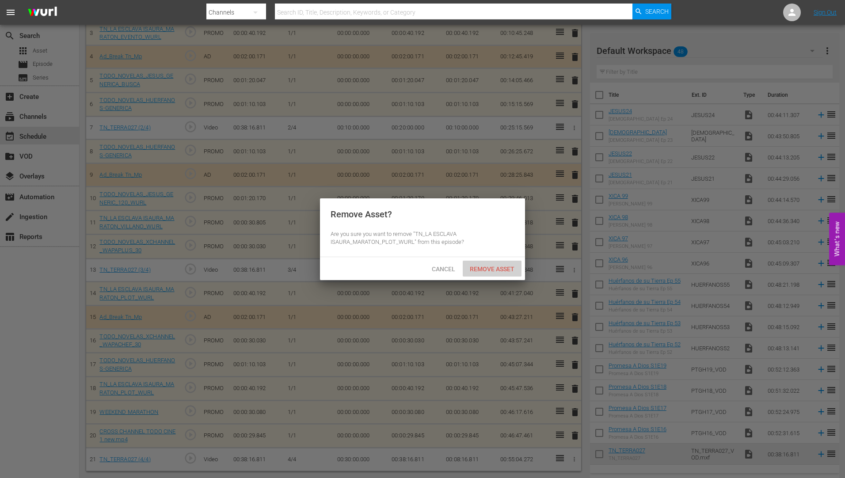
click at [501, 266] on span "Remove Asset" at bounding box center [492, 269] width 59 height 7
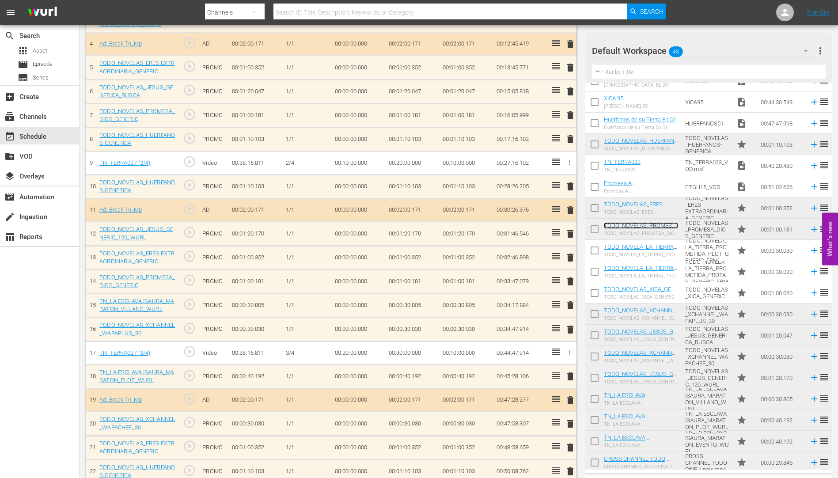
scroll to position [362, 0]
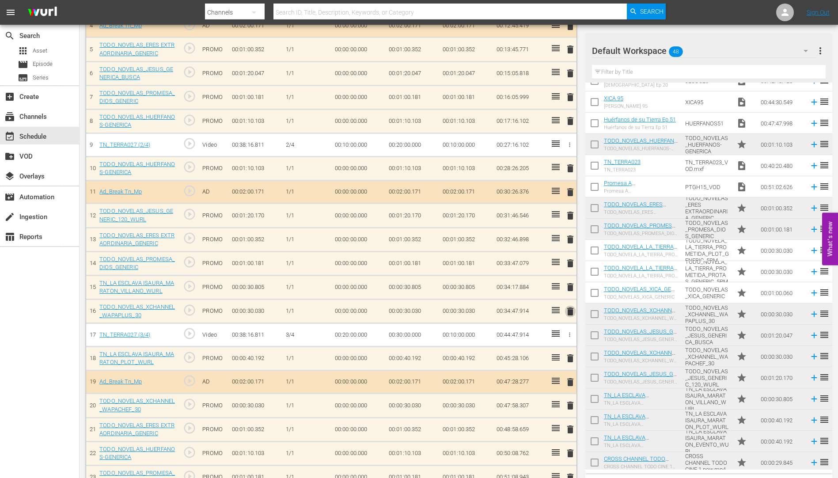
click at [568, 311] on span "delete" at bounding box center [570, 311] width 11 height 11
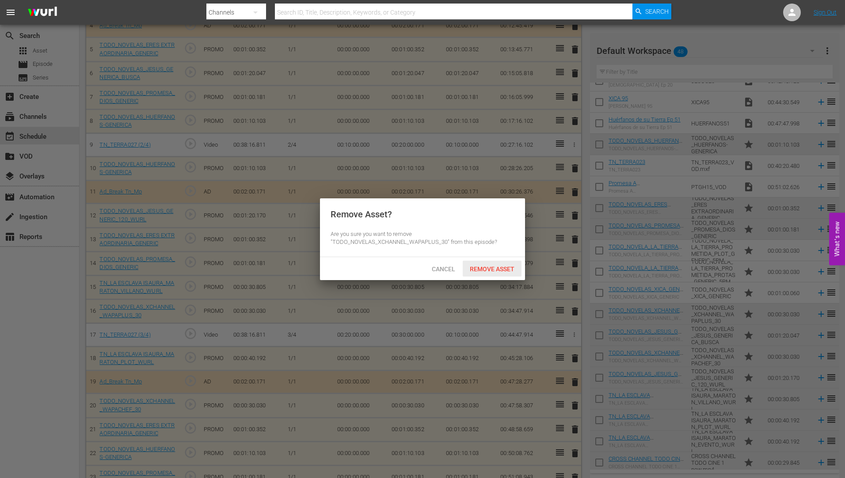
click at [495, 268] on span "Remove Asset" at bounding box center [492, 269] width 59 height 7
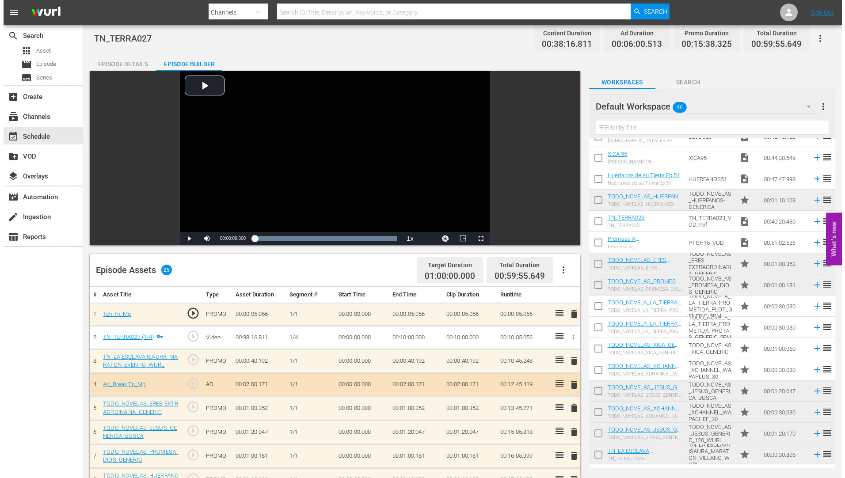
scroll to position [0, 0]
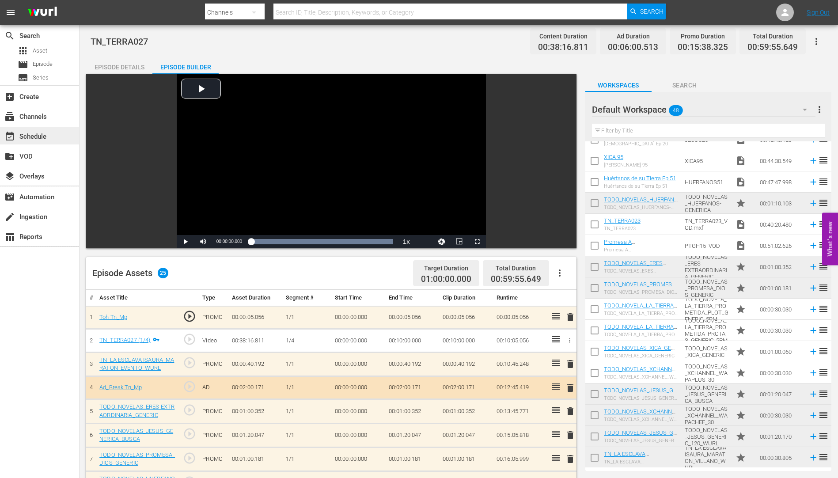
click at [37, 134] on div "event_available Schedule" at bounding box center [24, 135] width 49 height 8
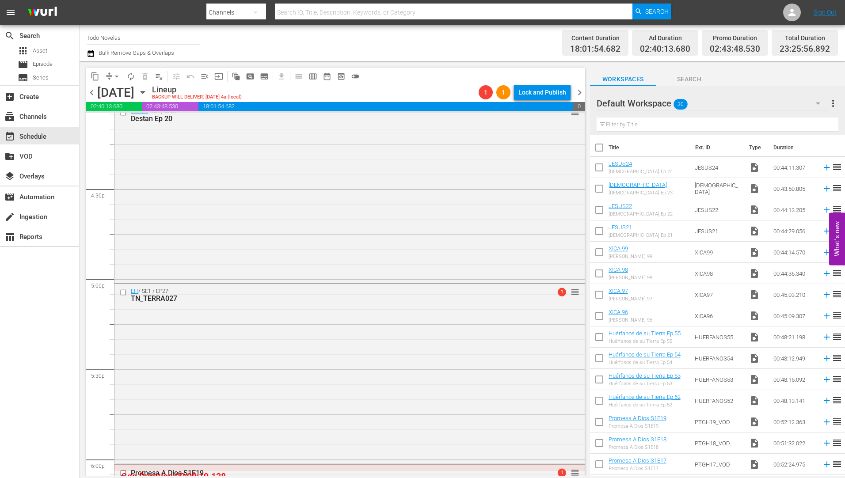
scroll to position [2916, 0]
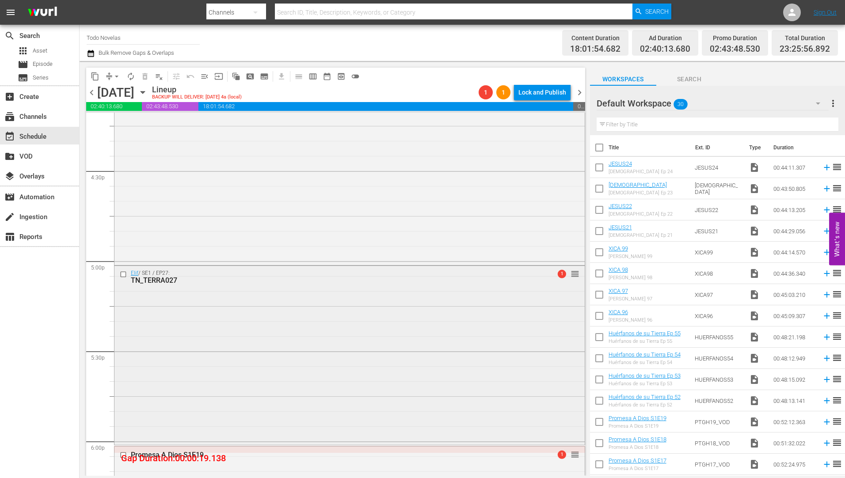
click at [158, 282] on div "TN_TERRA027" at bounding box center [333, 280] width 404 height 8
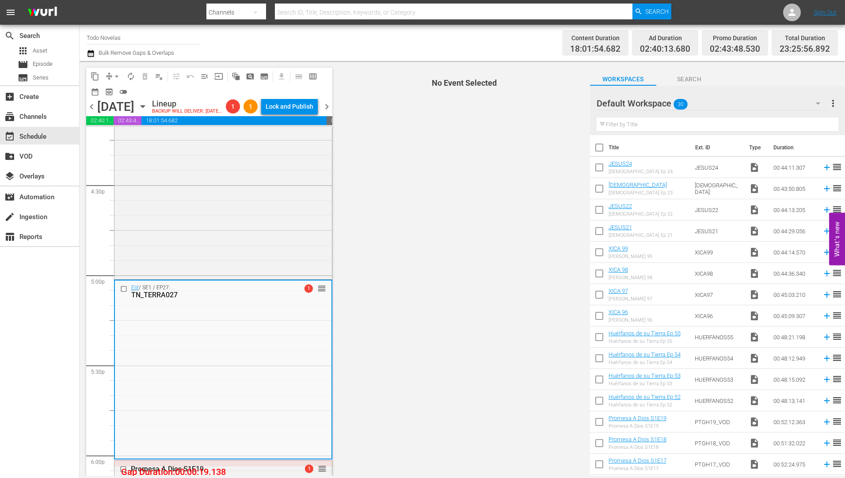
click at [163, 277] on div "Destan / SE1 / EP20: Destan Ep 20 reorder" at bounding box center [222, 188] width 217 height 177
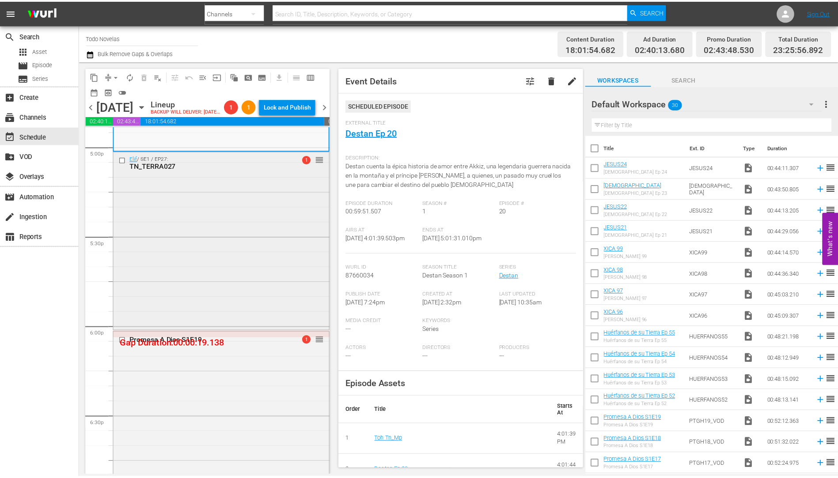
scroll to position [3049, 0]
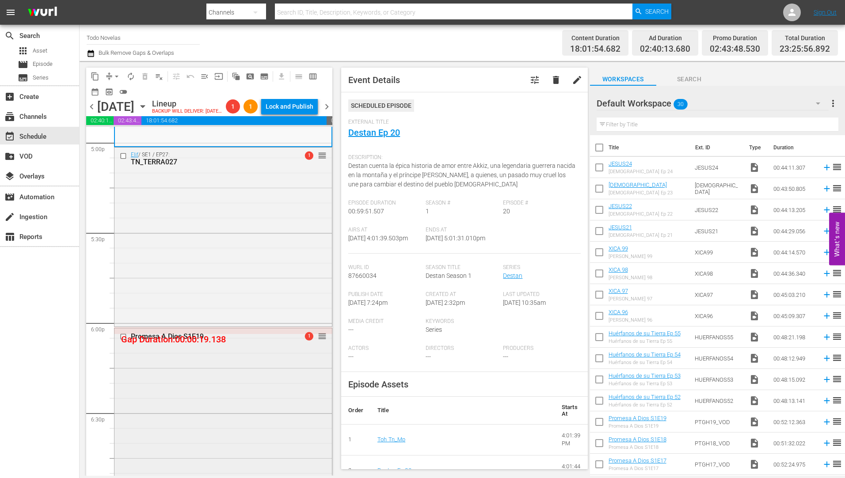
click at [160, 341] on div "Promesa A Dios S1E19" at bounding box center [209, 336] width 157 height 8
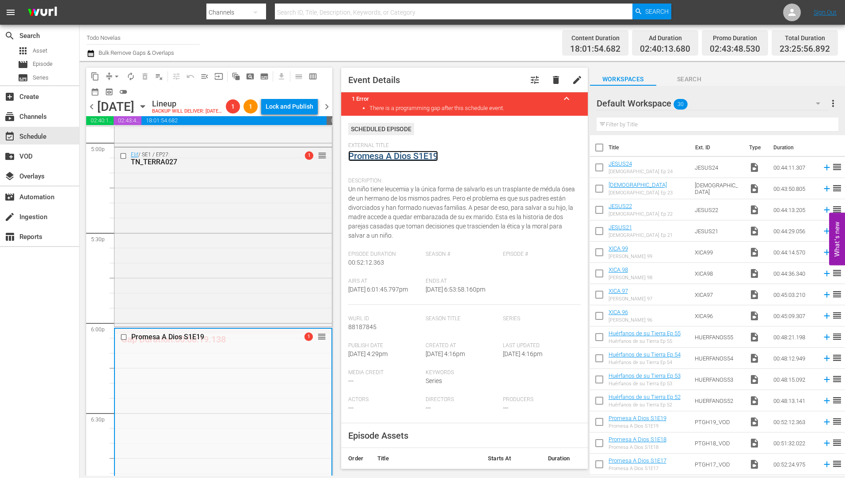
click at [386, 158] on link "Promesa A Dios S1E19" at bounding box center [393, 156] width 90 height 11
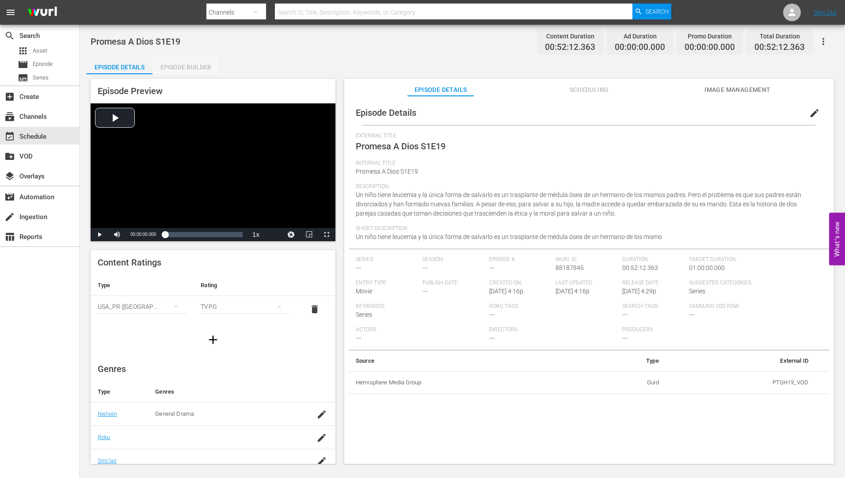
click at [182, 62] on div "Episode Builder" at bounding box center [185, 67] width 66 height 21
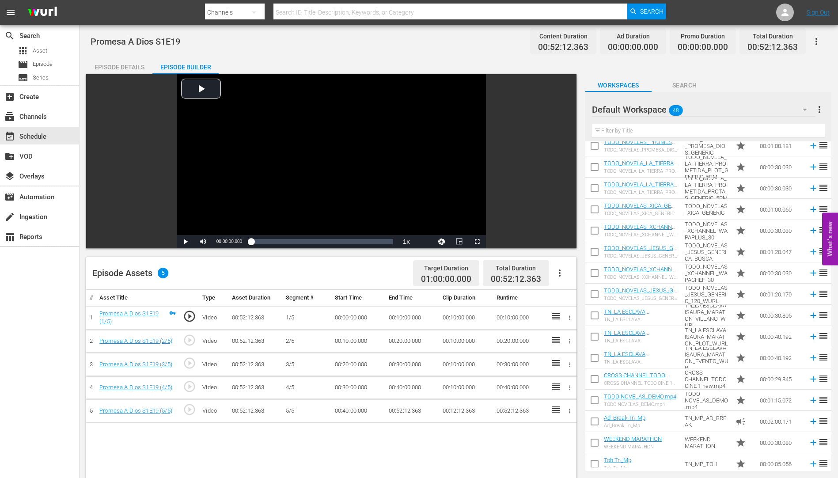
scroll to position [714, 0]
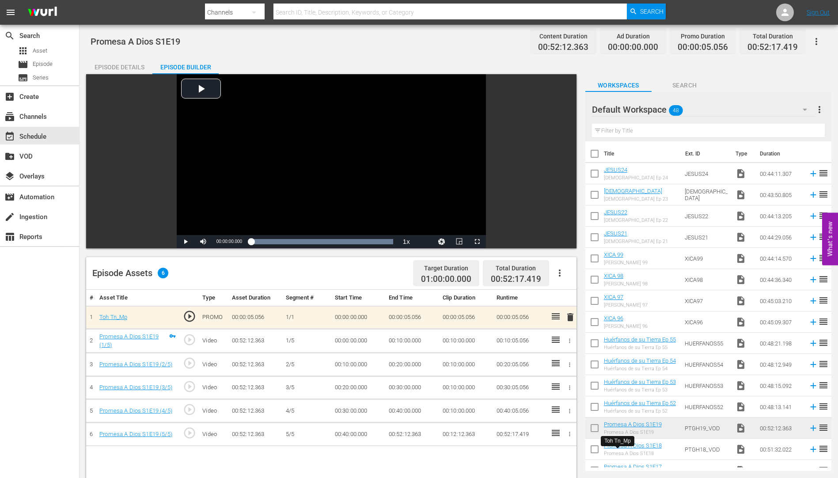
scroll to position [714, 0]
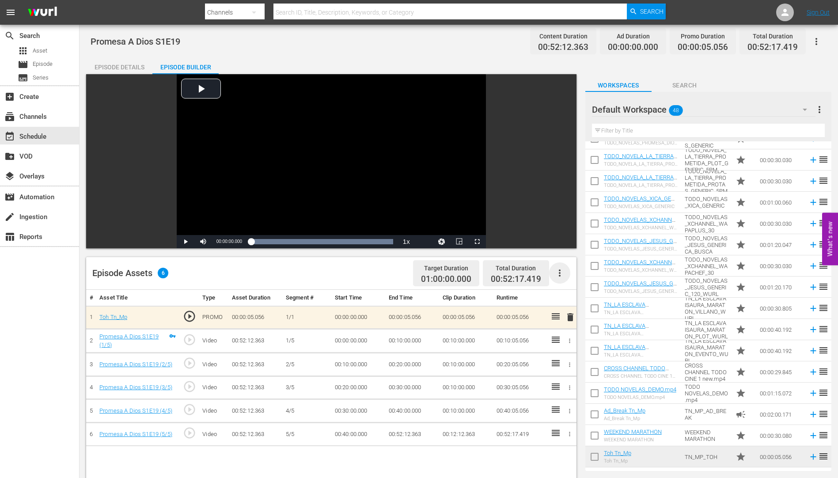
click at [560, 270] on icon "button" at bounding box center [560, 273] width 2 height 7
click at [571, 274] on div "Fill with Ads" at bounding box center [586, 276] width 60 height 21
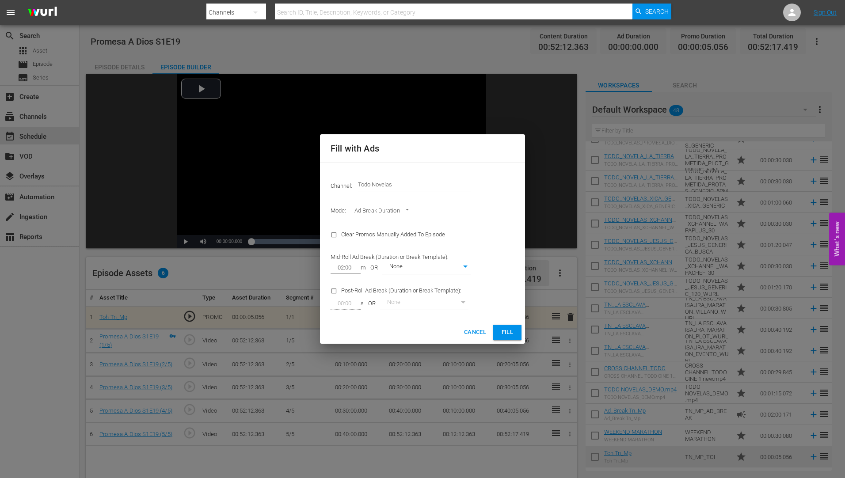
click at [511, 328] on span "Fill" at bounding box center [507, 332] width 14 height 10
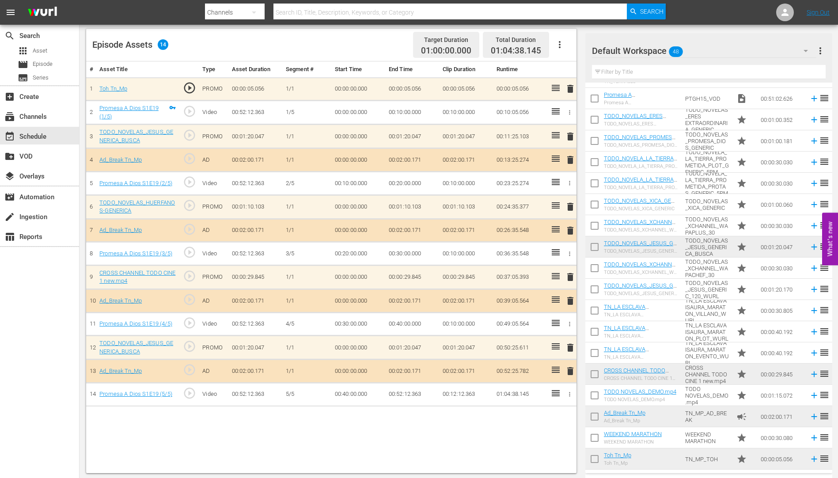
scroll to position [230, 0]
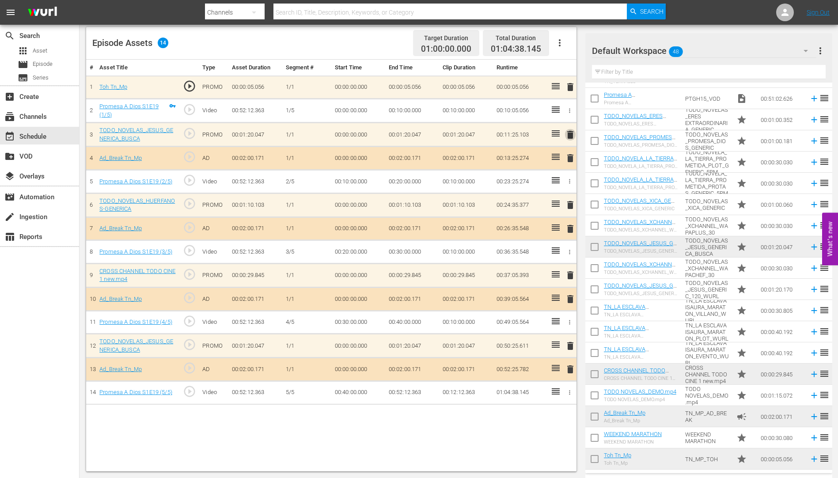
click at [571, 133] on span "delete" at bounding box center [570, 134] width 11 height 11
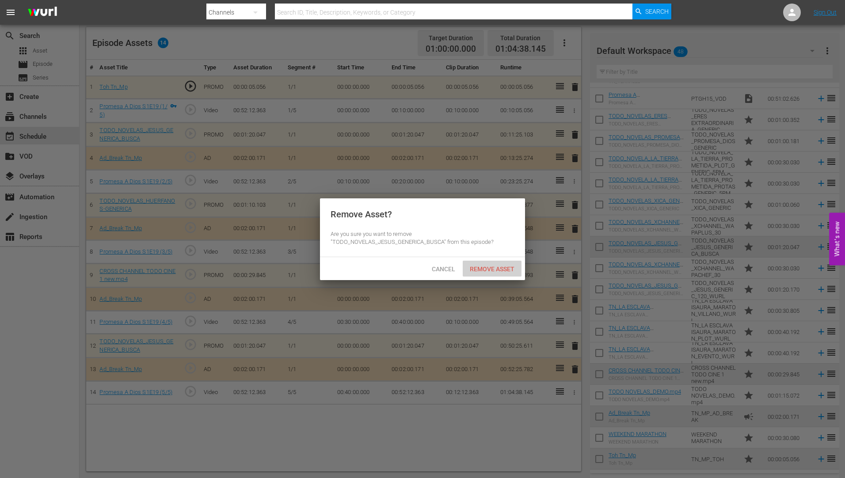
click at [496, 266] on span "Remove Asset" at bounding box center [492, 269] width 59 height 7
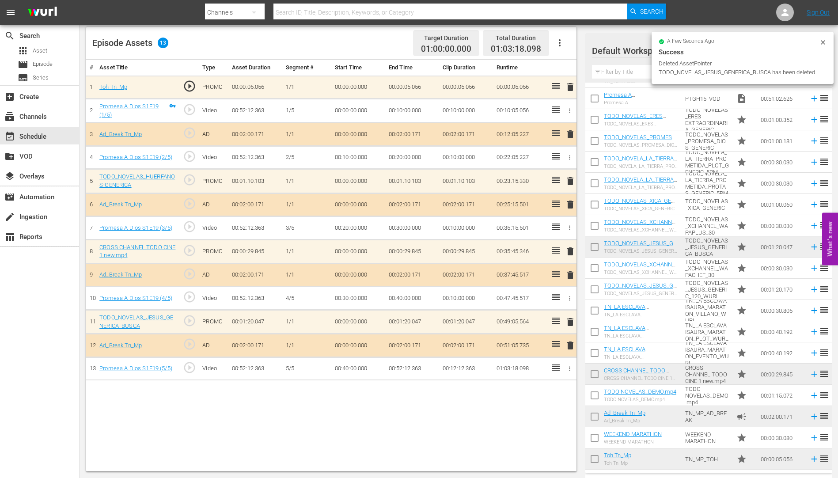
click at [570, 180] on span "delete" at bounding box center [570, 181] width 11 height 11
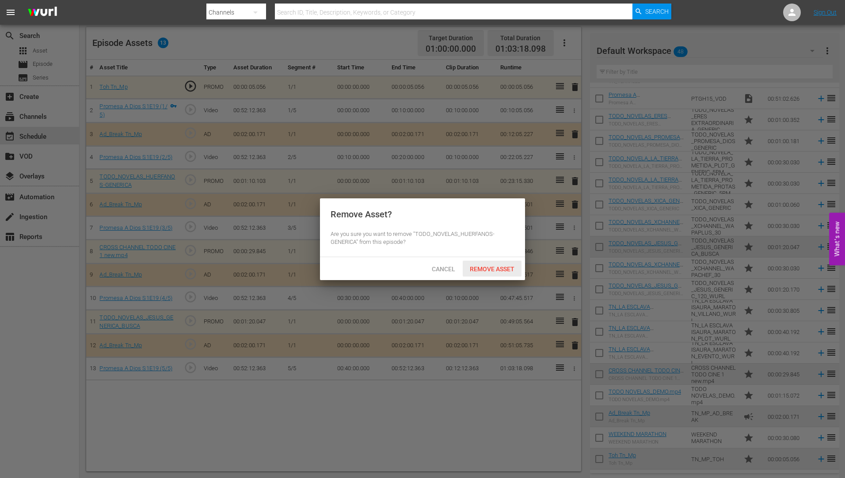
click at [498, 266] on span "Remove Asset" at bounding box center [492, 269] width 59 height 7
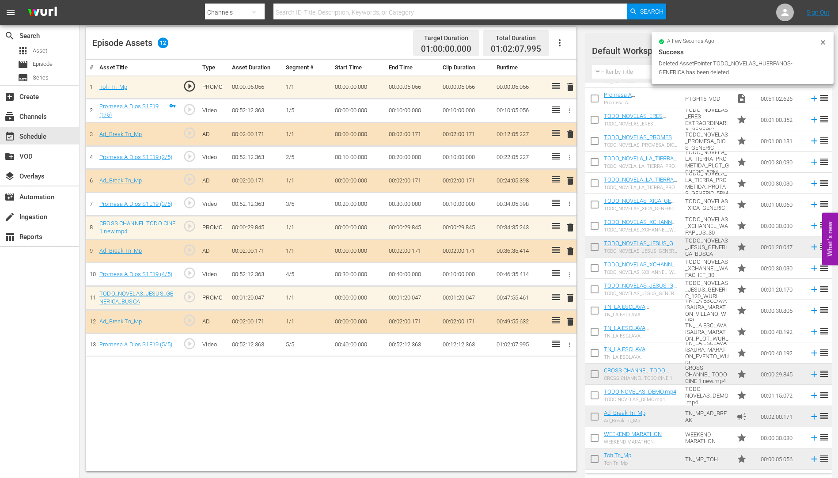
click at [570, 225] on span "delete" at bounding box center [570, 227] width 11 height 11
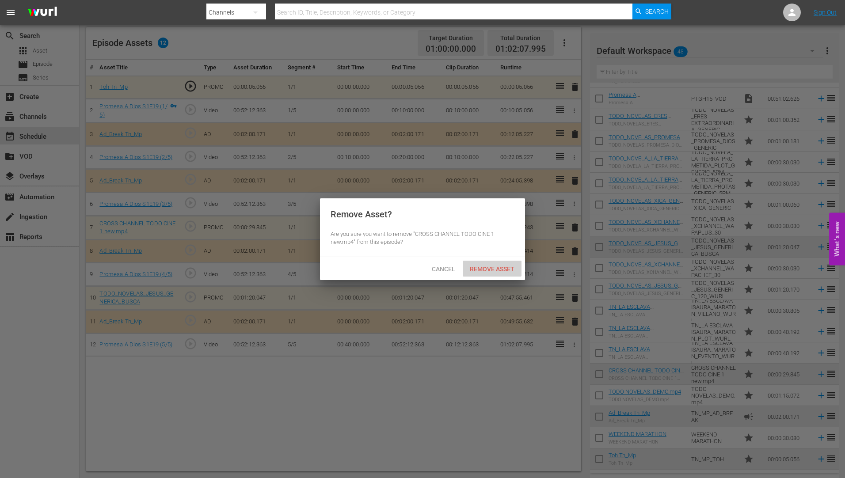
click at [500, 266] on span "Remove Asset" at bounding box center [492, 269] width 59 height 7
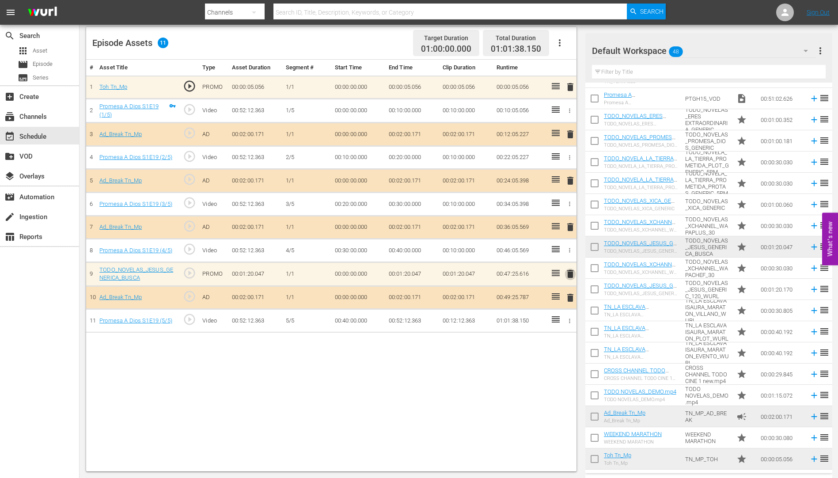
click at [570, 274] on span "delete" at bounding box center [570, 274] width 11 height 11
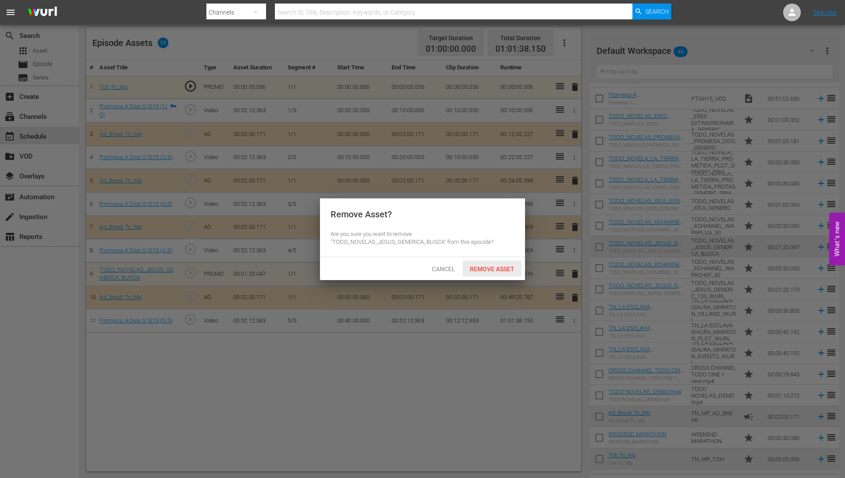
click at [499, 261] on div "Remove Asset" at bounding box center [492, 269] width 59 height 16
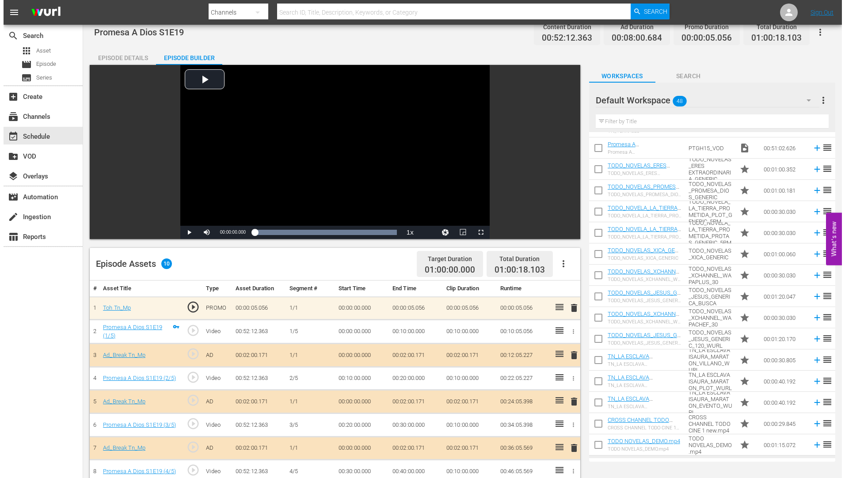
scroll to position [0, 0]
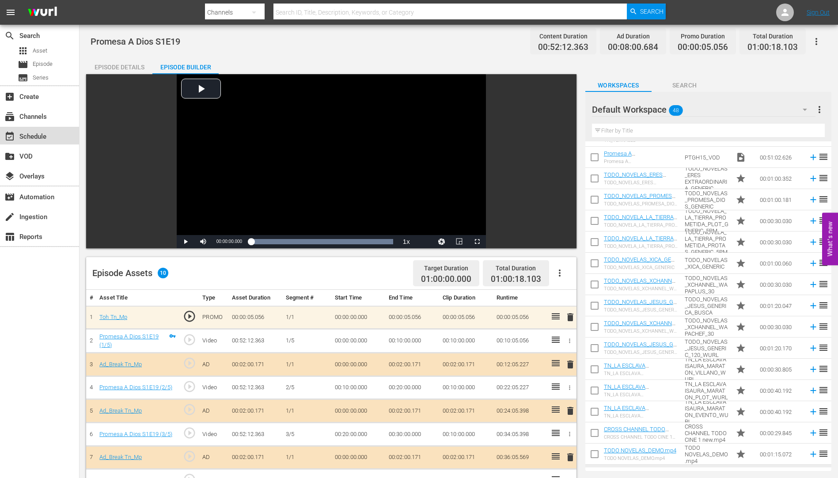
click at [36, 133] on div "event_available Schedule" at bounding box center [24, 135] width 49 height 8
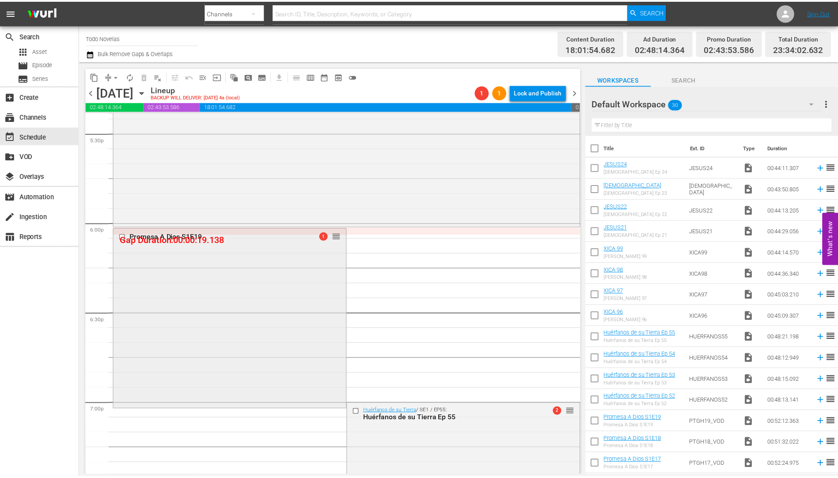
scroll to position [3137, 0]
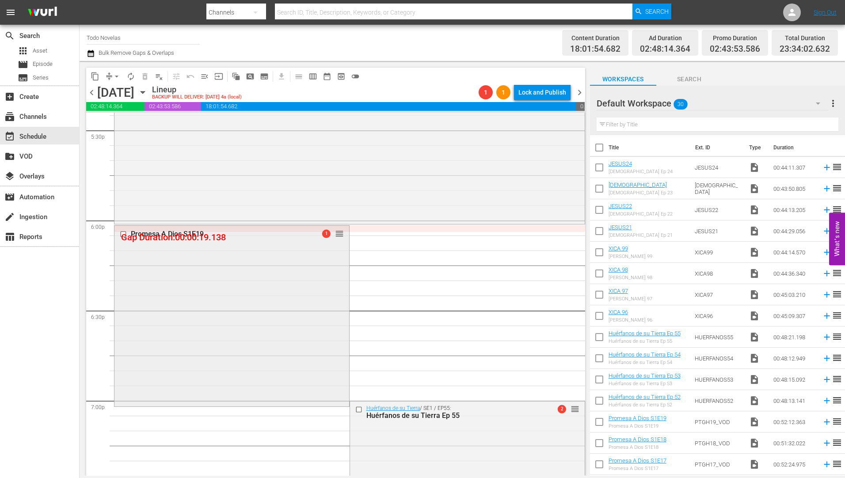
click at [174, 233] on div "Promesa A Dios S1E19" at bounding box center [217, 234] width 173 height 8
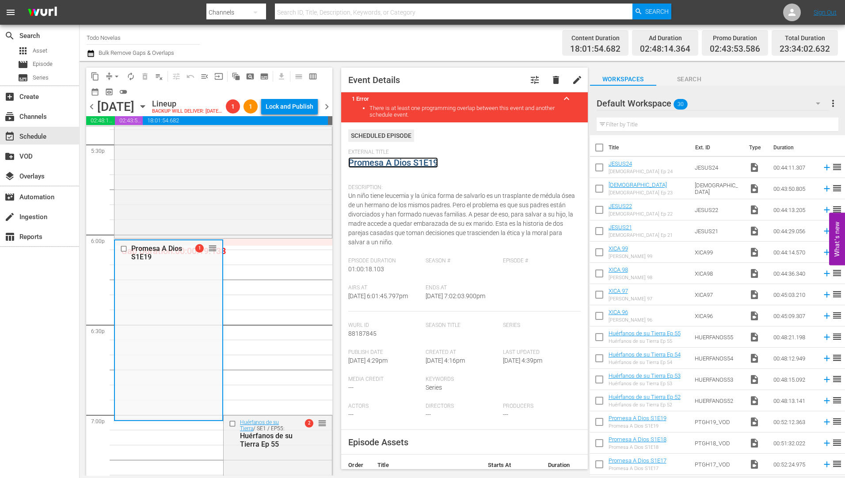
click at [408, 161] on link "Promesa A Dios S1E19" at bounding box center [393, 162] width 90 height 11
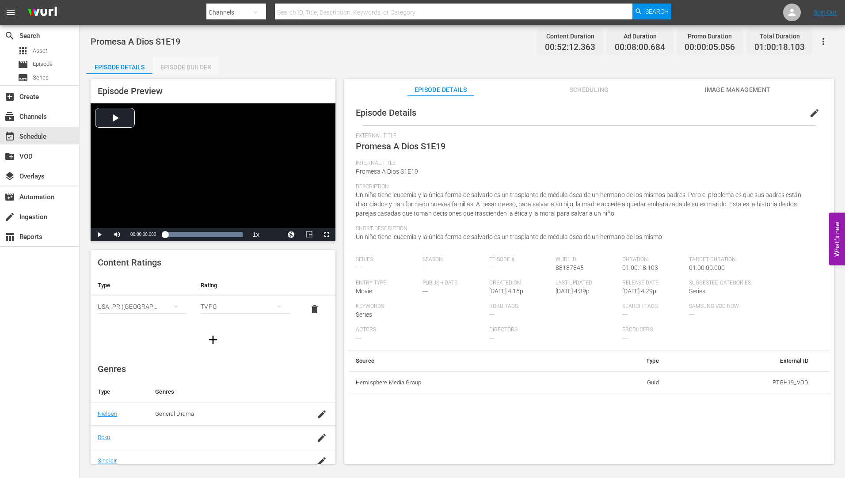
click at [193, 65] on div "Episode Builder" at bounding box center [185, 67] width 66 height 21
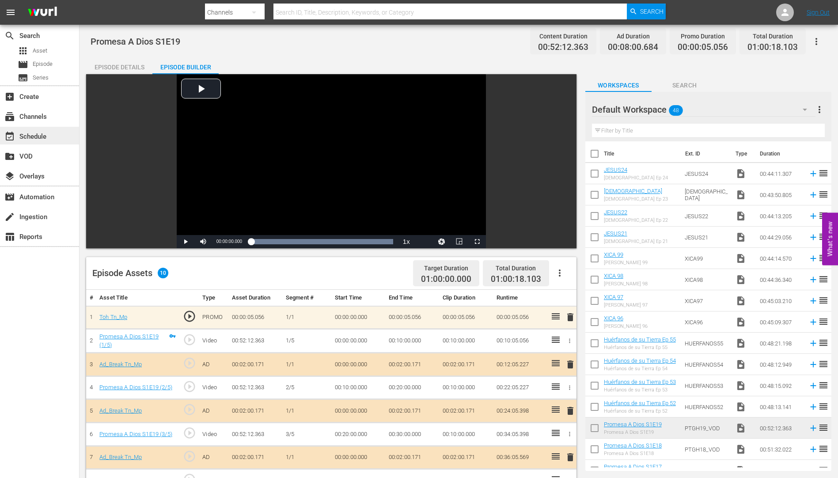
click at [35, 136] on div "event_available Schedule" at bounding box center [24, 135] width 49 height 8
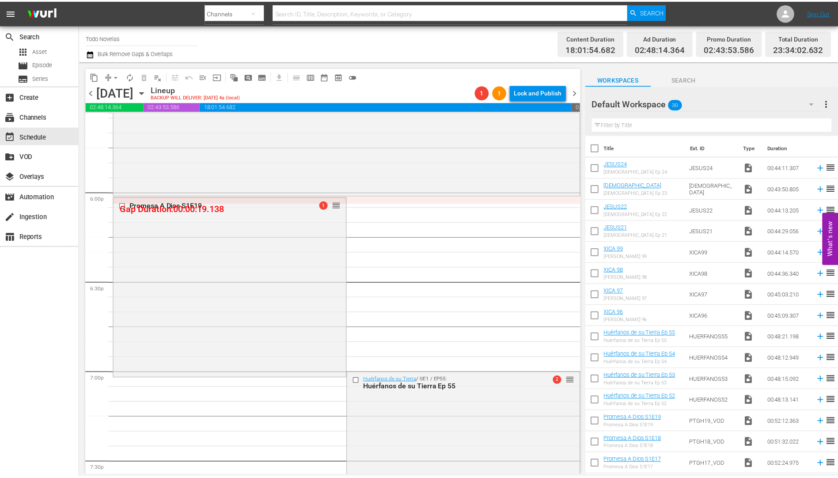
scroll to position [3270, 0]
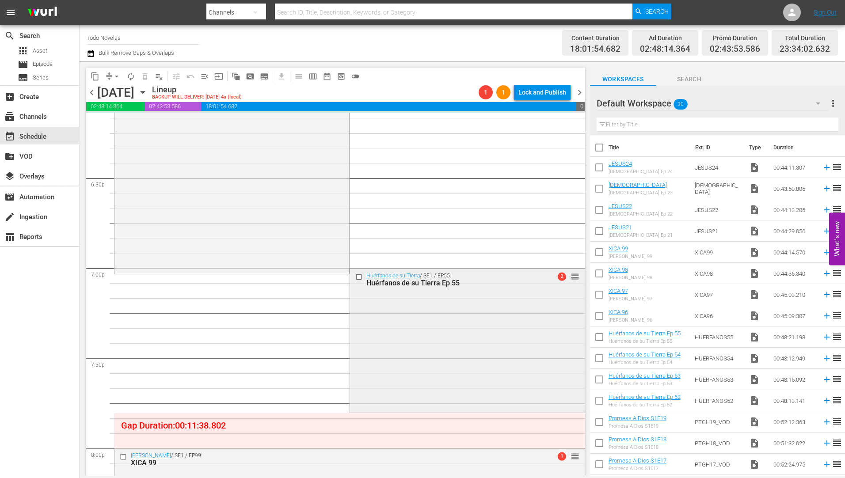
click at [393, 281] on div "Huérfanos de su Tierra Ep 55" at bounding box center [452, 283] width 173 height 8
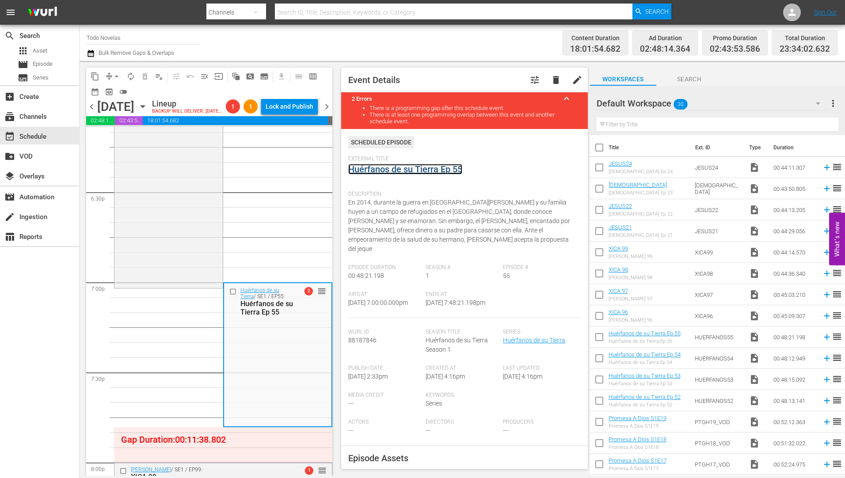
click at [385, 169] on link "Huérfanos de su Tierra Ep 55" at bounding box center [405, 169] width 114 height 11
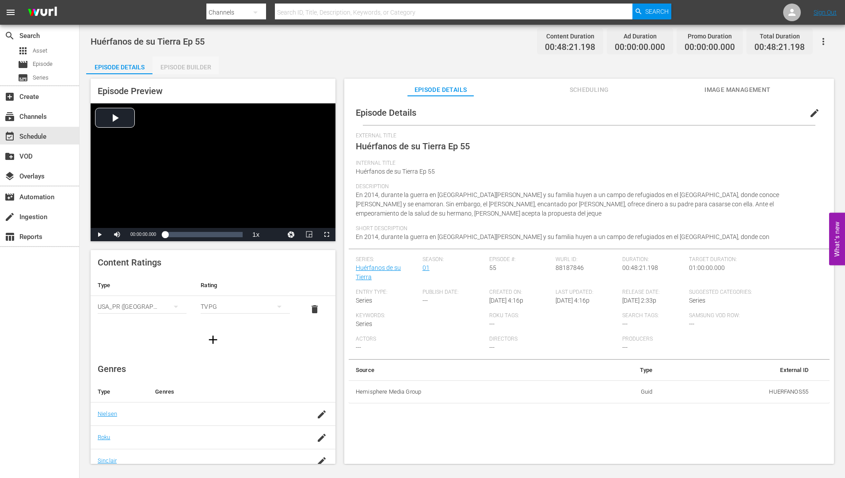
click at [192, 65] on div "Episode Builder" at bounding box center [185, 67] width 66 height 21
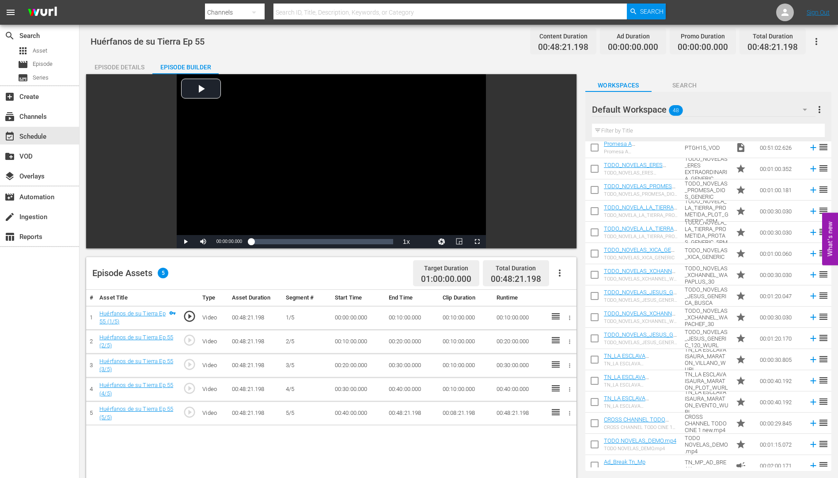
scroll to position [714, 0]
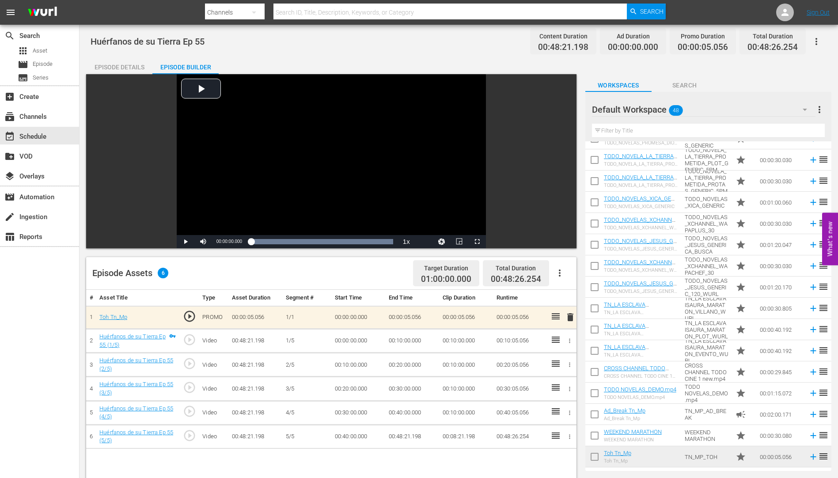
click at [558, 270] on icon "button" at bounding box center [560, 273] width 11 height 11
click at [570, 274] on div "Fill with Ads" at bounding box center [586, 276] width 60 height 21
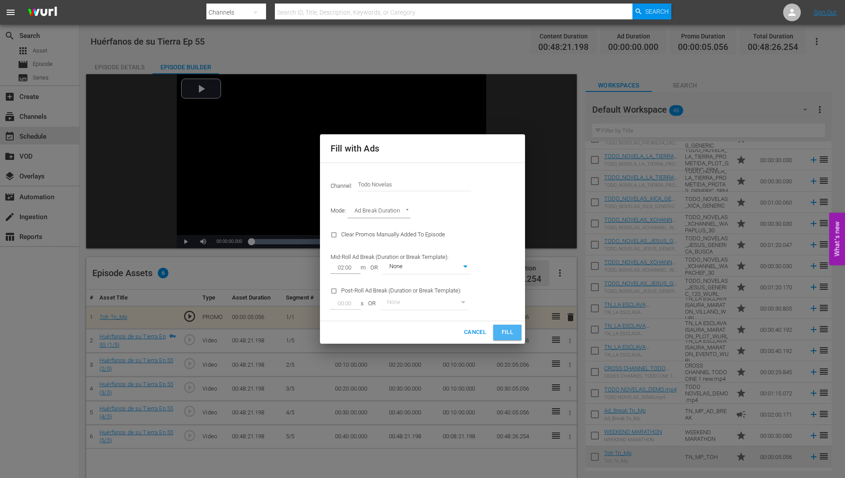
click at [508, 331] on span "Fill" at bounding box center [507, 332] width 14 height 10
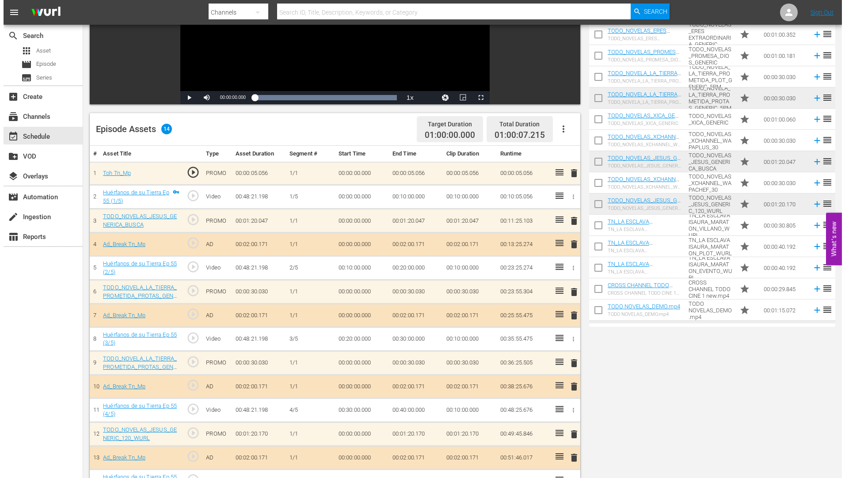
scroll to position [0, 0]
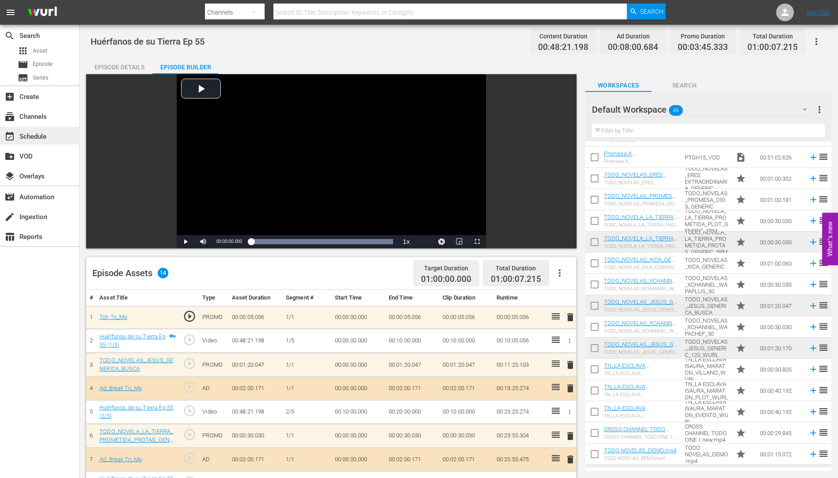
click at [32, 136] on div "event_available Schedule" at bounding box center [24, 135] width 49 height 8
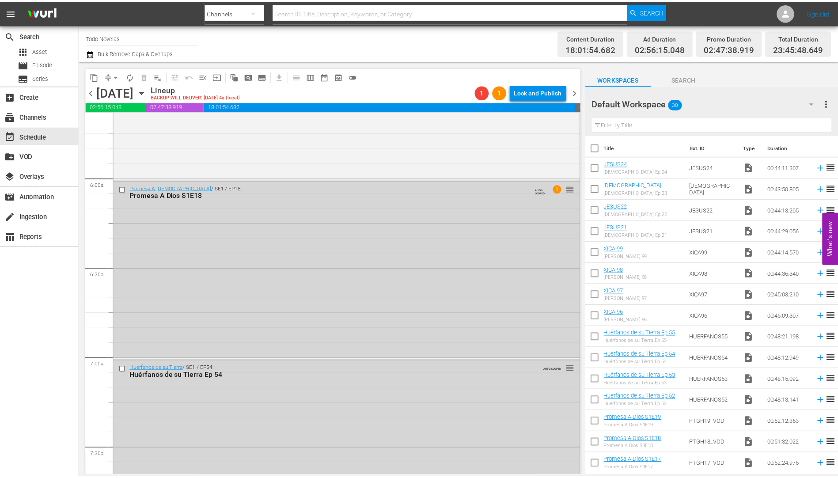
scroll to position [1281, 0]
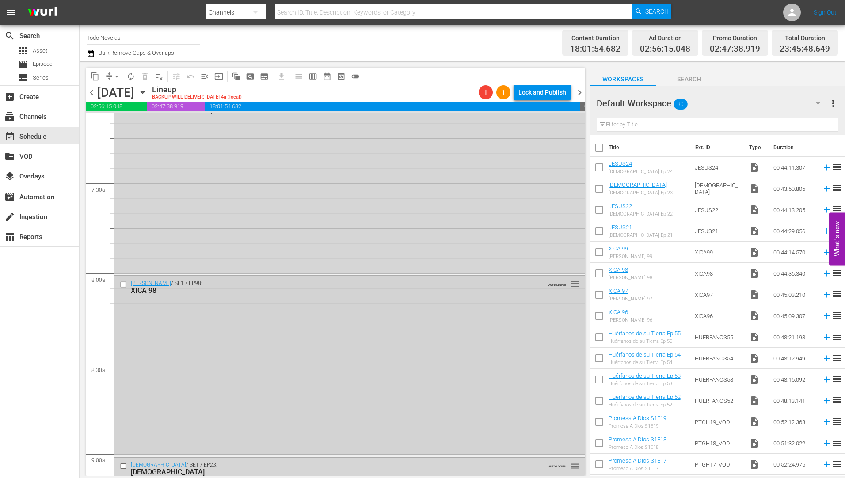
click at [141, 288] on div "XICA 98" at bounding box center [333, 290] width 404 height 8
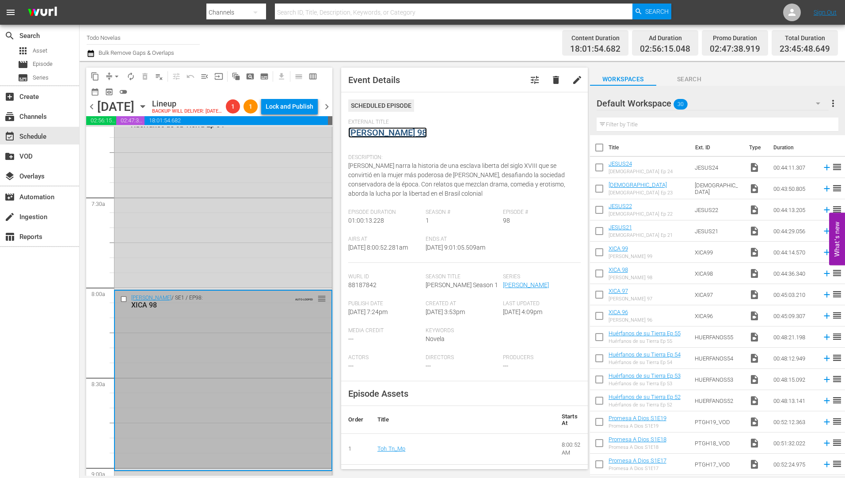
click at [383, 130] on link "[PERSON_NAME] 98" at bounding box center [387, 132] width 79 height 11
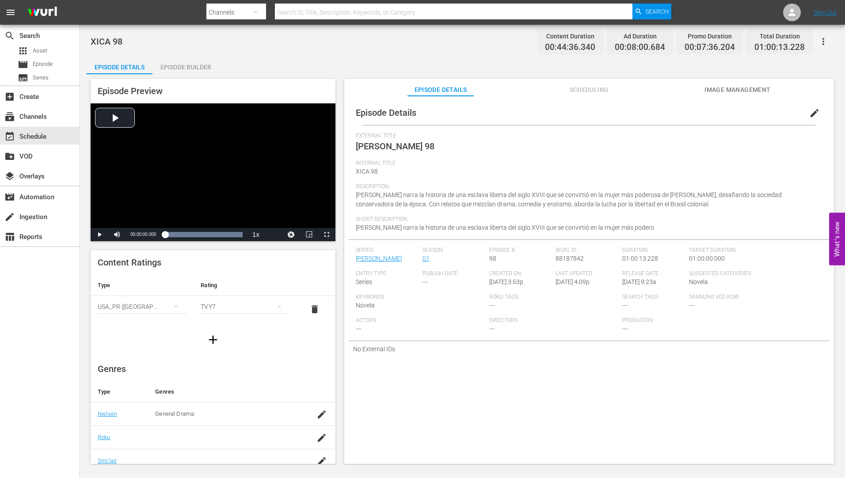
click at [194, 64] on div "Episode Builder" at bounding box center [185, 67] width 66 height 21
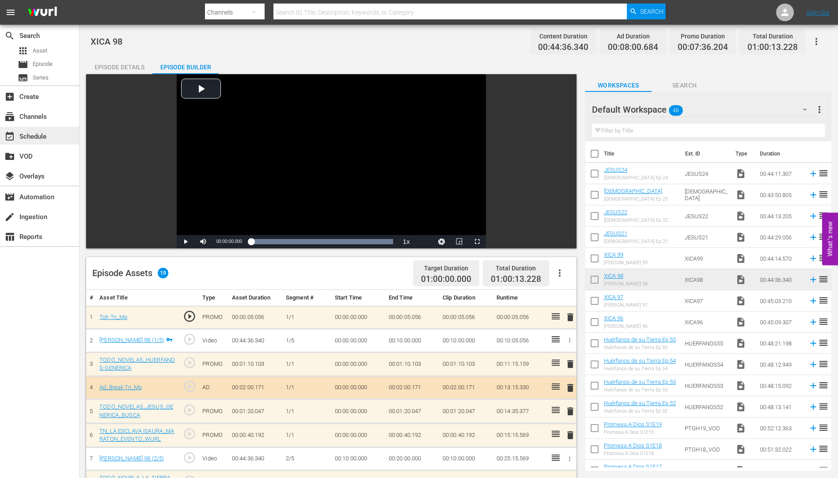
click at [34, 133] on div "event_available Schedule" at bounding box center [24, 135] width 49 height 8
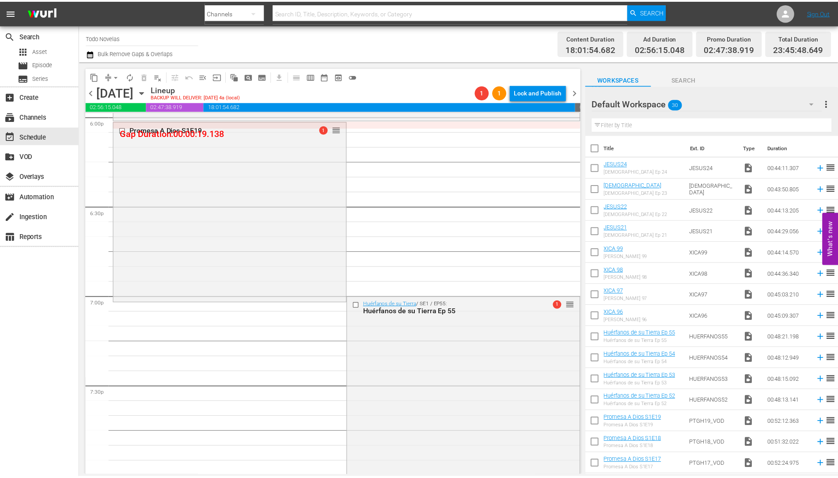
scroll to position [3358, 0]
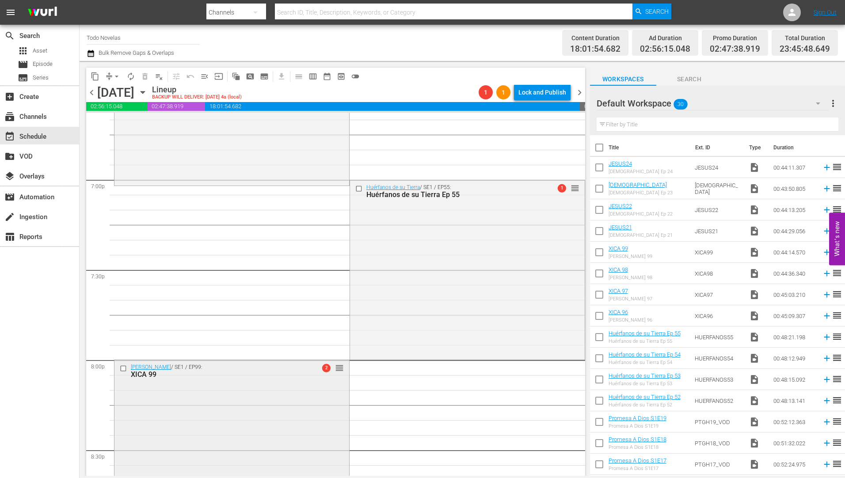
click at [142, 374] on div "XICA 99" at bounding box center [217, 374] width 173 height 8
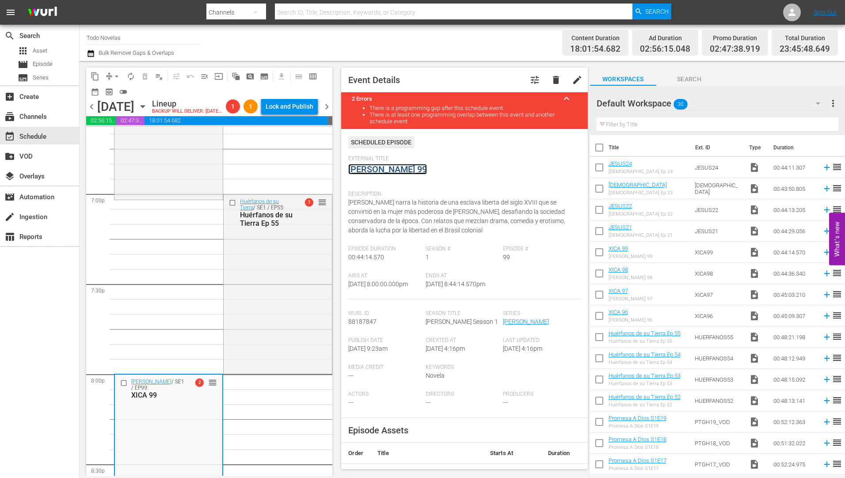
click at [373, 171] on link "[PERSON_NAME] 99" at bounding box center [387, 169] width 79 height 11
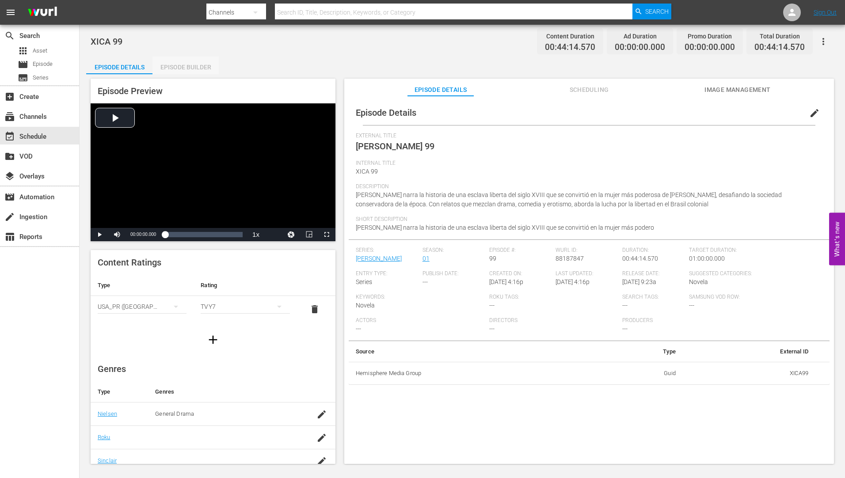
click at [203, 65] on div "Episode Builder" at bounding box center [185, 67] width 66 height 21
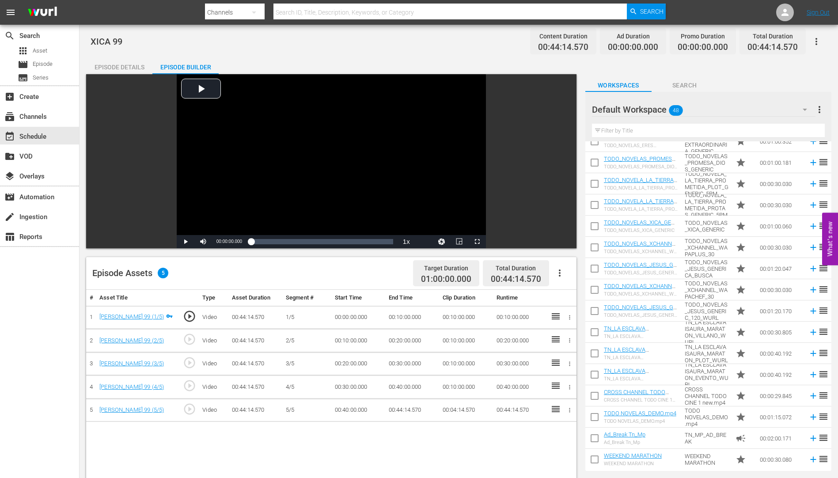
scroll to position [714, 0]
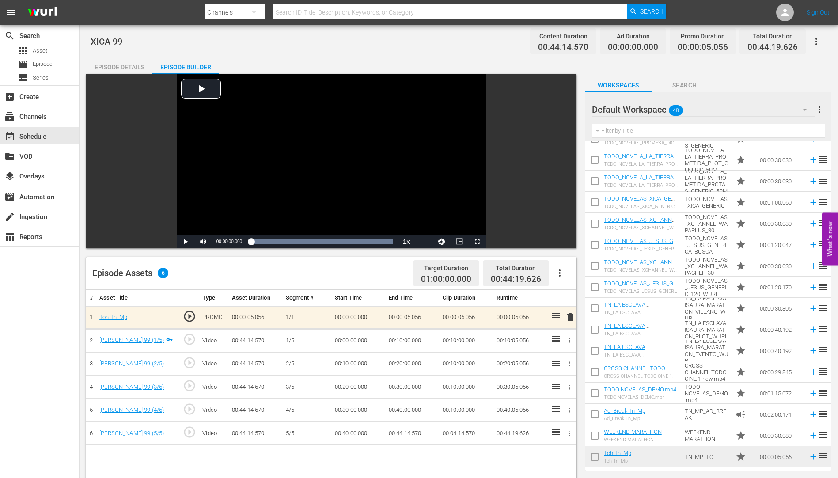
click at [558, 271] on icon "button" at bounding box center [560, 273] width 11 height 11
click at [565, 276] on div "Fill with Ads" at bounding box center [586, 276] width 60 height 21
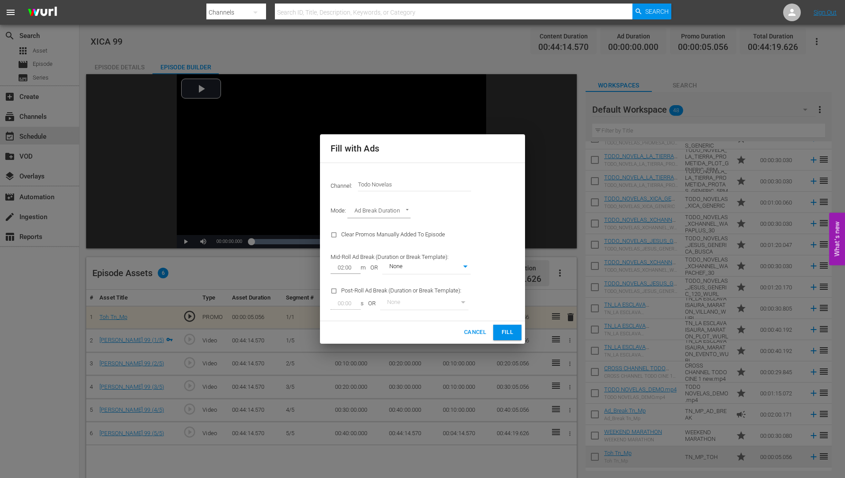
click at [510, 329] on span "Fill" at bounding box center [507, 332] width 14 height 10
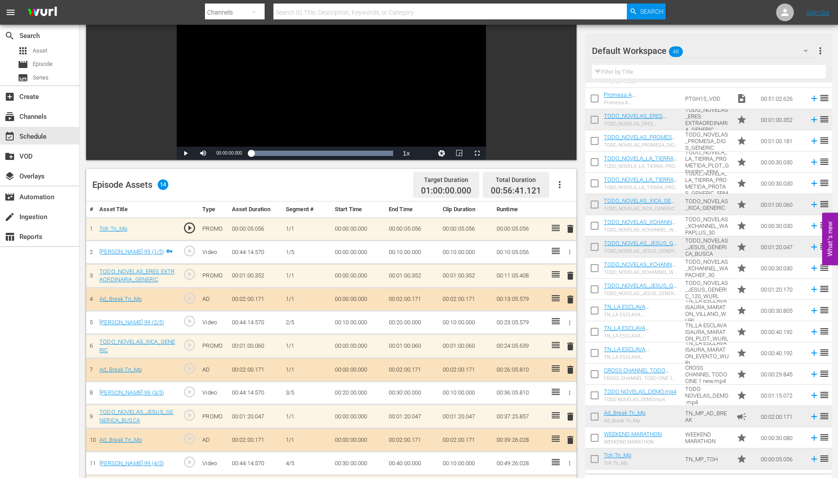
scroll to position [653, 0]
click at [570, 345] on span "delete" at bounding box center [570, 346] width 11 height 11
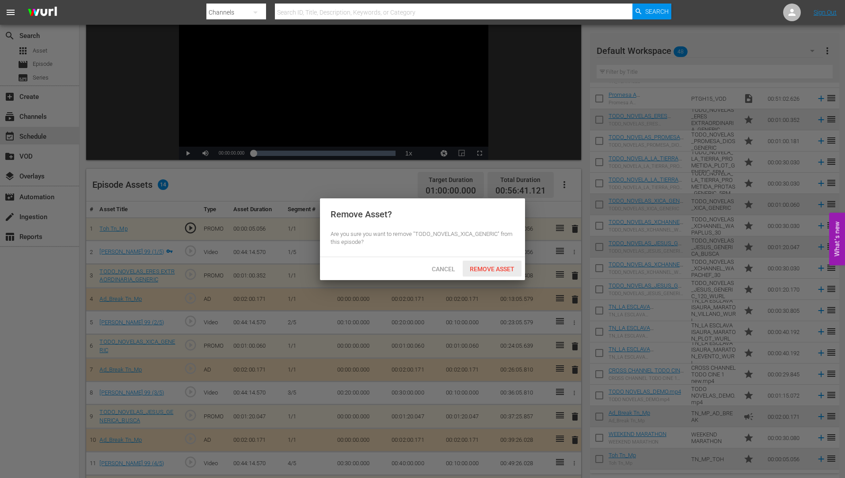
click at [487, 266] on span "Remove Asset" at bounding box center [492, 269] width 59 height 7
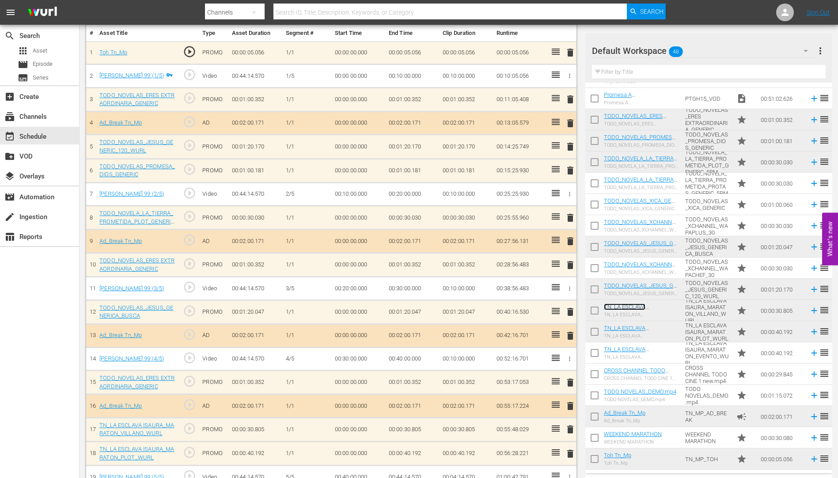
scroll to position [282, 0]
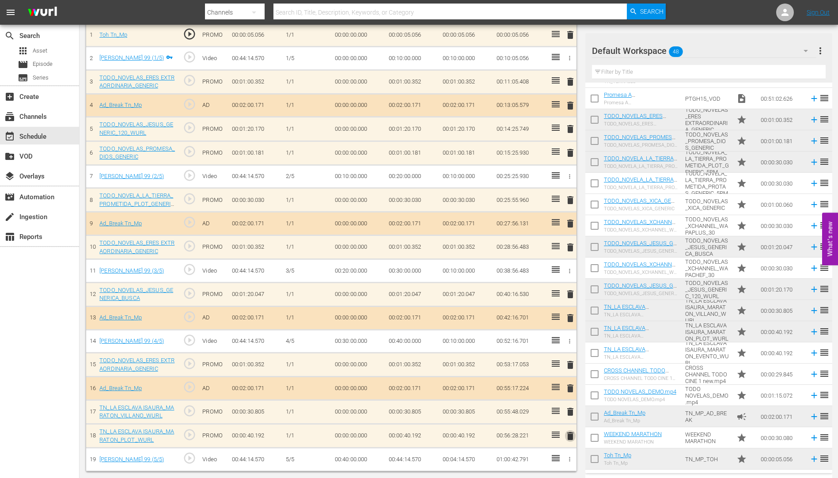
click at [571, 436] on span "delete" at bounding box center [570, 436] width 11 height 11
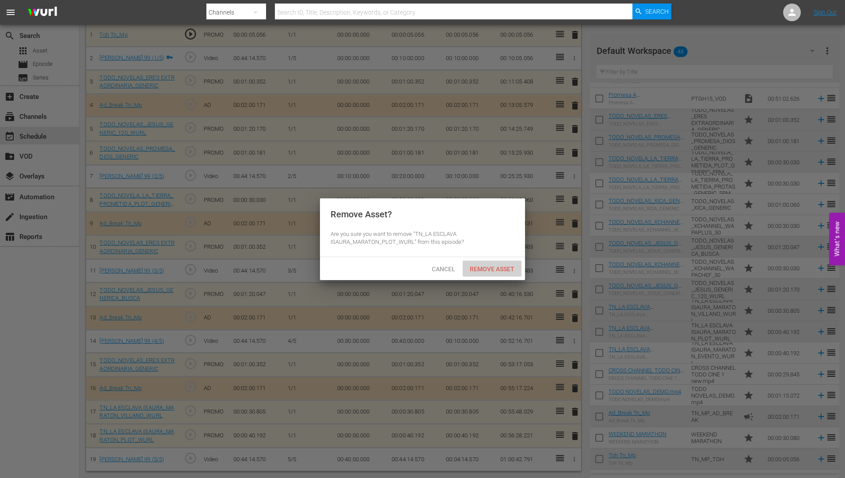
click at [504, 267] on span "Remove Asset" at bounding box center [492, 269] width 59 height 7
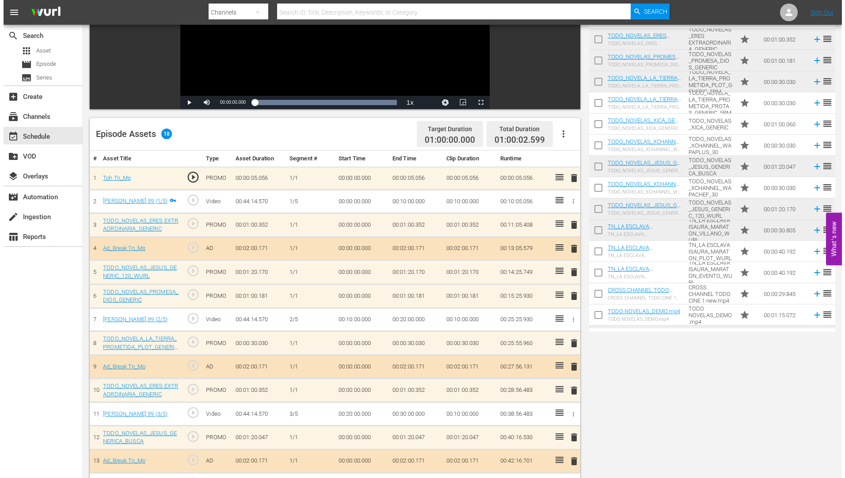
scroll to position [0, 0]
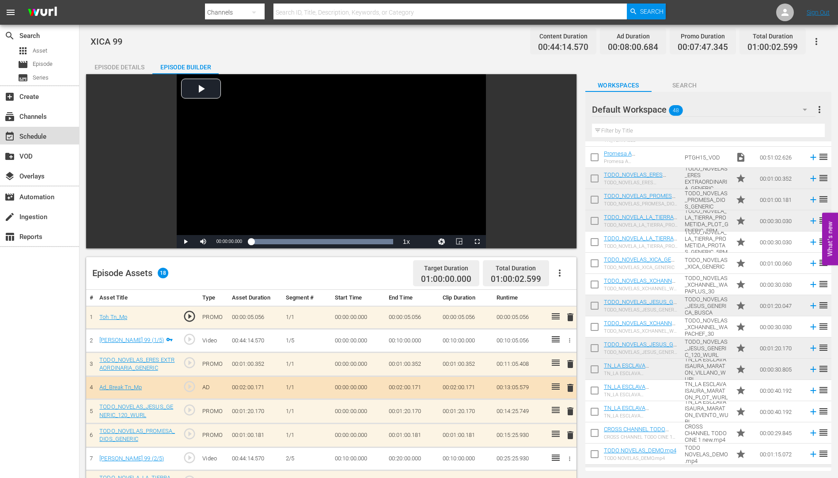
click at [34, 135] on div "event_available Schedule" at bounding box center [24, 135] width 49 height 8
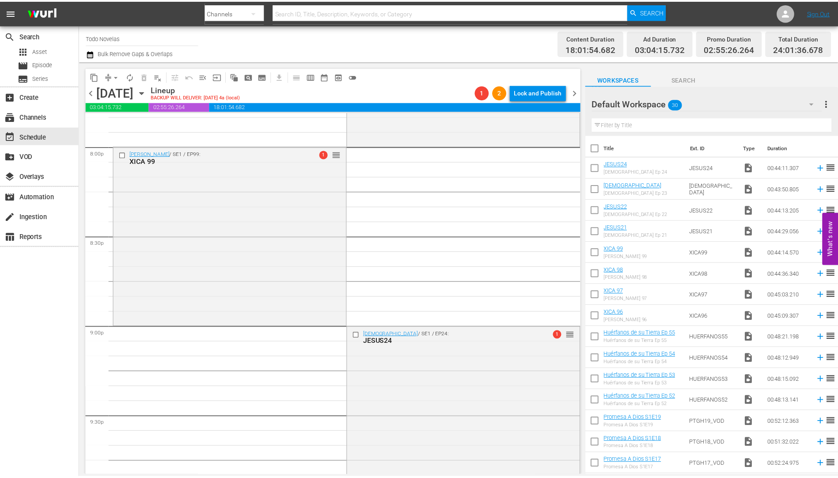
scroll to position [3712, 0]
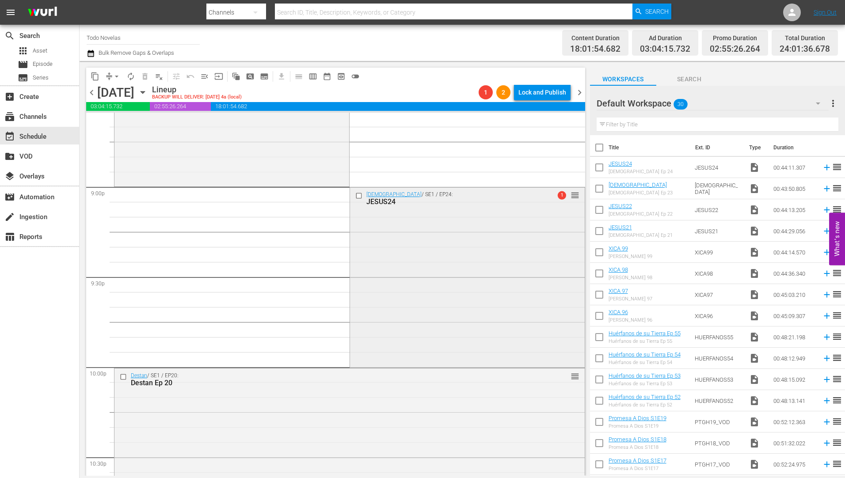
click at [384, 201] on div "JESUS24" at bounding box center [452, 202] width 173 height 8
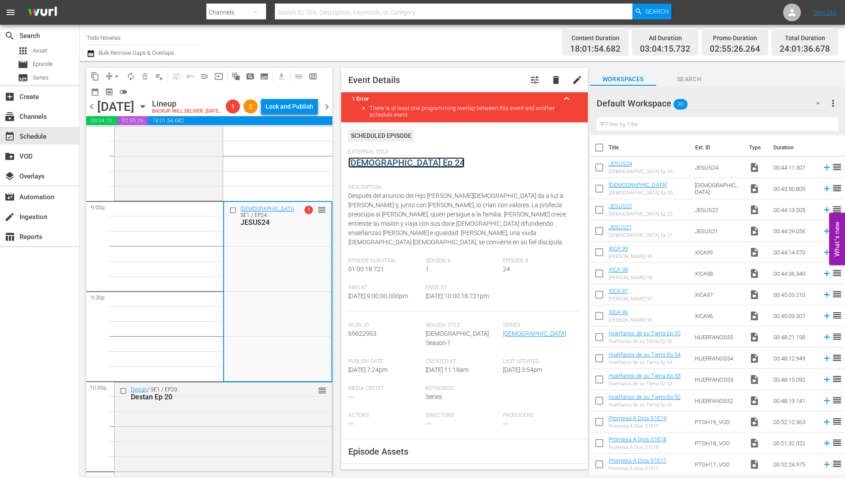
click at [369, 163] on link "[DEMOGRAPHIC_DATA] Ep 24" at bounding box center [406, 162] width 116 height 11
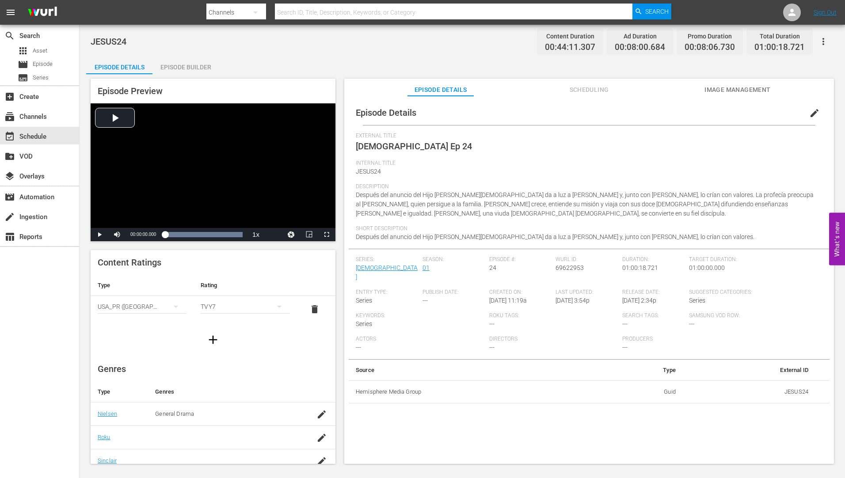
click at [196, 66] on div "Episode Builder" at bounding box center [185, 67] width 66 height 21
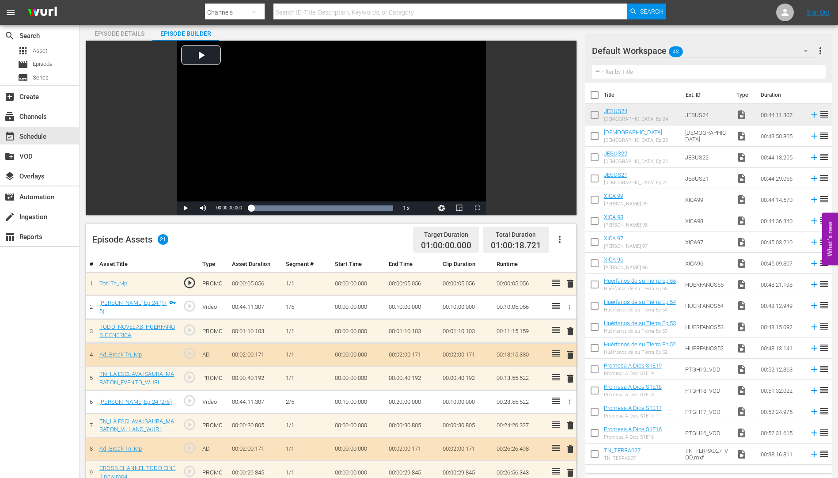
scroll to position [133, 0]
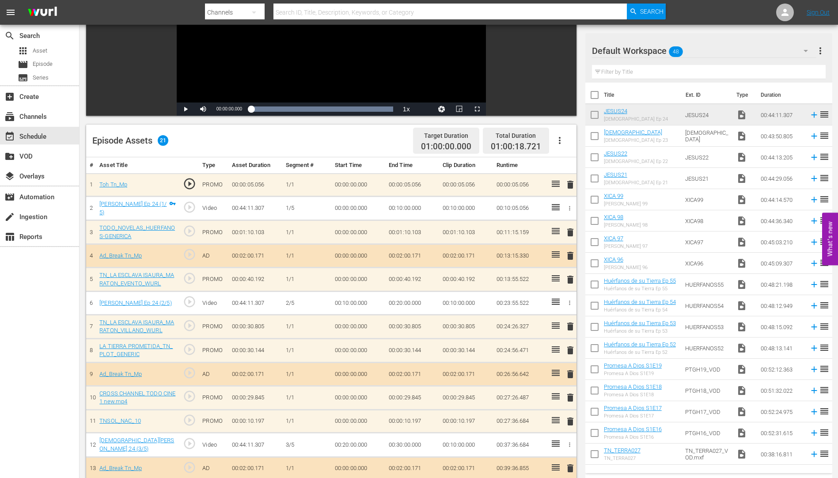
click at [570, 349] on span "delete" at bounding box center [570, 350] width 11 height 11
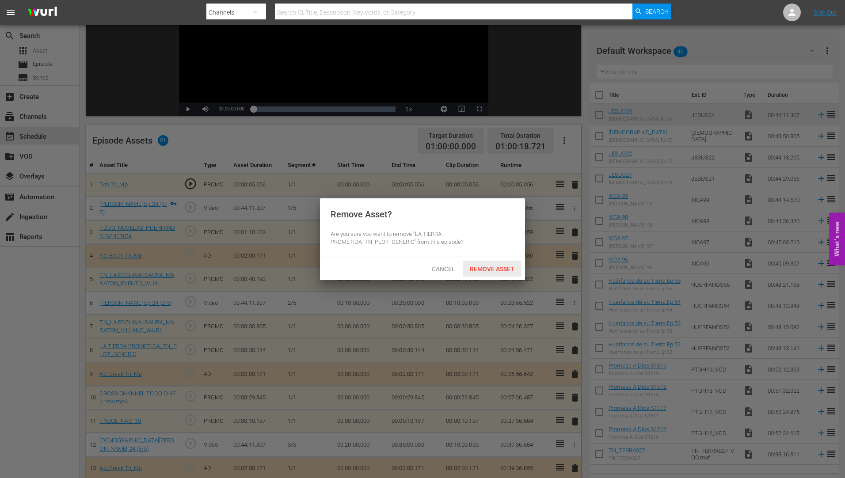
click at [483, 267] on span "Remove Asset" at bounding box center [492, 269] width 59 height 7
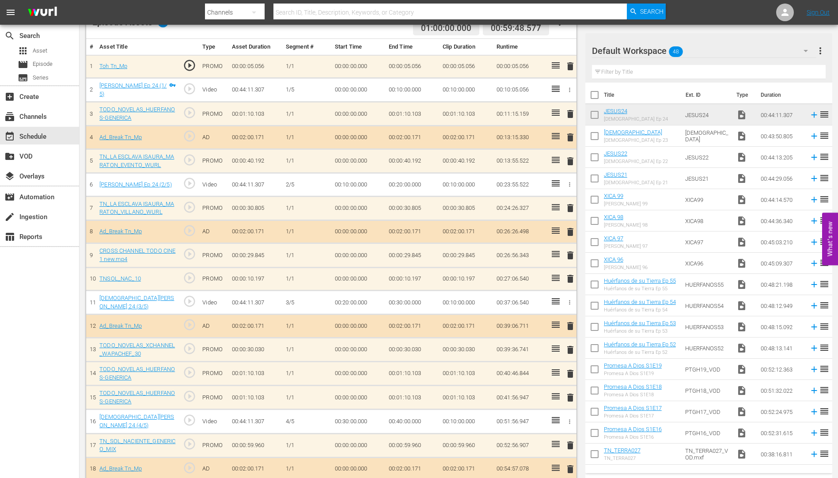
scroll to position [265, 0]
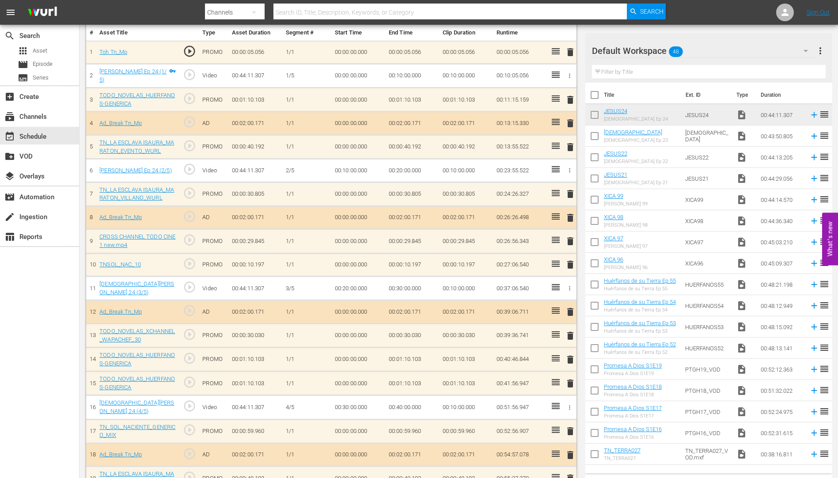
click at [570, 262] on span "delete" at bounding box center [570, 264] width 11 height 11
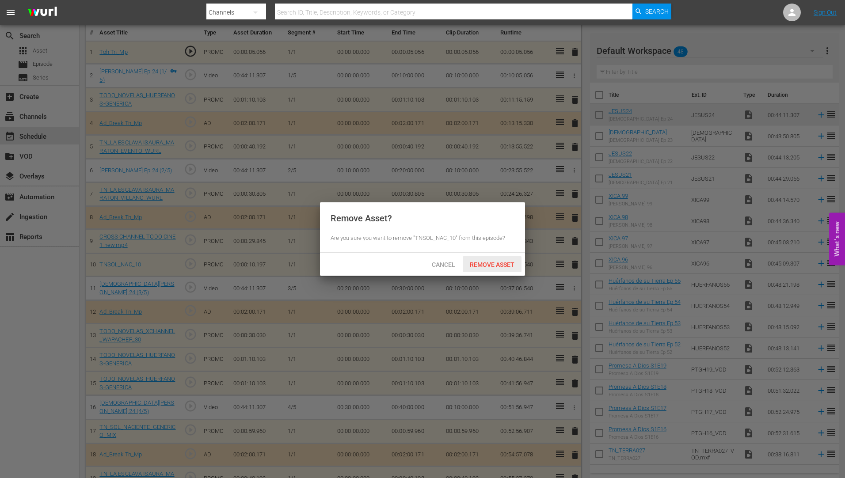
click at [489, 262] on span "Remove Asset" at bounding box center [492, 264] width 59 height 7
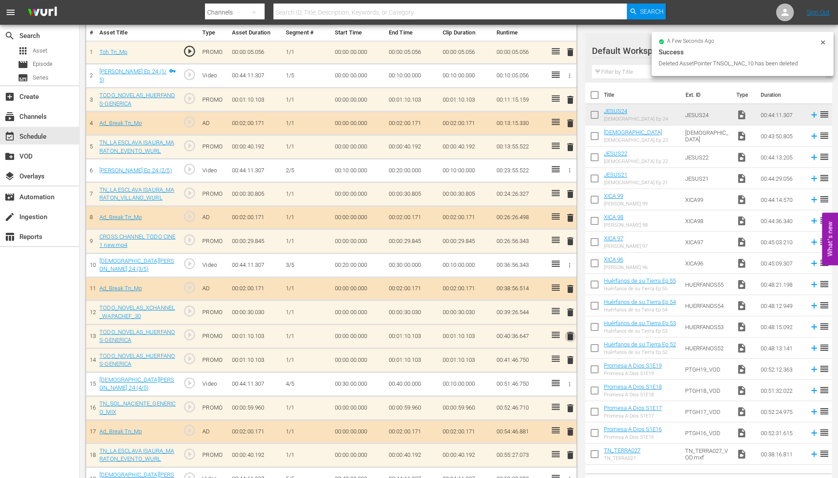
click at [571, 334] on span "delete" at bounding box center [570, 336] width 11 height 11
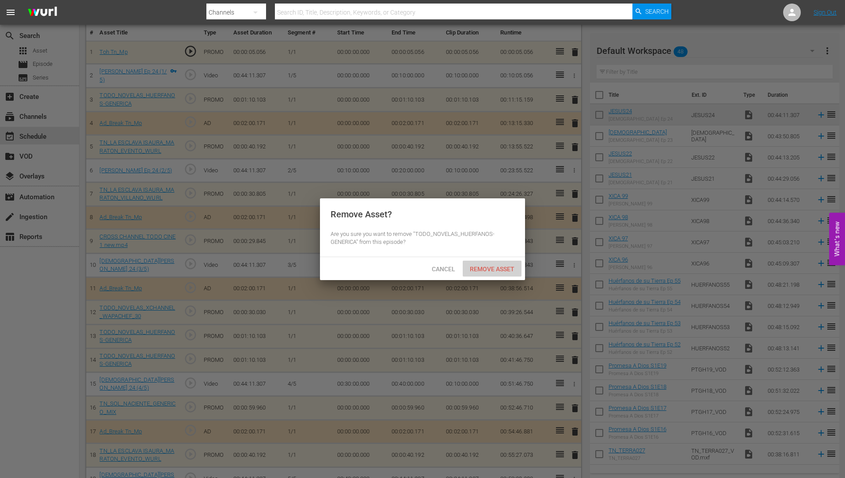
click at [506, 266] on span "Remove Asset" at bounding box center [492, 269] width 59 height 7
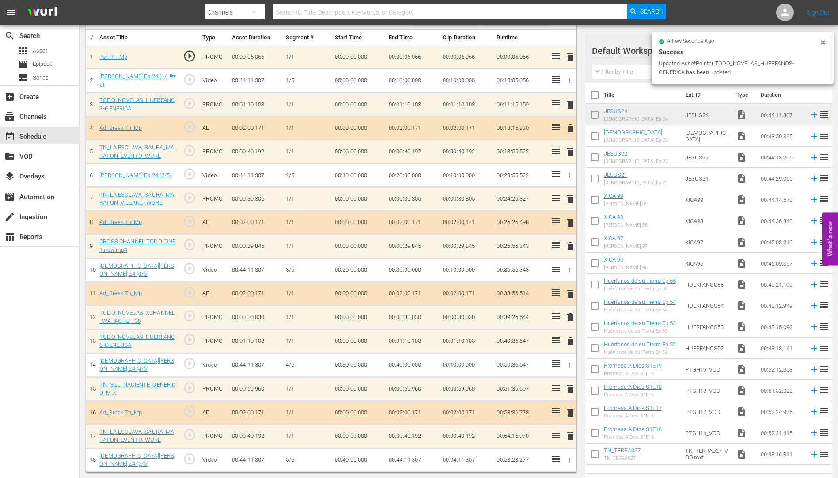
scroll to position [258, 0]
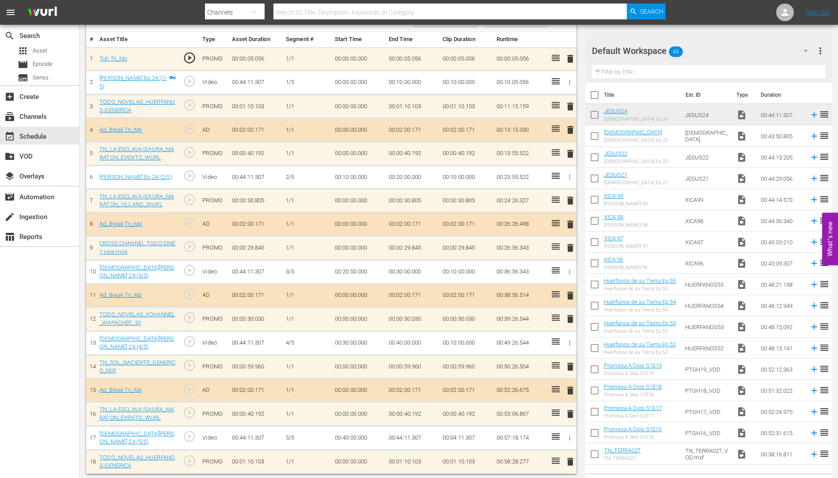
click at [570, 365] on span "delete" at bounding box center [570, 366] width 11 height 11
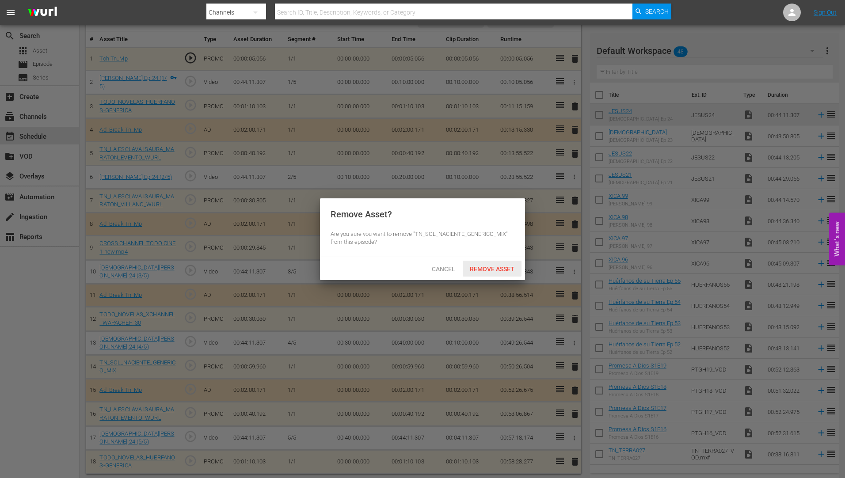
click at [506, 266] on span "Remove Asset" at bounding box center [492, 269] width 59 height 7
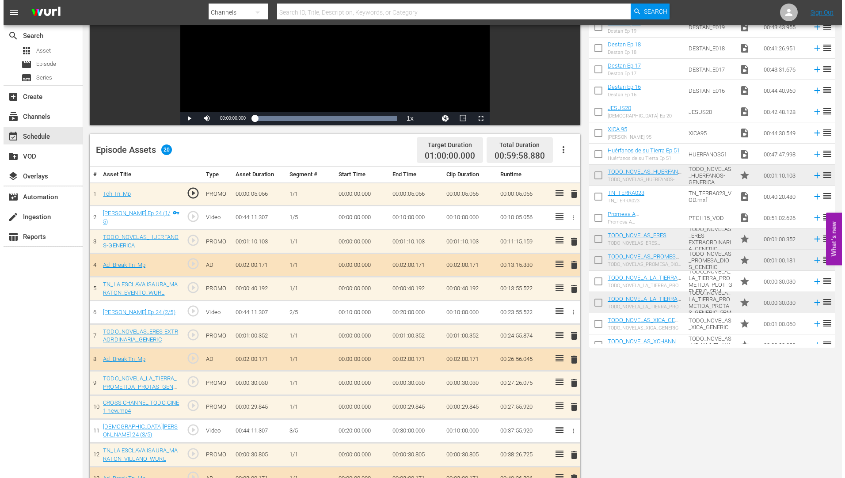
scroll to position [0, 0]
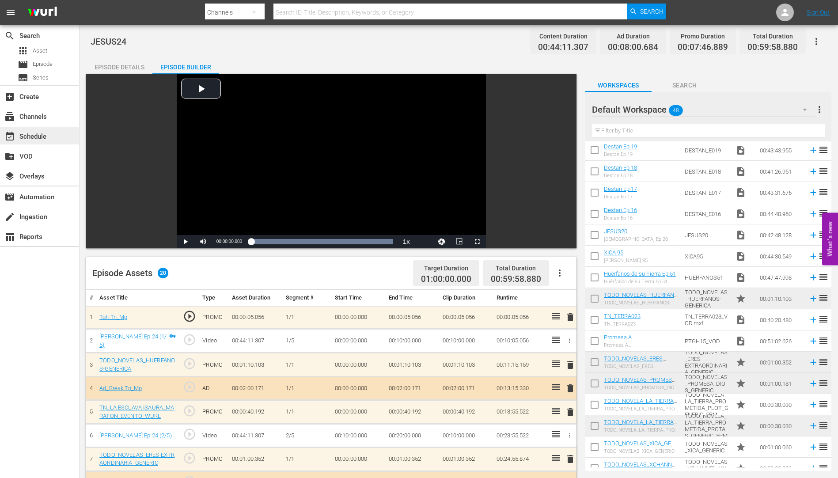
click at [31, 136] on div "event_available Schedule" at bounding box center [24, 135] width 49 height 8
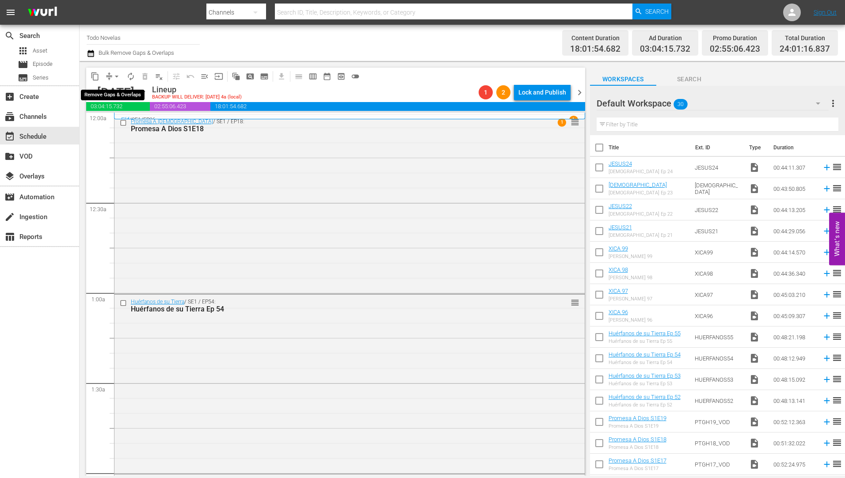
click at [116, 75] on span "arrow_drop_down" at bounding box center [116, 76] width 9 height 9
click at [115, 93] on li "Align to Midnight" at bounding box center [117, 94] width 93 height 15
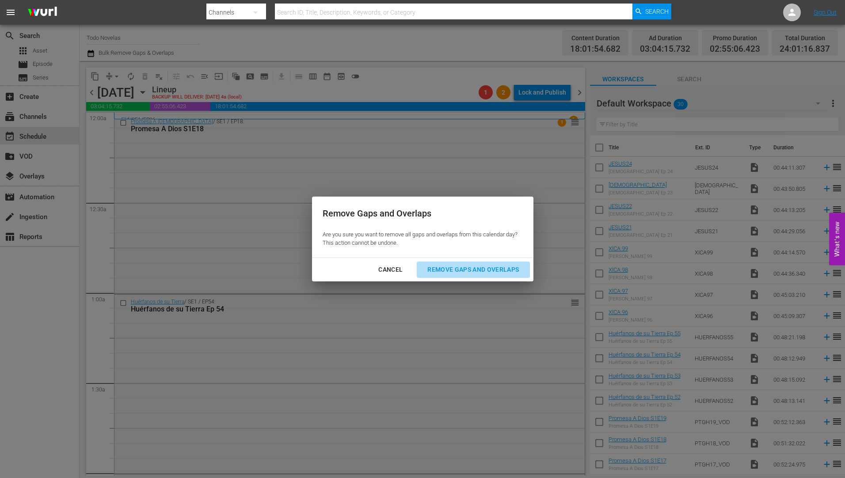
click at [476, 266] on div "Remove Gaps and Overlaps" at bounding box center [473, 269] width 106 height 11
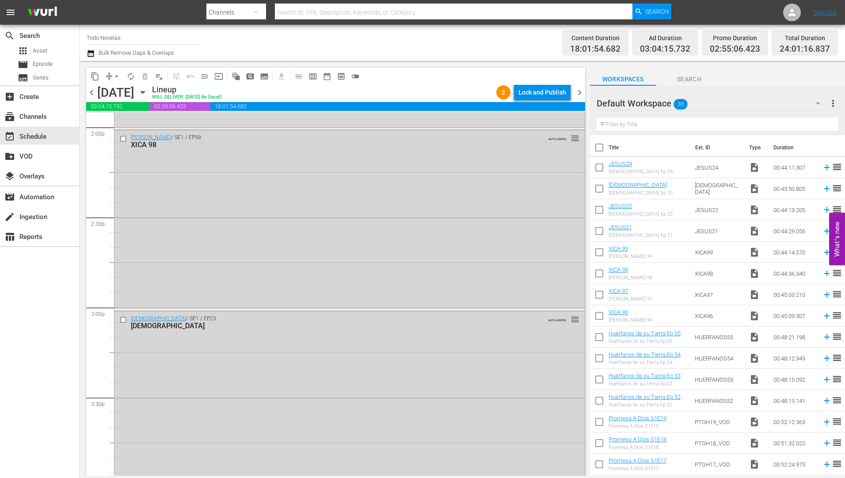
scroll to position [2775, 0]
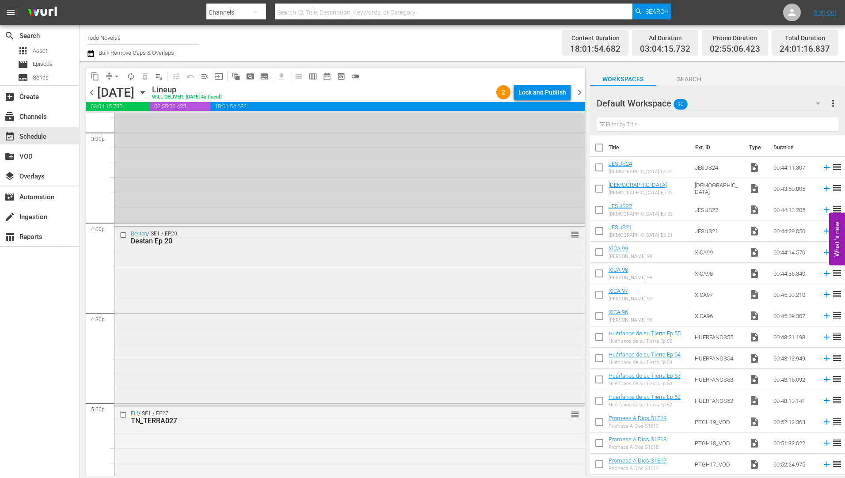
click at [147, 240] on div "Destan Ep 20" at bounding box center [333, 241] width 404 height 8
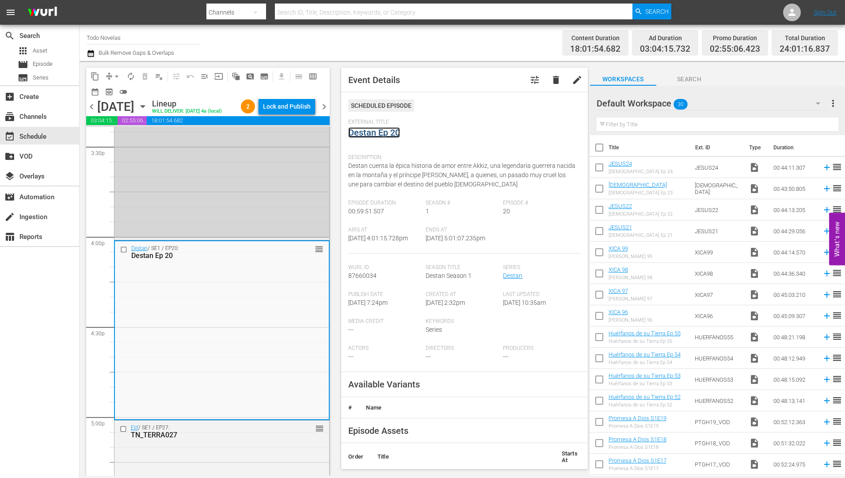
click at [376, 134] on link "Destan Ep 20" at bounding box center [374, 132] width 52 height 11
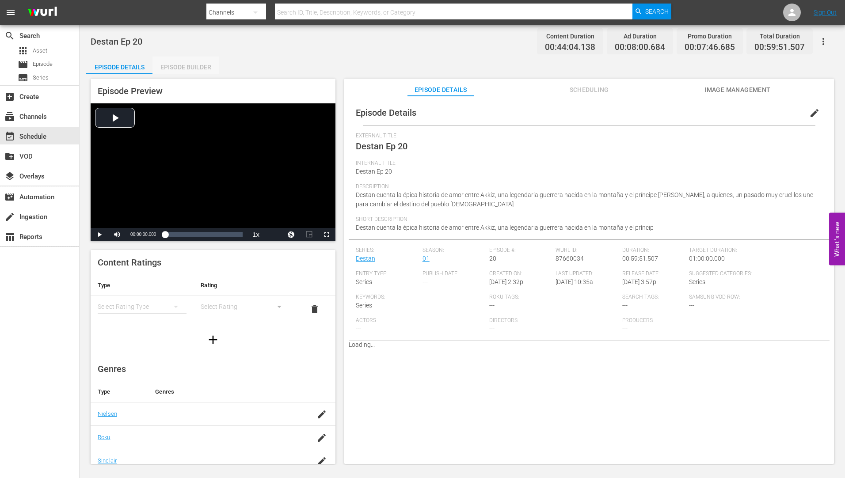
click at [193, 66] on div "Episode Builder" at bounding box center [185, 67] width 66 height 21
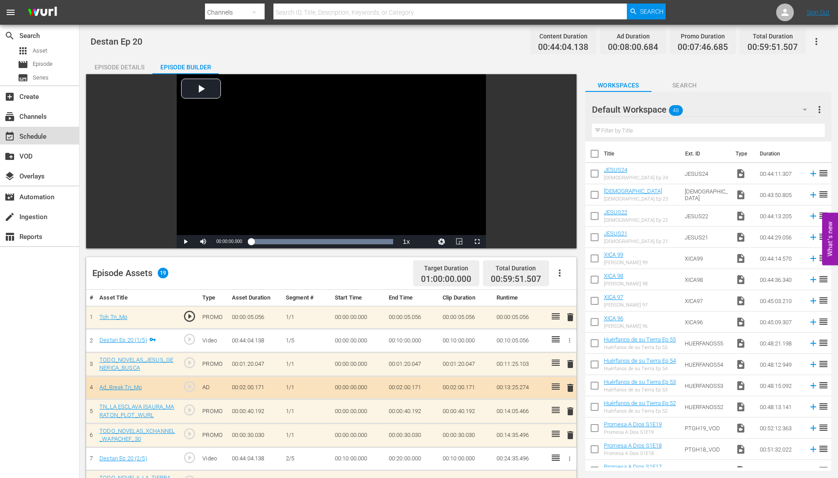
click at [33, 133] on div "event_available Schedule" at bounding box center [24, 135] width 49 height 8
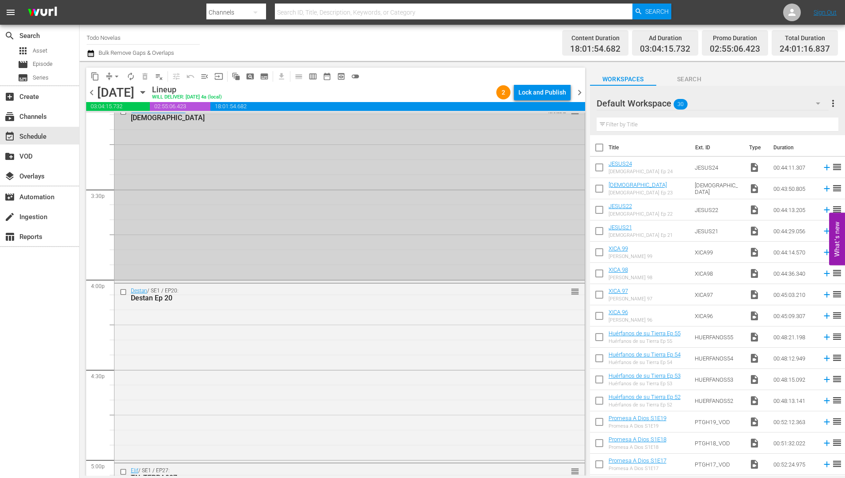
scroll to position [2938, 0]
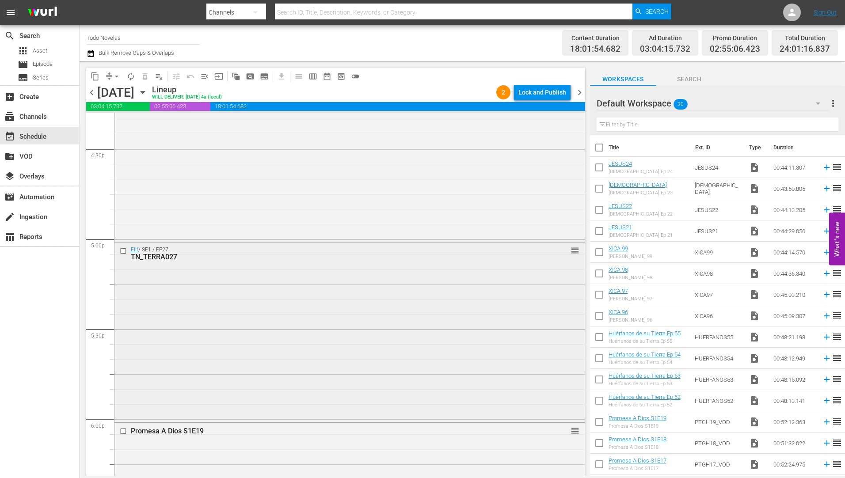
click at [149, 257] on div "TN_TERRA027" at bounding box center [333, 257] width 404 height 8
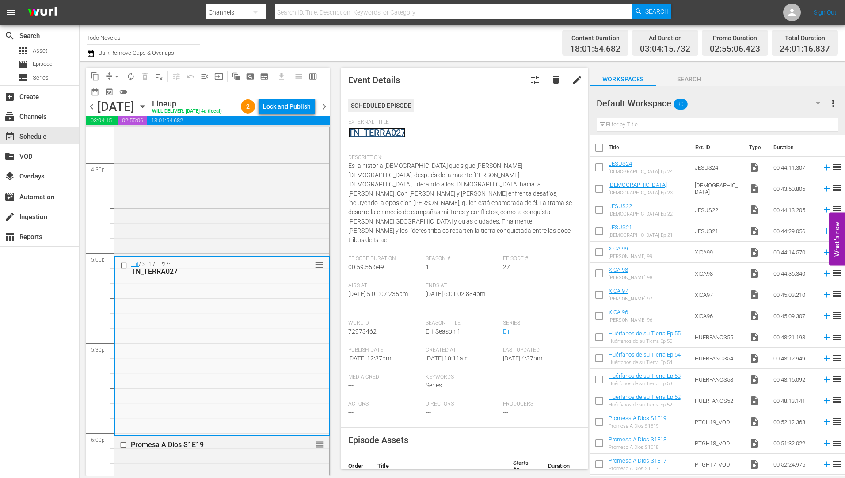
click at [385, 131] on link "TN_TERRA027" at bounding box center [376, 132] width 57 height 11
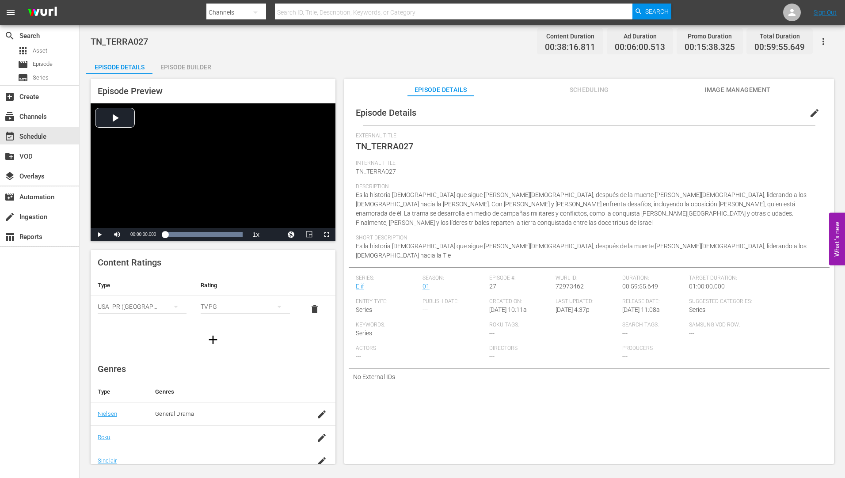
click at [190, 65] on div "Episode Builder" at bounding box center [185, 67] width 66 height 21
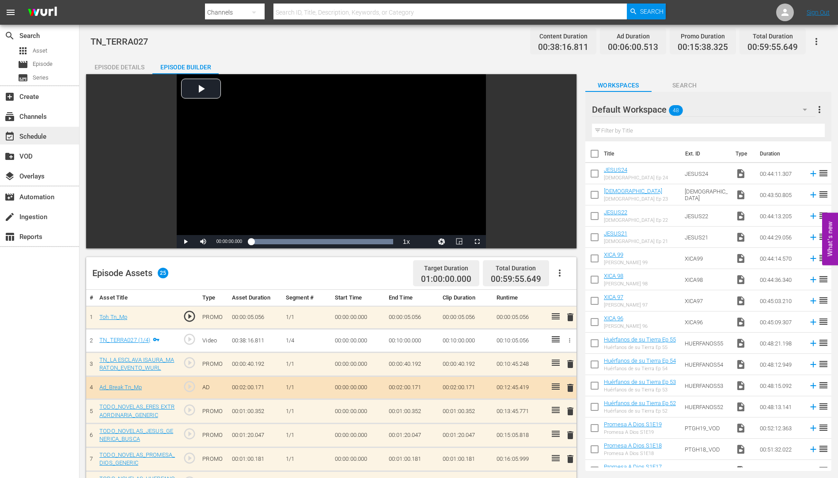
click at [32, 137] on div "event_available Schedule" at bounding box center [24, 135] width 49 height 8
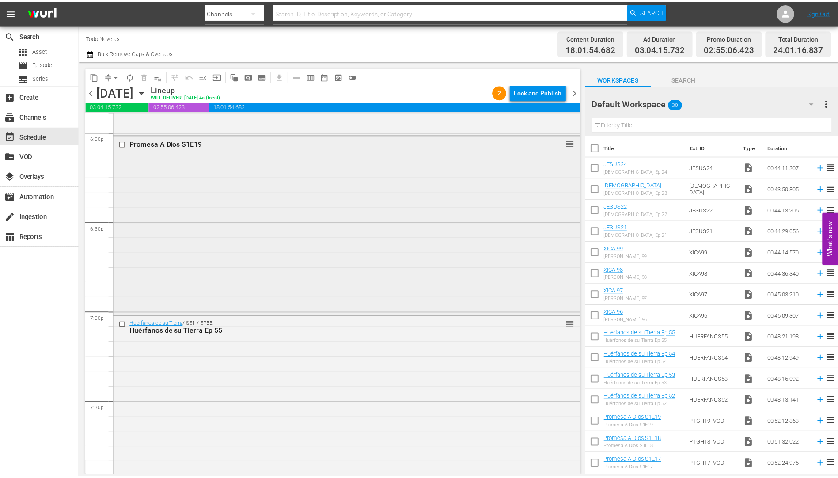
scroll to position [3270, 0]
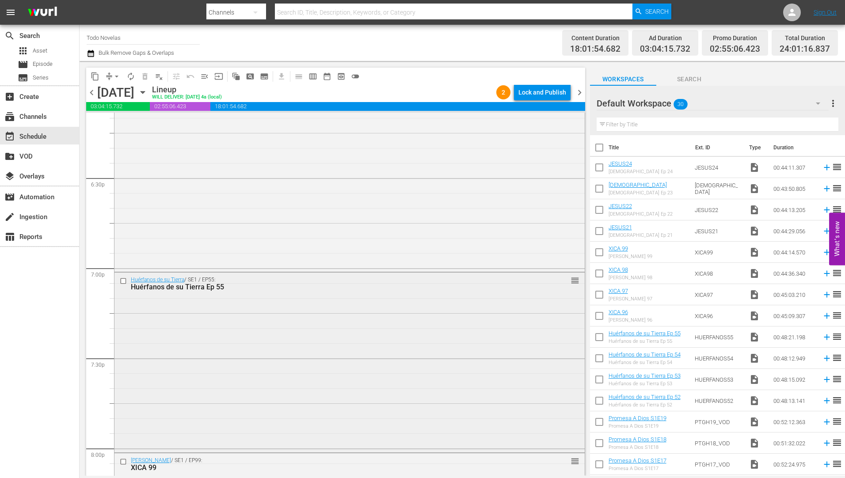
click at [149, 283] on div "Huérfanos de su Tierra Ep 55" at bounding box center [333, 287] width 404 height 8
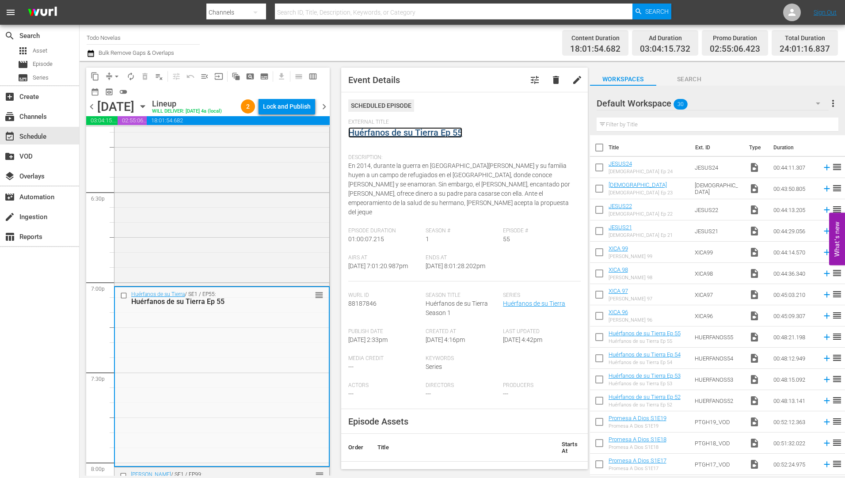
click at [381, 130] on link "Huérfanos de su Tierra Ep 55" at bounding box center [405, 132] width 114 height 11
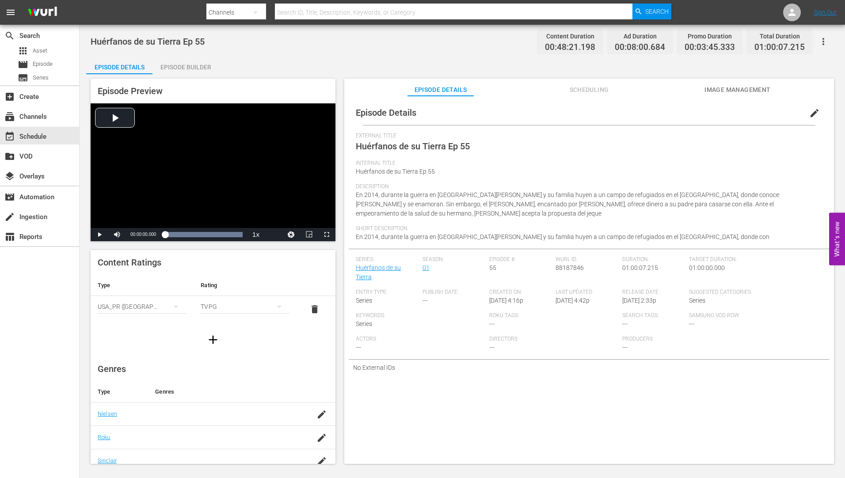
click at [174, 64] on div "Episode Builder" at bounding box center [185, 67] width 66 height 21
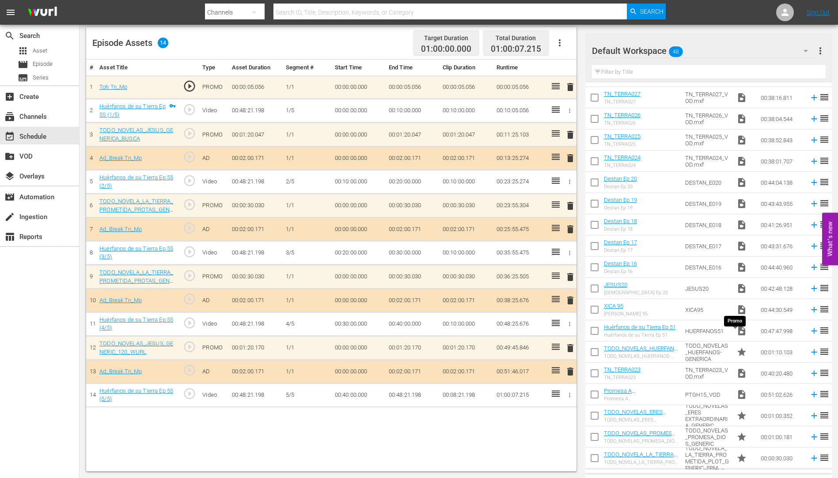
scroll to position [653, 0]
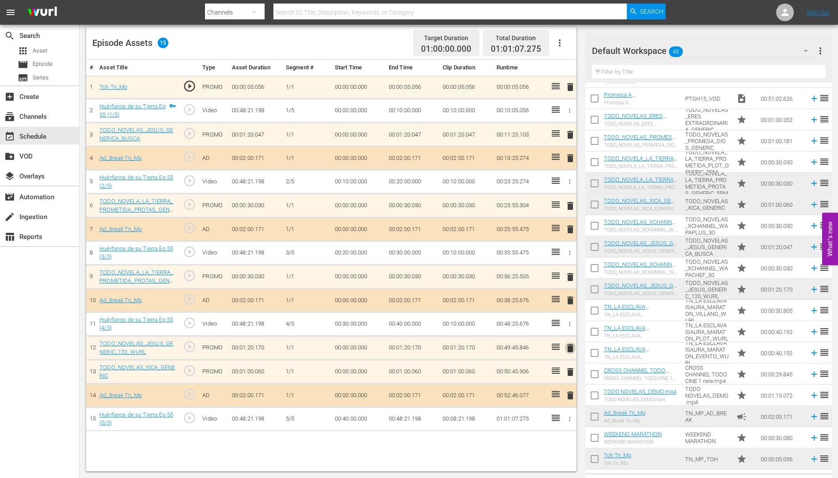
click at [569, 346] on span "delete" at bounding box center [570, 348] width 11 height 11
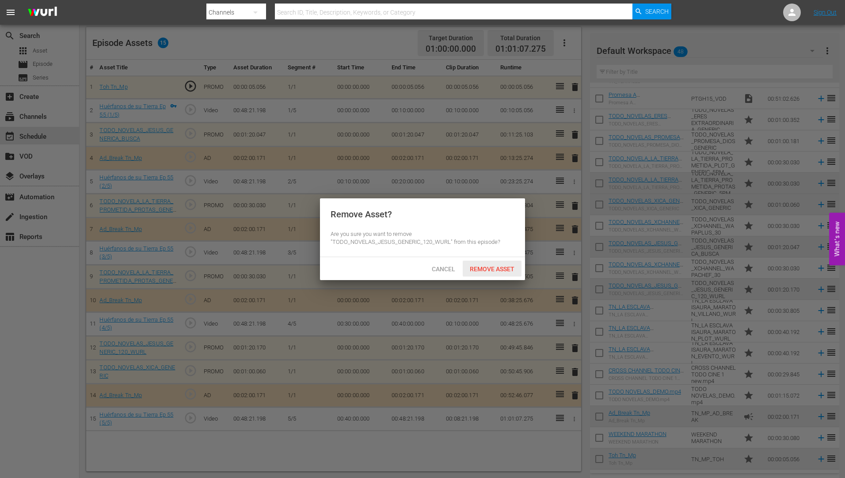
click at [494, 268] on span "Remove Asset" at bounding box center [492, 269] width 59 height 7
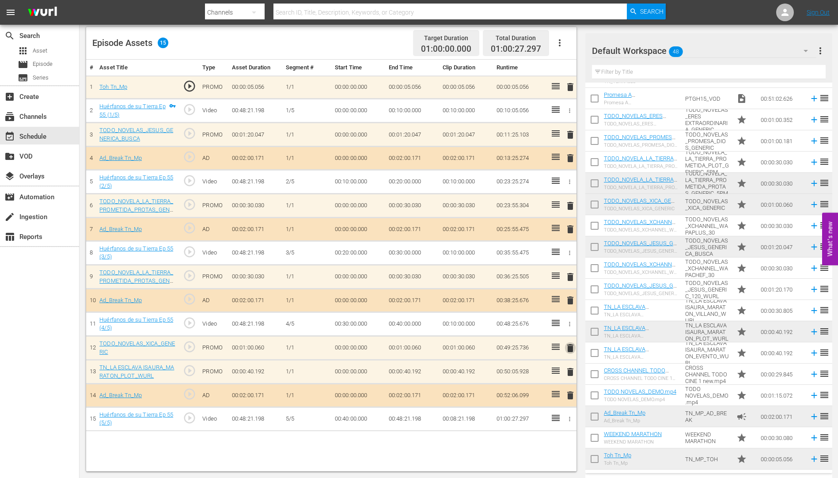
click at [570, 348] on span "delete" at bounding box center [570, 348] width 11 height 11
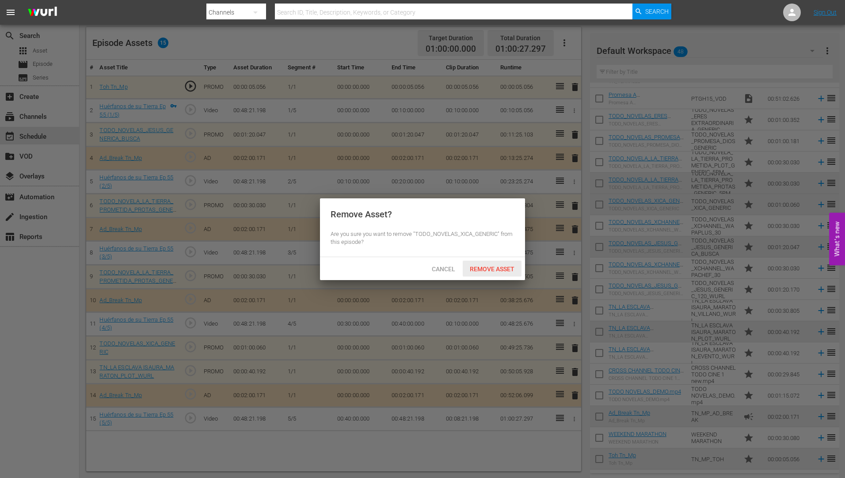
click at [482, 270] on span "Remove Asset" at bounding box center [492, 269] width 59 height 7
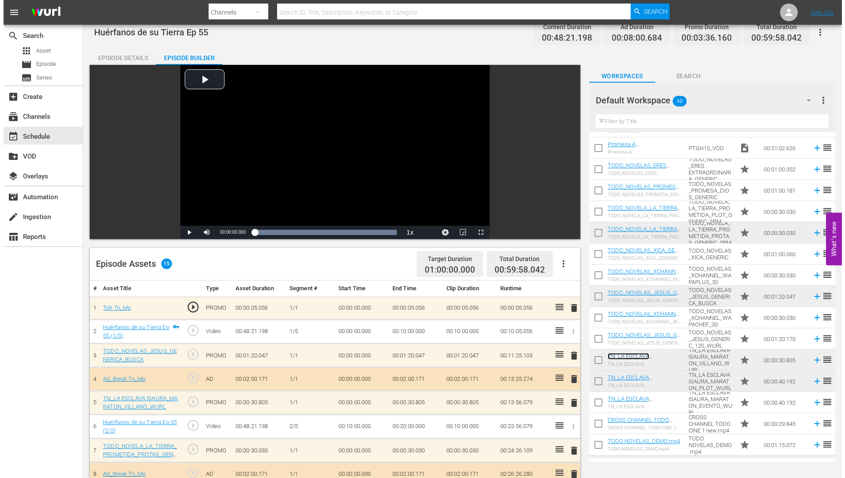
scroll to position [0, 0]
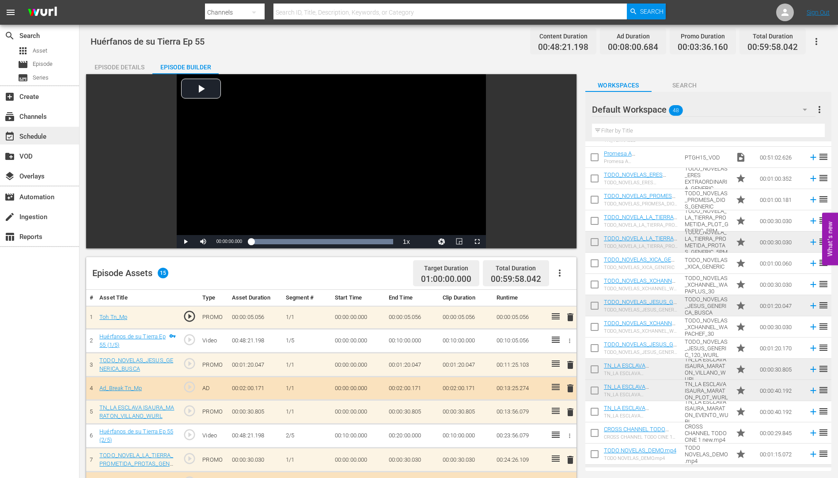
click at [28, 133] on div "event_available Schedule" at bounding box center [24, 135] width 49 height 8
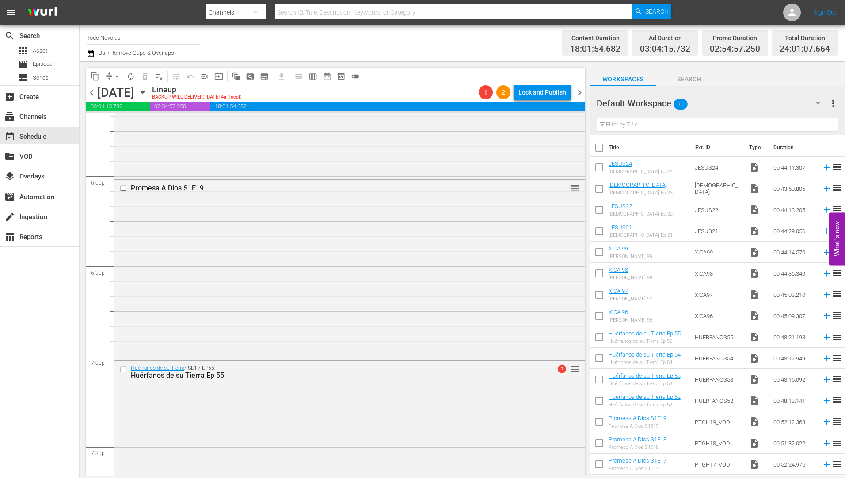
scroll to position [3358, 0]
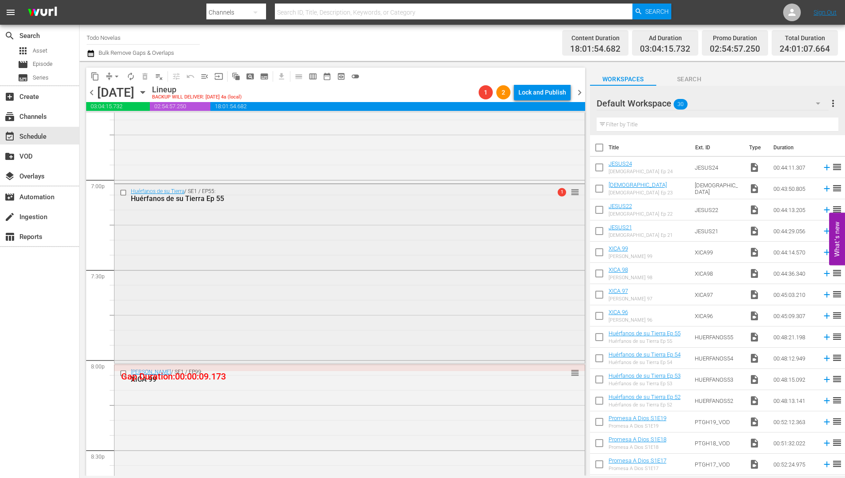
click at [159, 197] on div "Huérfanos de su Tierra Ep 55" at bounding box center [333, 198] width 404 height 8
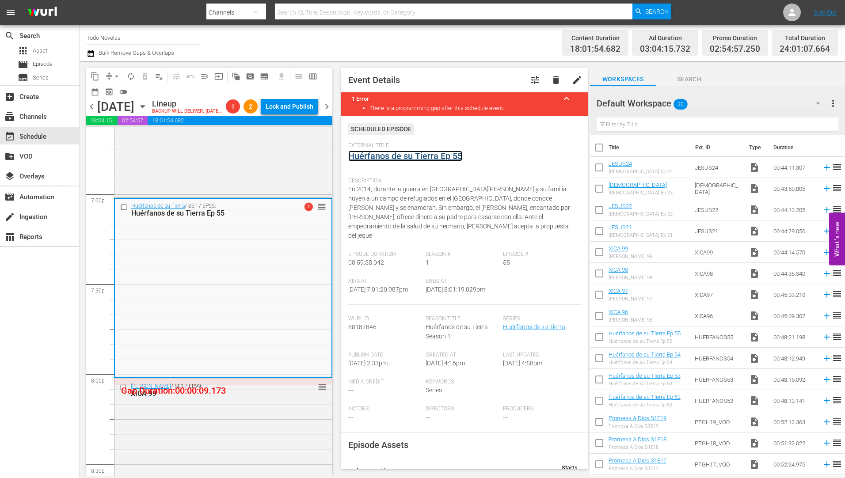
click at [380, 156] on link "Huérfanos de su Tierra Ep 55" at bounding box center [405, 156] width 114 height 11
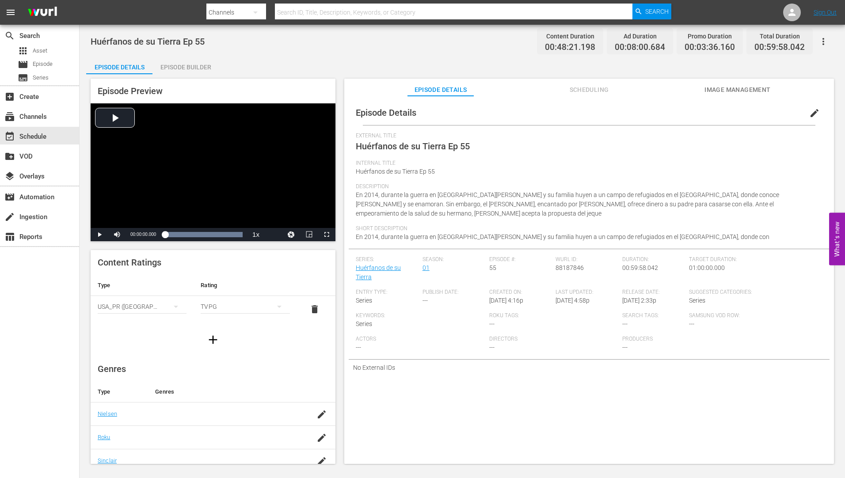
click at [188, 65] on div "Episode Builder" at bounding box center [185, 67] width 66 height 21
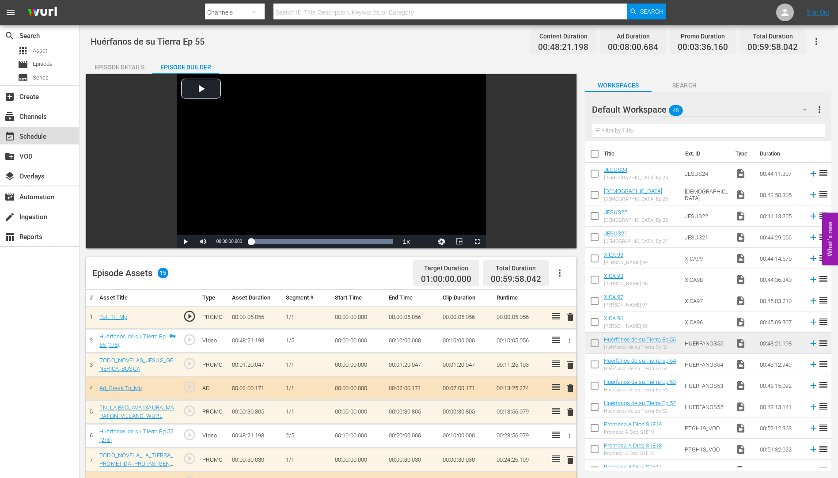
click at [28, 133] on div "event_available Schedule" at bounding box center [24, 135] width 49 height 8
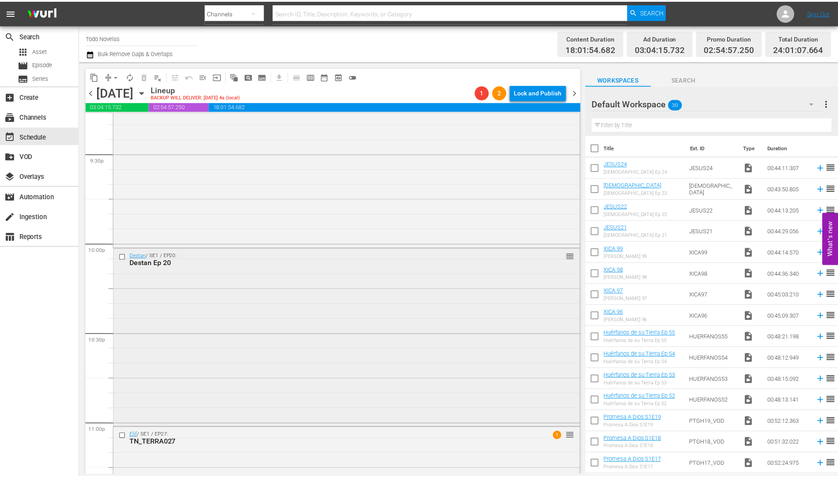
scroll to position [3747, 0]
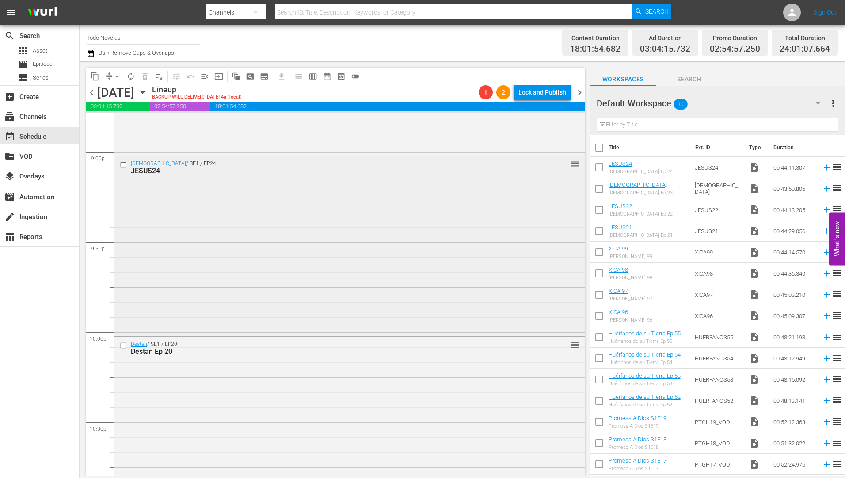
click at [147, 170] on div "JESUS24" at bounding box center [333, 171] width 404 height 8
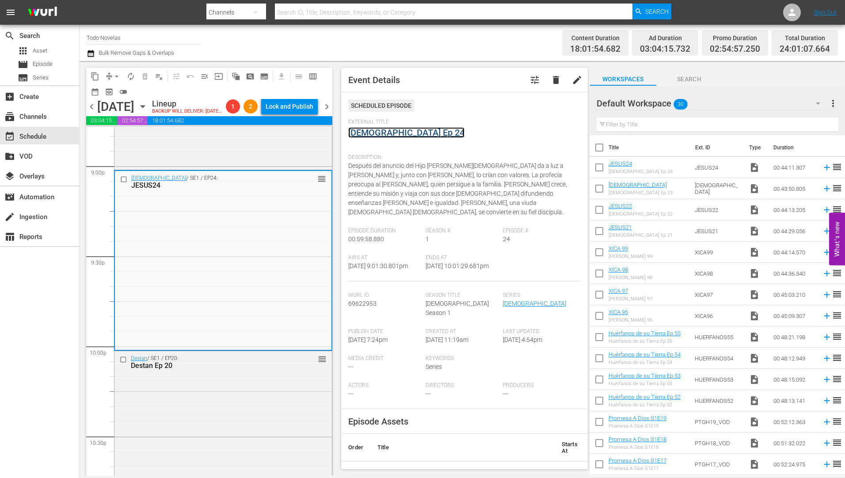
click at [378, 132] on link "[DEMOGRAPHIC_DATA] Ep 24" at bounding box center [406, 132] width 116 height 11
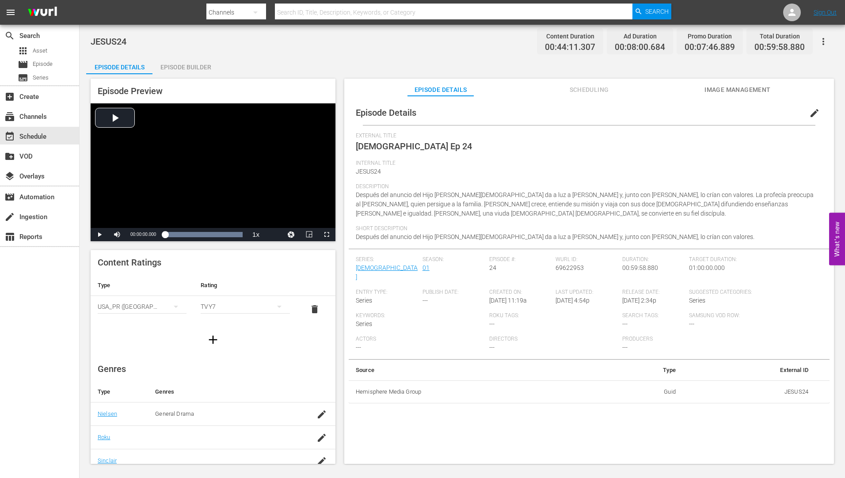
click at [182, 64] on div "Episode Builder" at bounding box center [185, 67] width 66 height 21
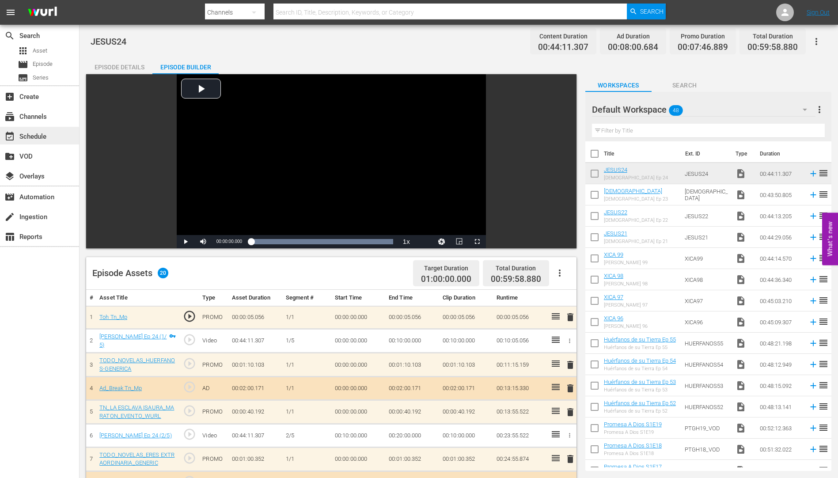
click at [36, 133] on div "event_available Schedule" at bounding box center [24, 135] width 49 height 8
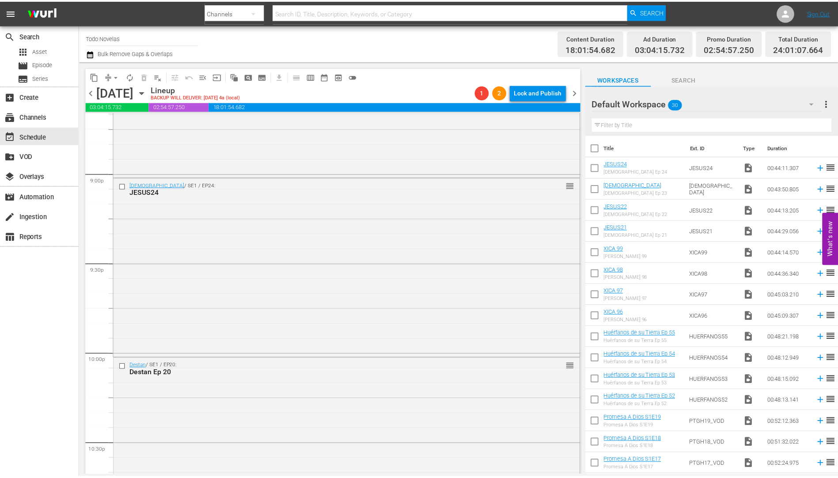
scroll to position [3658, 0]
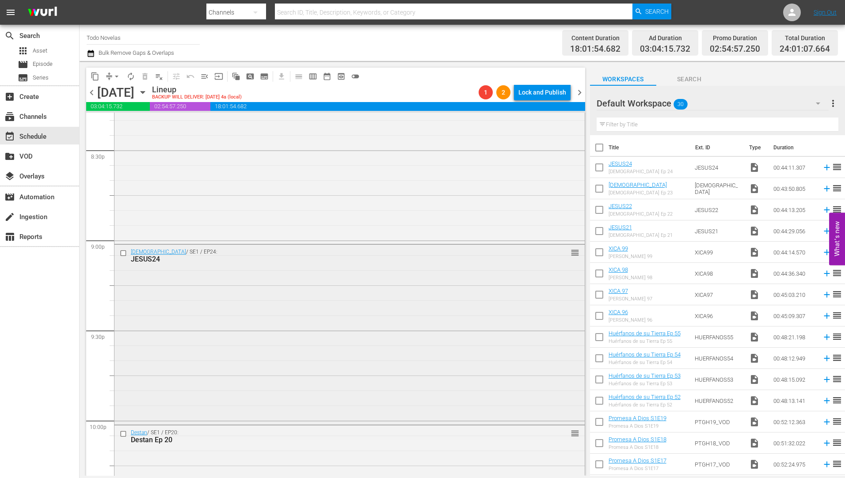
click at [145, 258] on div "JESUS24" at bounding box center [333, 259] width 404 height 8
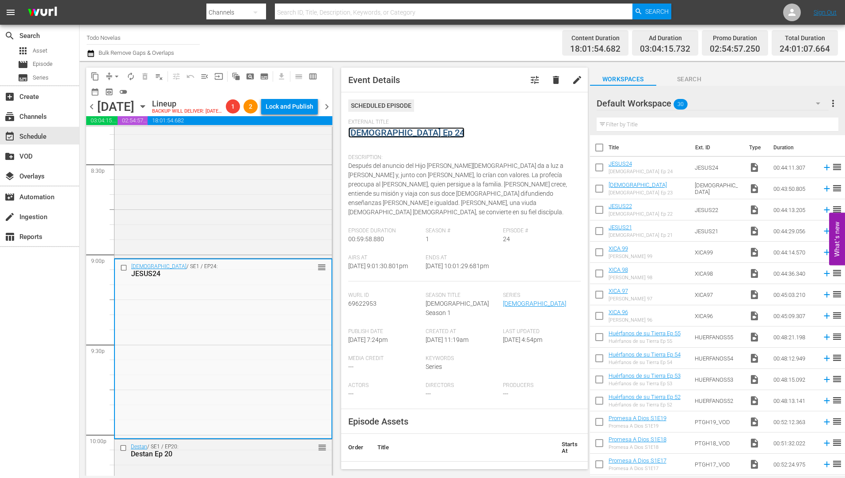
click at [367, 130] on link "[DEMOGRAPHIC_DATA] Ep 24" at bounding box center [406, 132] width 116 height 11
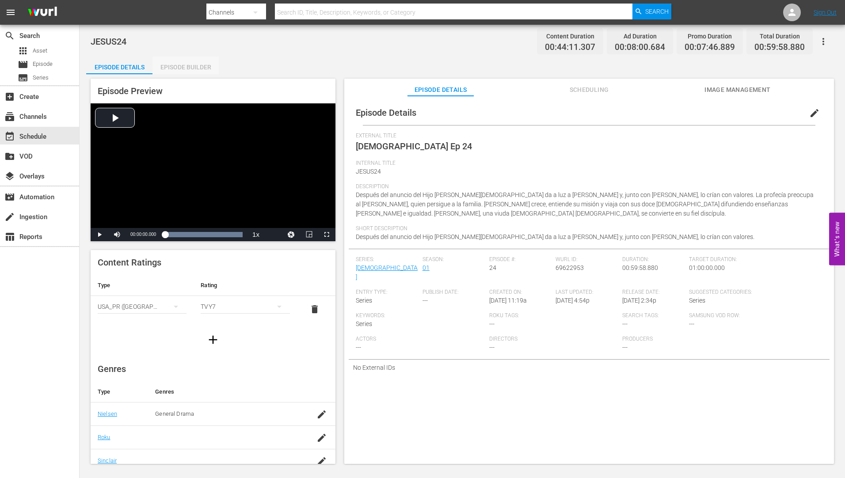
click at [193, 65] on div "Episode Builder" at bounding box center [185, 67] width 66 height 21
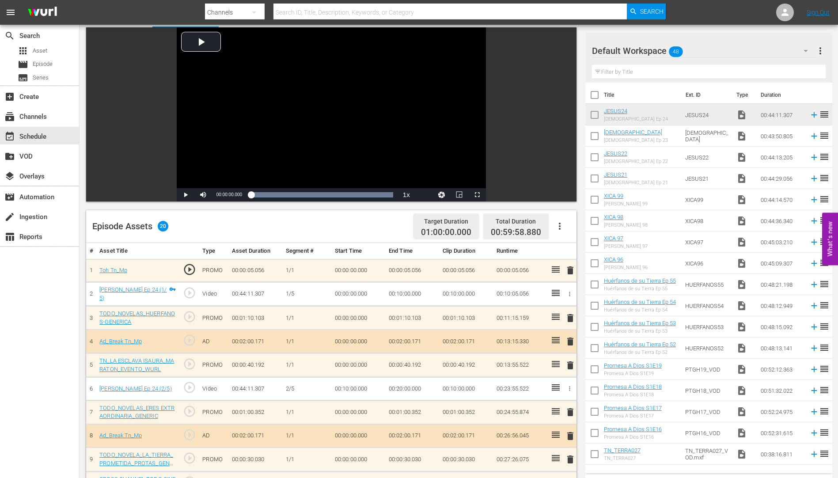
scroll to position [218, 0]
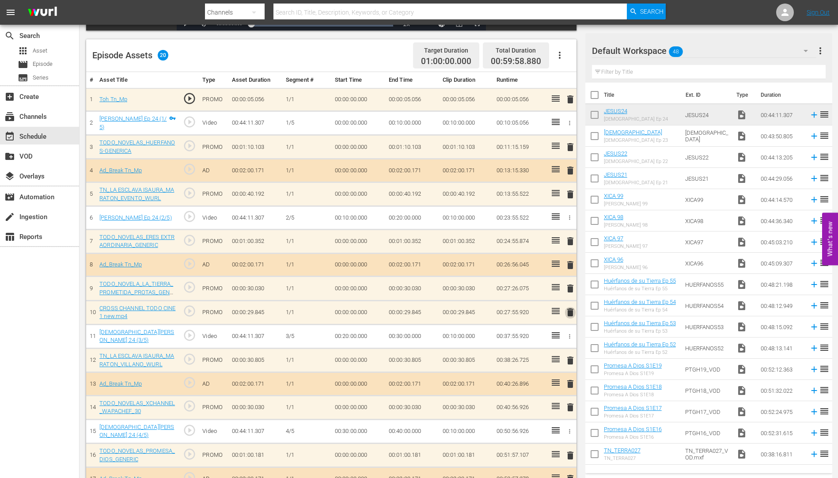
click at [570, 312] on span "delete" at bounding box center [570, 312] width 11 height 11
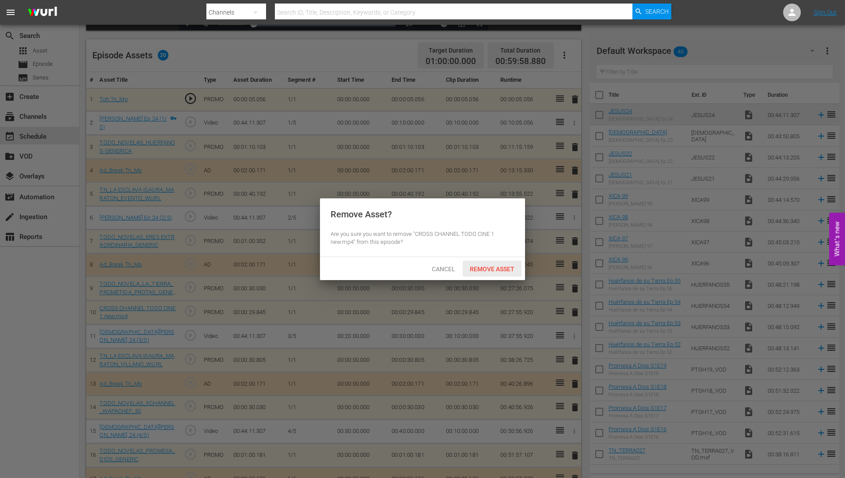
click at [474, 267] on span "Remove Asset" at bounding box center [492, 269] width 59 height 7
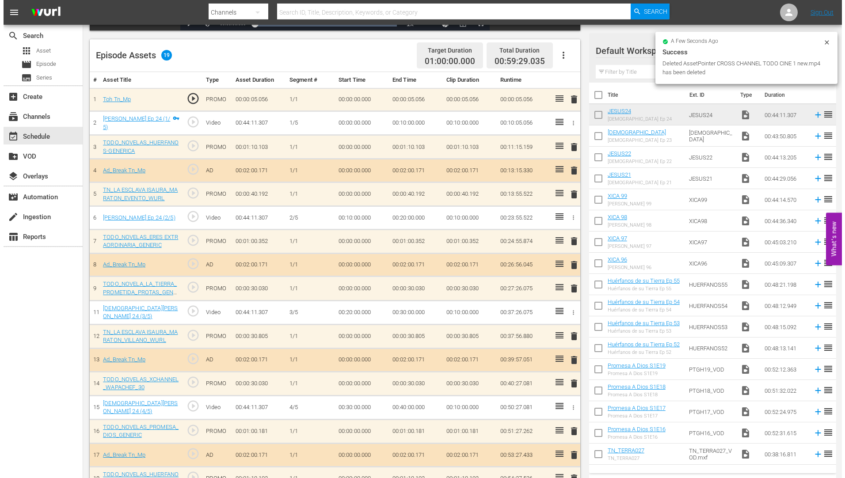
scroll to position [0, 0]
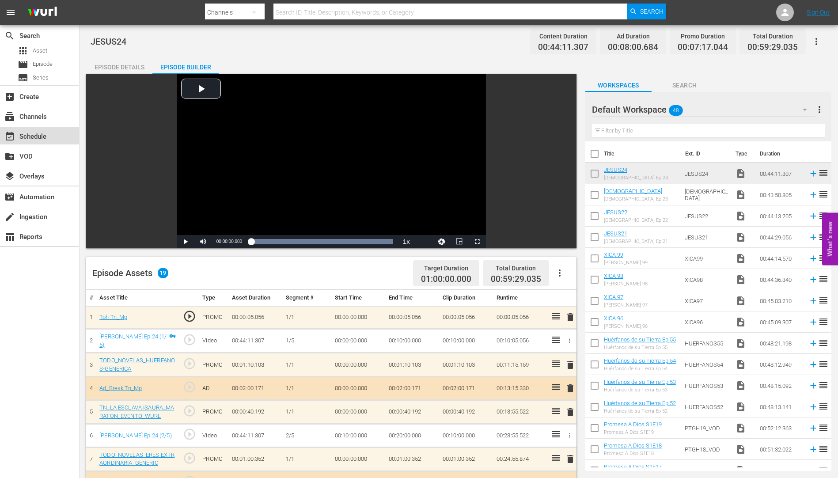
click at [33, 134] on div "event_available Schedule" at bounding box center [24, 135] width 49 height 8
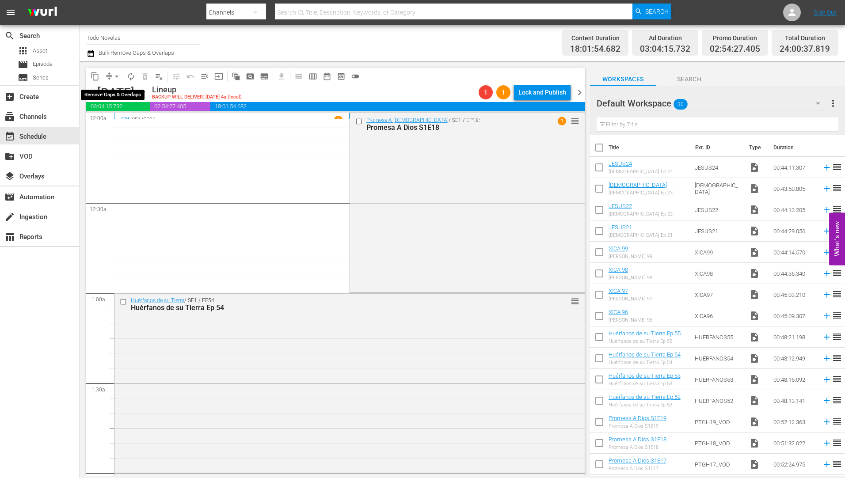
click at [117, 76] on span "arrow_drop_down" at bounding box center [116, 76] width 9 height 9
click at [112, 91] on li "Align to Midnight" at bounding box center [117, 94] width 93 height 15
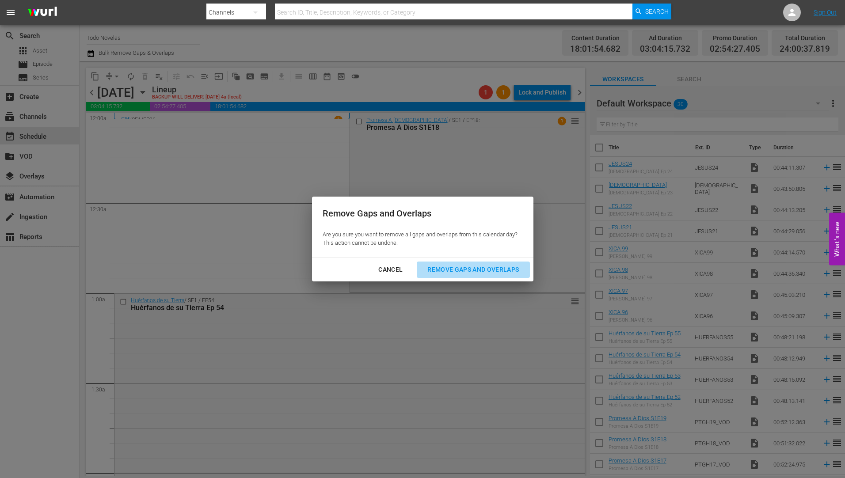
click at [464, 266] on div "Remove Gaps and Overlaps" at bounding box center [473, 269] width 106 height 11
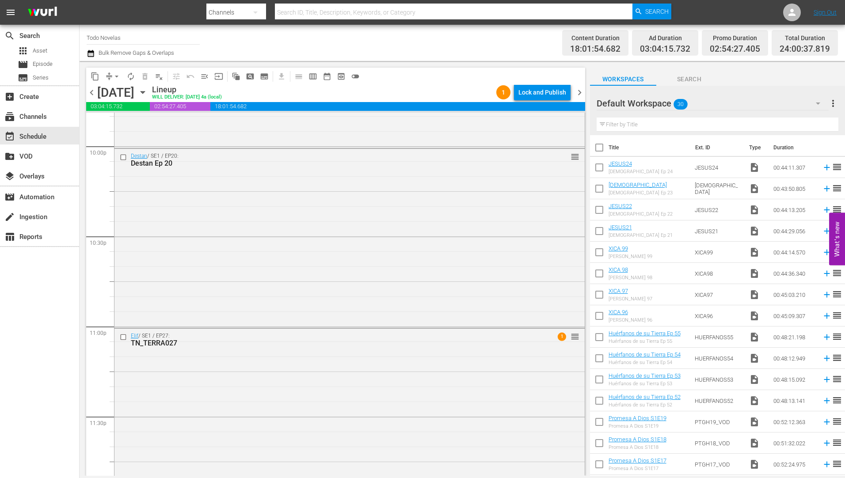
scroll to position [3965, 0]
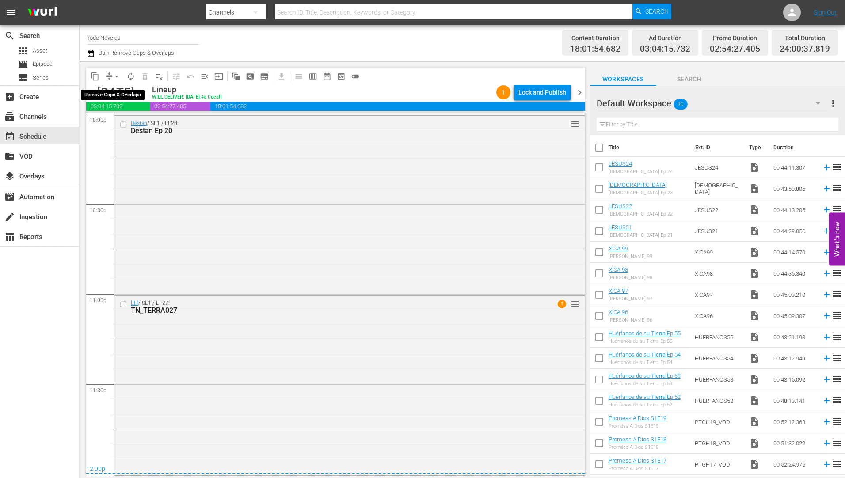
click at [116, 75] on span "arrow_drop_down" at bounding box center [116, 76] width 9 height 9
click at [113, 93] on li "Align to Midnight" at bounding box center [117, 94] width 93 height 15
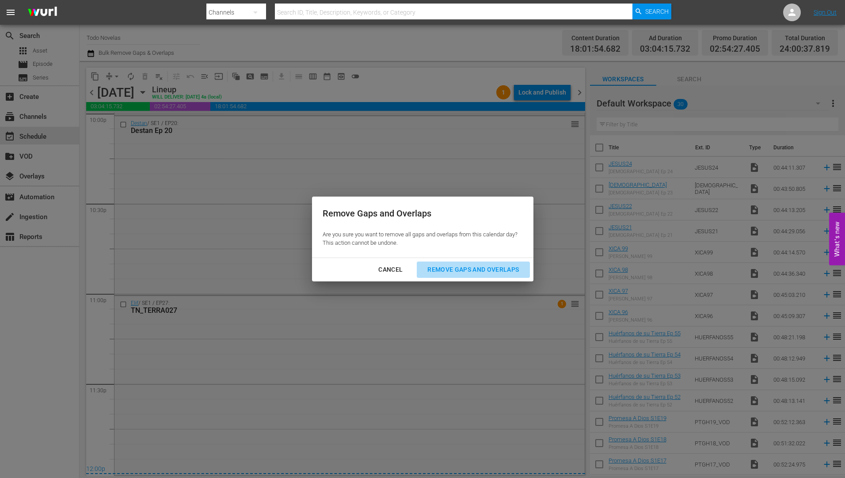
click at [477, 266] on div "Remove Gaps and Overlaps" at bounding box center [473, 269] width 106 height 11
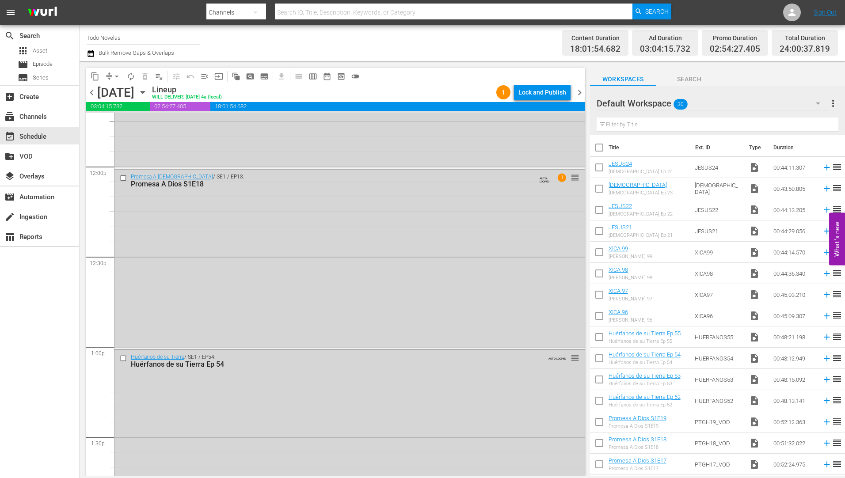
scroll to position [1800, 0]
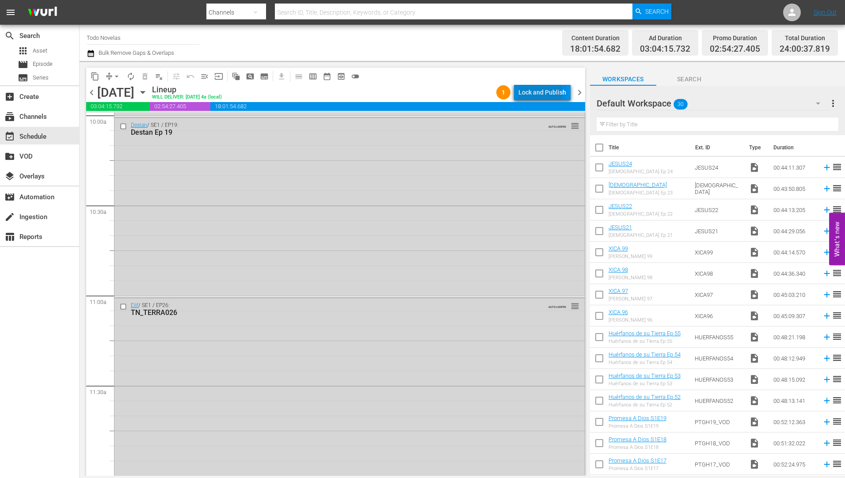
click at [538, 92] on div "Lock and Publish" at bounding box center [542, 92] width 48 height 16
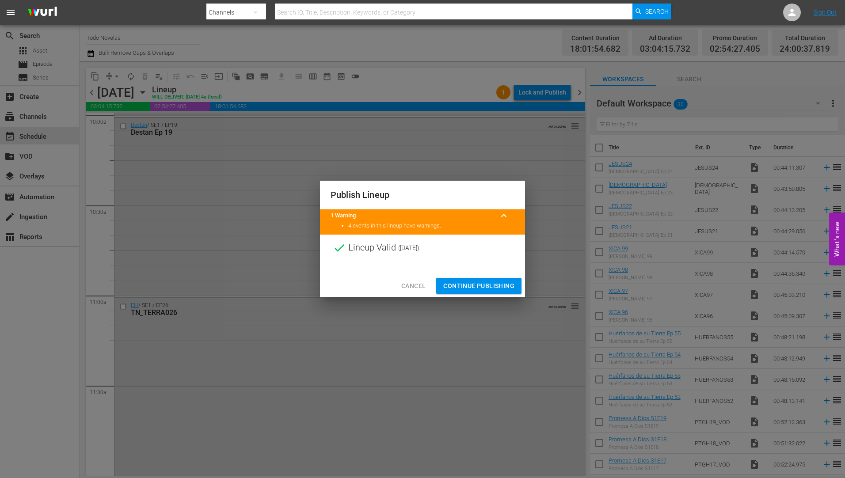
click at [482, 285] on span "Continue Publishing" at bounding box center [478, 286] width 71 height 11
